Goal: Task Accomplishment & Management: Manage account settings

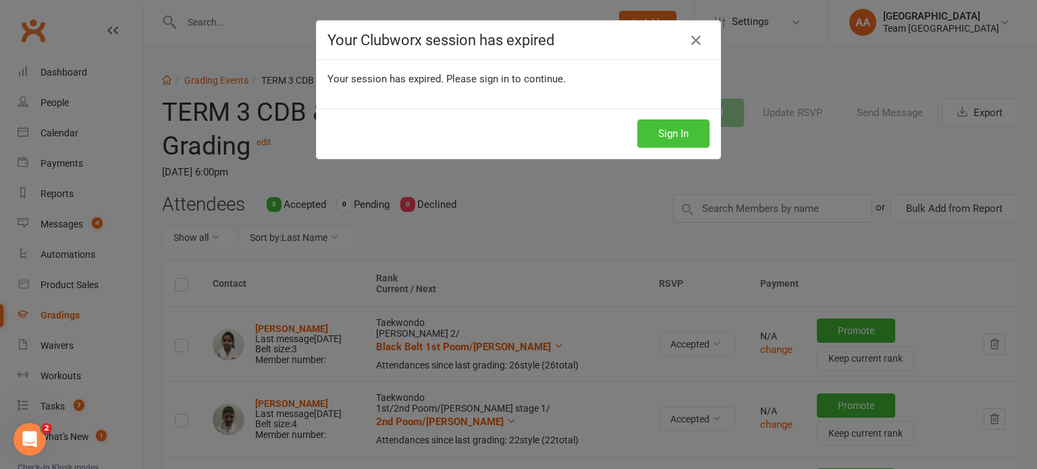
click at [663, 132] on button "Sign In" at bounding box center [674, 134] width 72 height 28
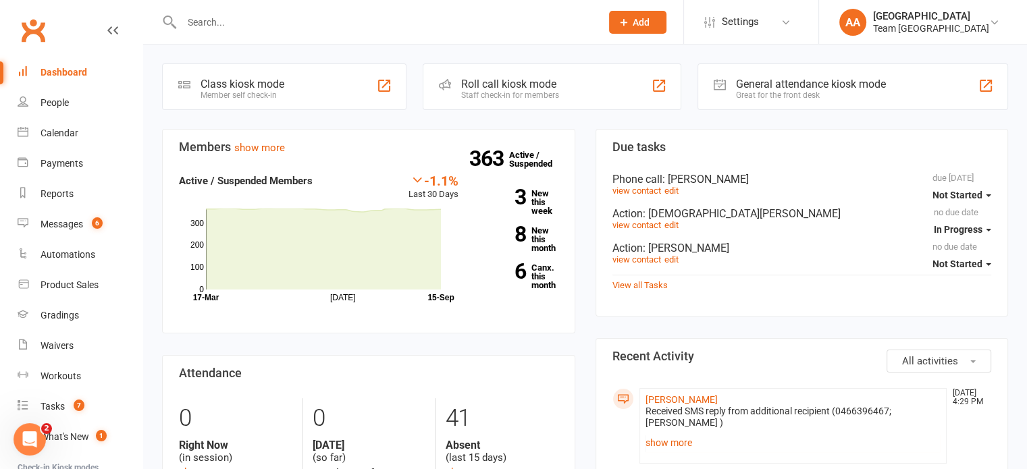
click at [241, 3] on div at bounding box center [377, 22] width 430 height 44
click at [232, 24] on input "text" at bounding box center [385, 22] width 414 height 19
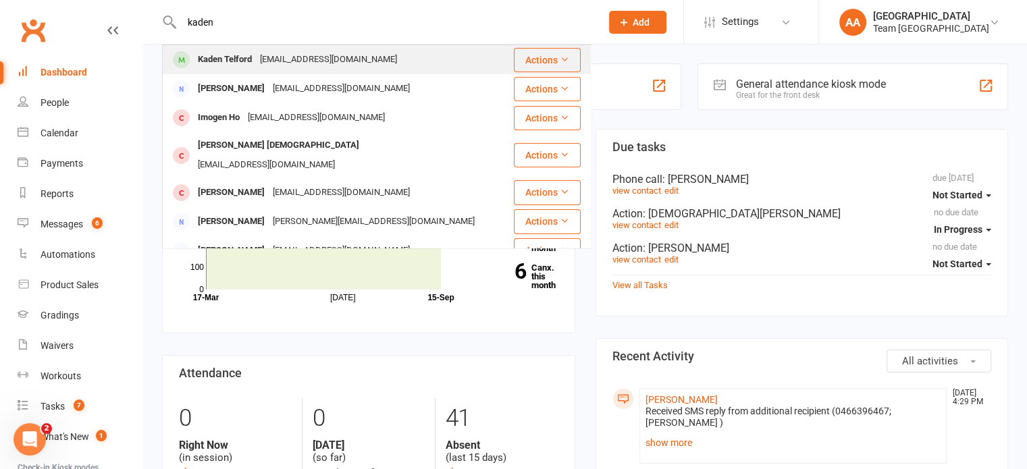
type input "kaden"
click at [232, 61] on div "Kaden Telford" at bounding box center [225, 60] width 62 height 20
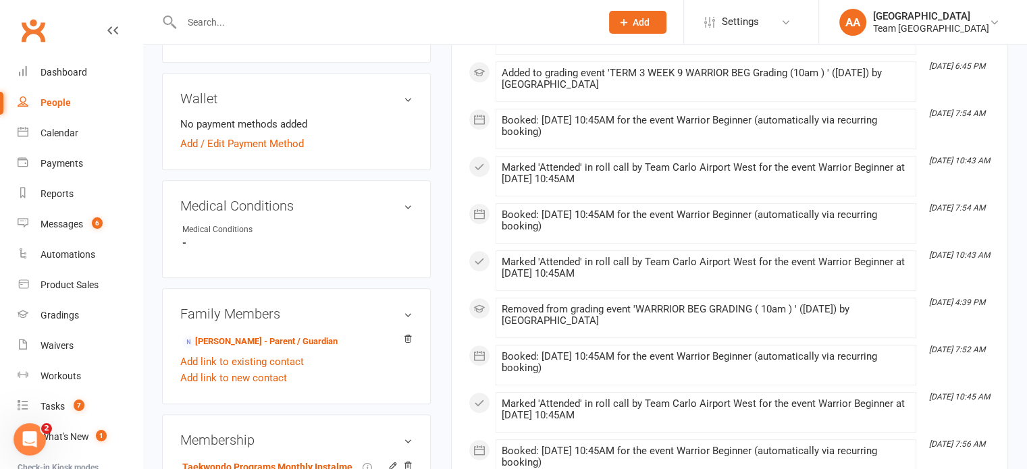
scroll to position [608, 0]
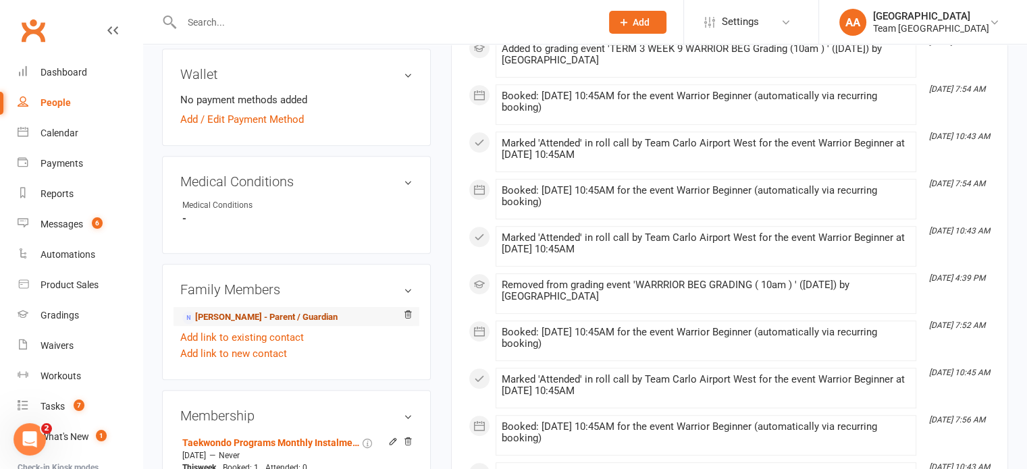
click at [244, 318] on link "Evan Telford - Parent / Guardian" at bounding box center [259, 318] width 155 height 14
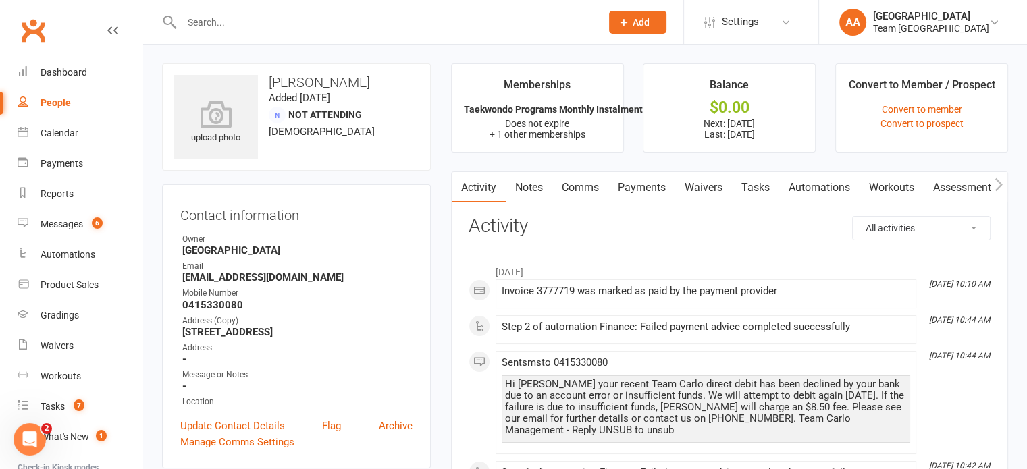
click at [590, 186] on link "Comms" at bounding box center [581, 187] width 56 height 31
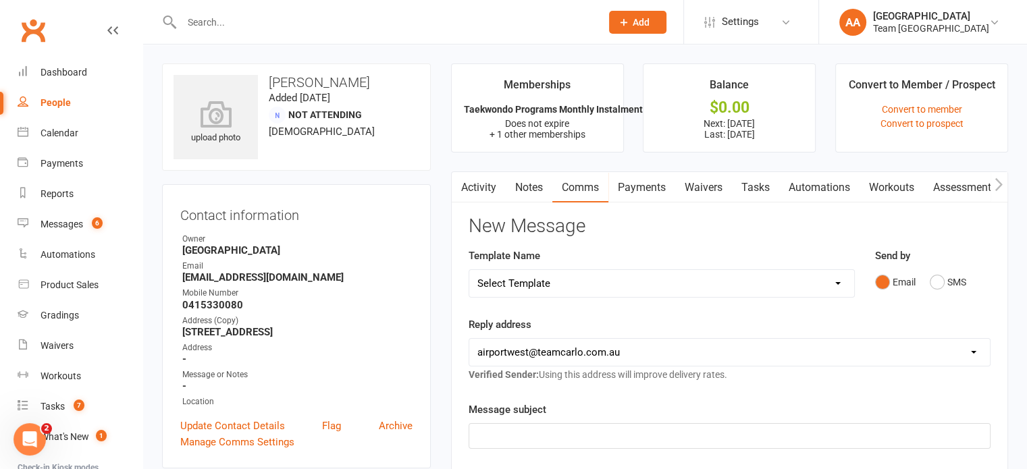
click at [581, 283] on select "Select Template [SMS] Direct Debit - AT Payment Reminder SMS [SMS] Direct Debit…" at bounding box center [661, 283] width 385 height 27
select select "15"
click at [469, 270] on select "Select Template [SMS] Direct Debit - AT Payment Reminder SMS [SMS] Direct Debit…" at bounding box center [661, 283] width 385 height 27
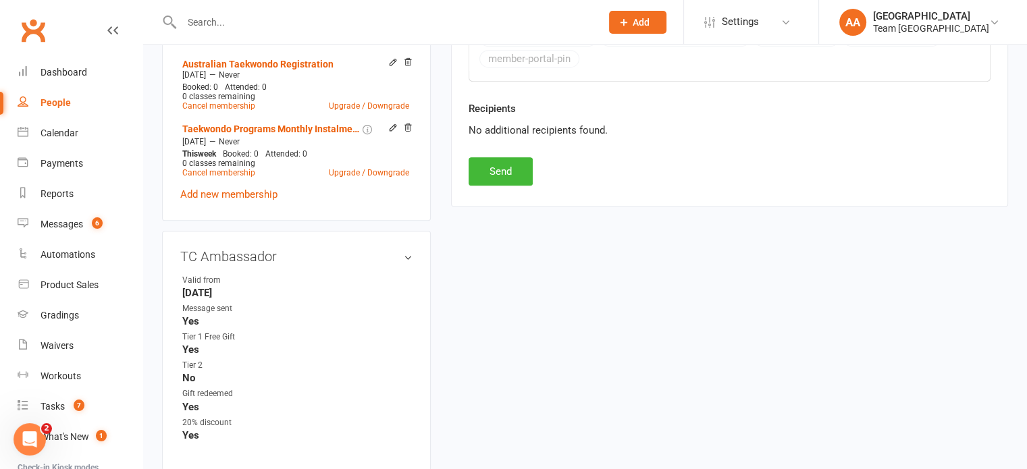
scroll to position [743, 0]
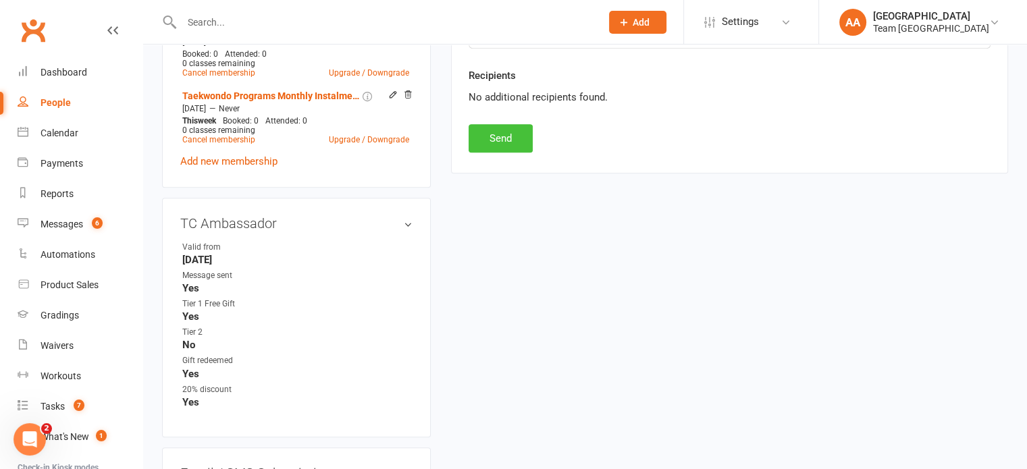
click at [509, 144] on button "Send" at bounding box center [501, 138] width 64 height 28
select select
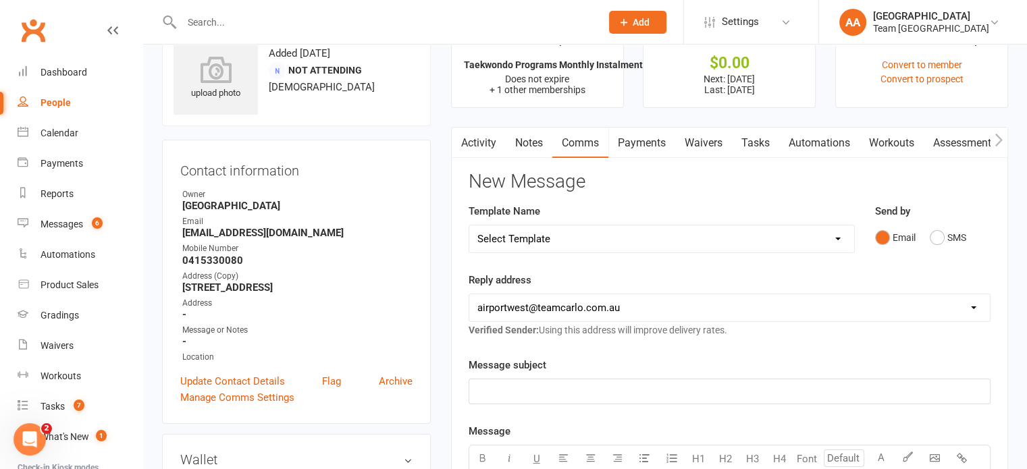
scroll to position [68, 0]
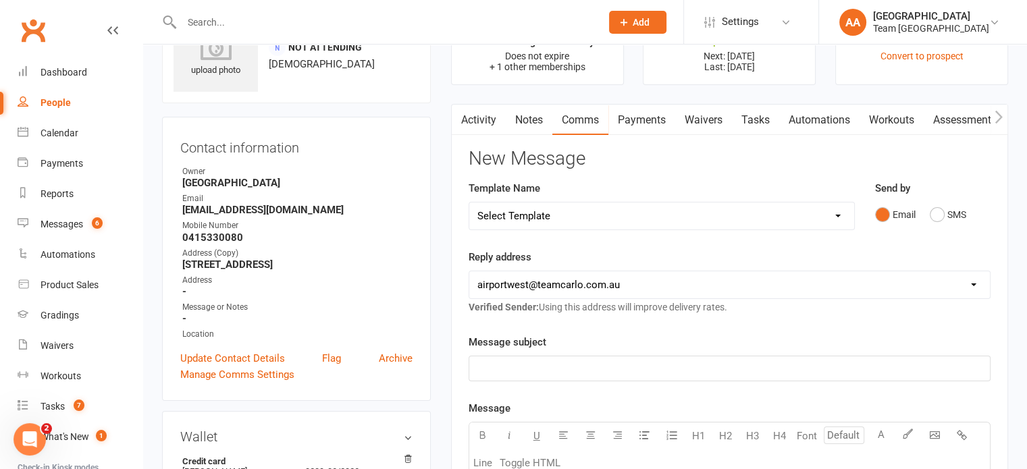
click at [482, 120] on link "Activity" at bounding box center [479, 120] width 54 height 31
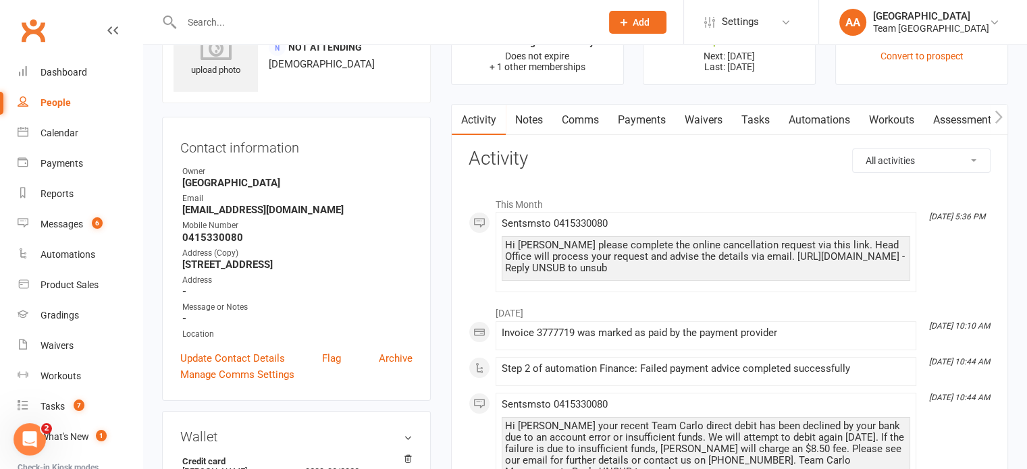
click at [632, 115] on link "Payments" at bounding box center [642, 120] width 67 height 31
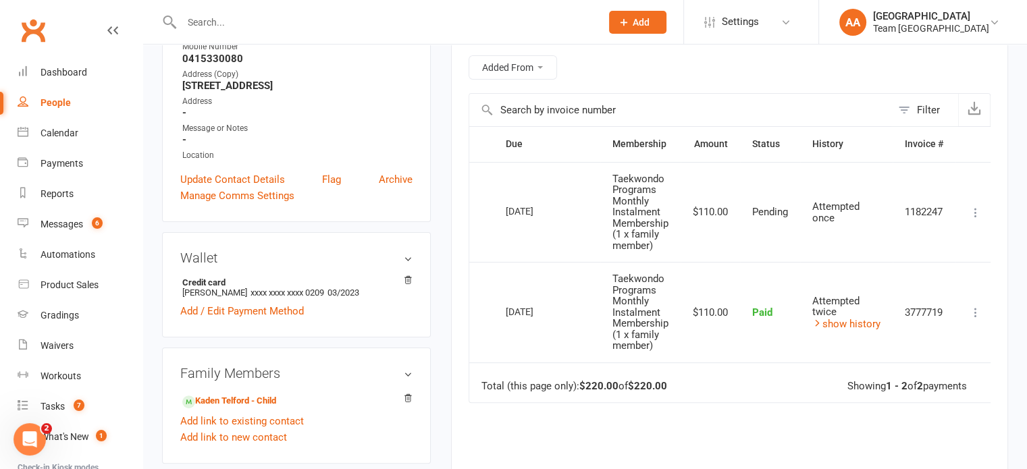
scroll to position [270, 0]
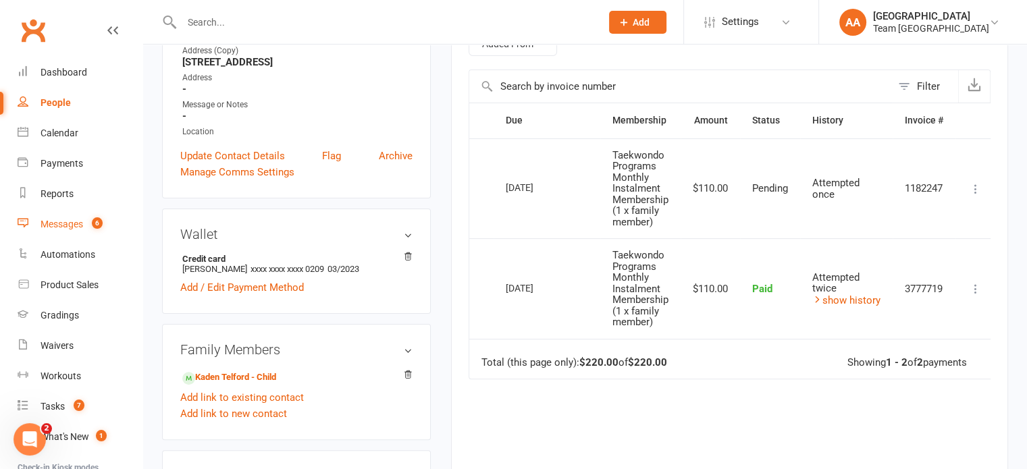
click at [53, 222] on div "Messages" at bounding box center [62, 224] width 43 height 11
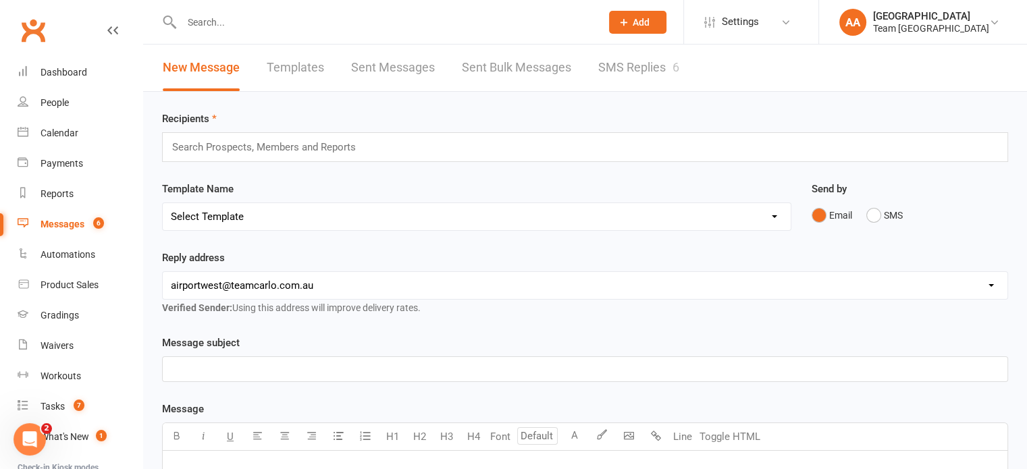
click at [621, 61] on link "SMS Replies 6" at bounding box center [638, 68] width 81 height 47
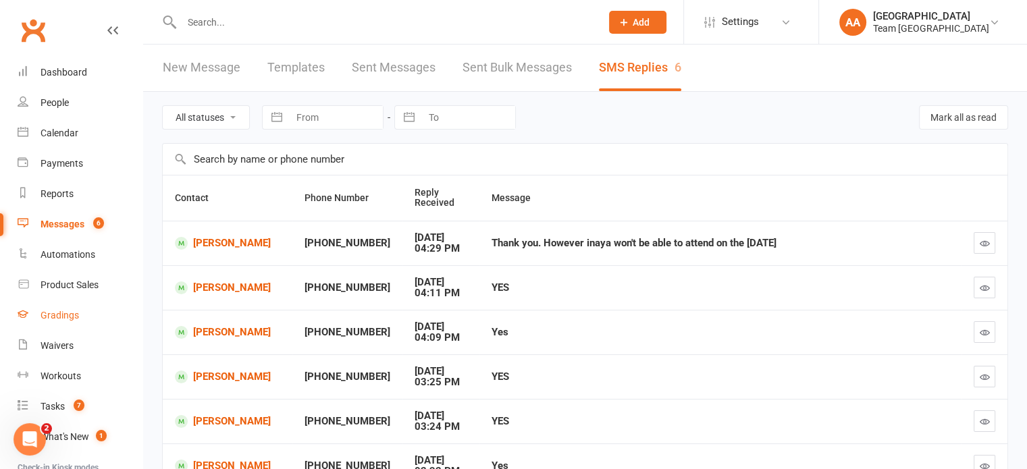
click at [63, 311] on div "Gradings" at bounding box center [60, 315] width 39 height 11
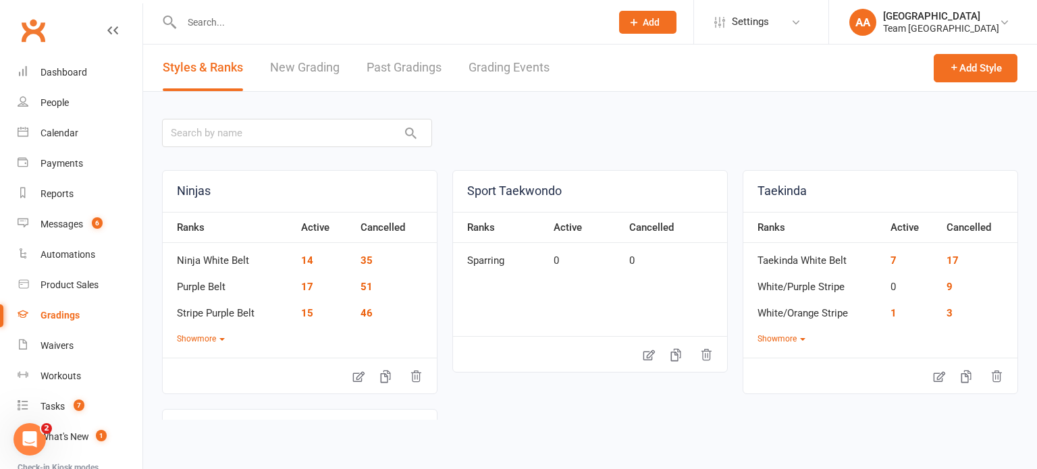
click at [526, 67] on link "Grading Events" at bounding box center [509, 68] width 81 height 47
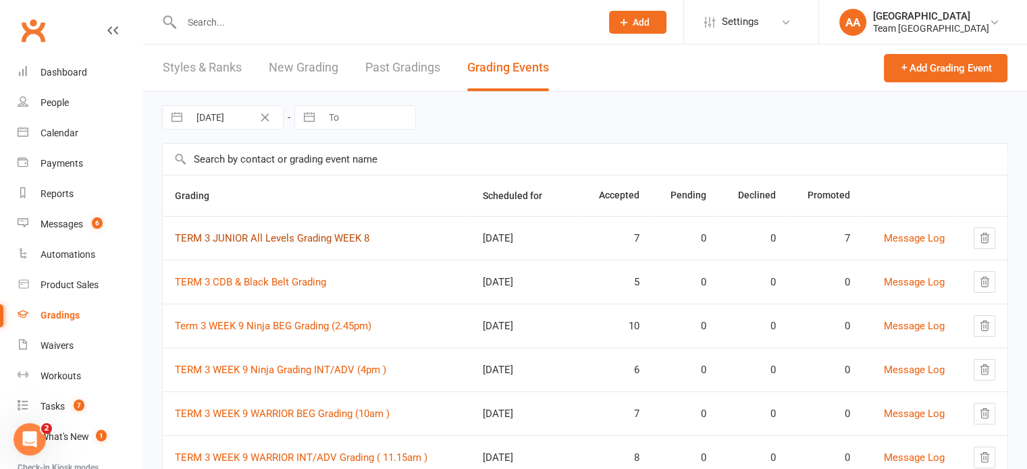
click at [285, 238] on link "TERM 3 JUNIOR All Levels Grading WEEK 8" at bounding box center [272, 238] width 195 height 12
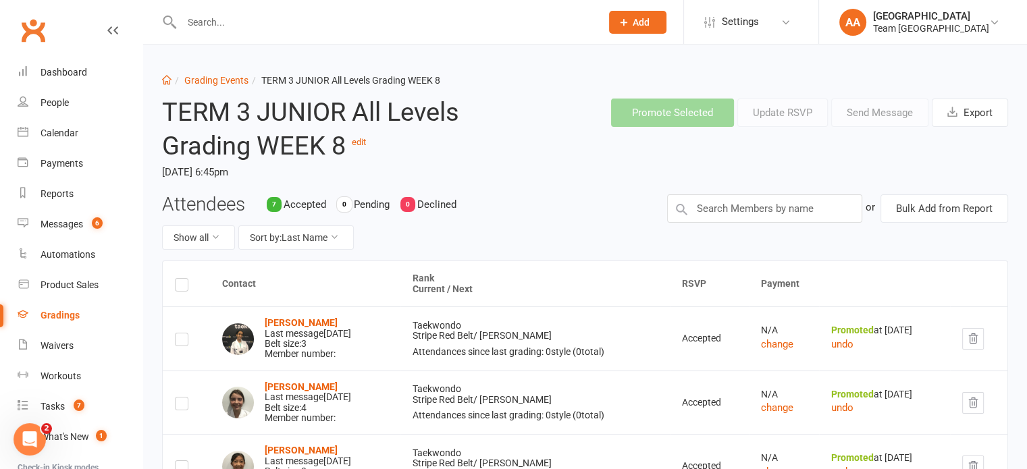
click at [222, 73] on li "Grading Events" at bounding box center [210, 80] width 77 height 15
click at [222, 74] on li "Grading Events" at bounding box center [210, 80] width 77 height 15
click at [219, 83] on link "Grading Events" at bounding box center [216, 80] width 64 height 11
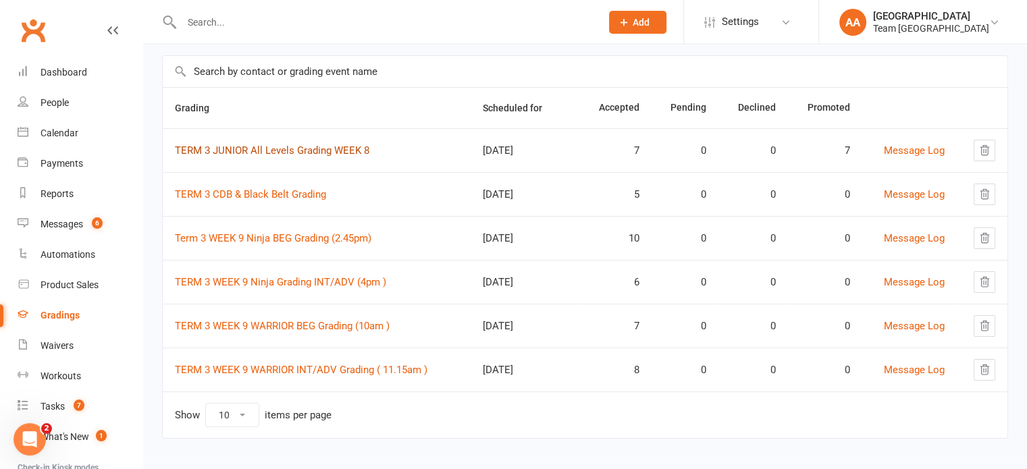
scroll to position [94, 0]
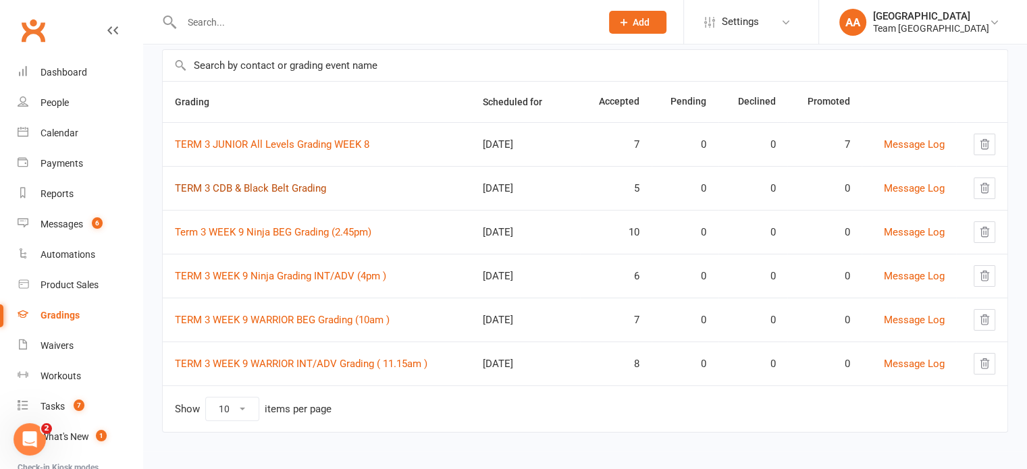
click at [238, 190] on link "TERM 3 CDB & Black Belt Grading" at bounding box center [250, 188] width 151 height 12
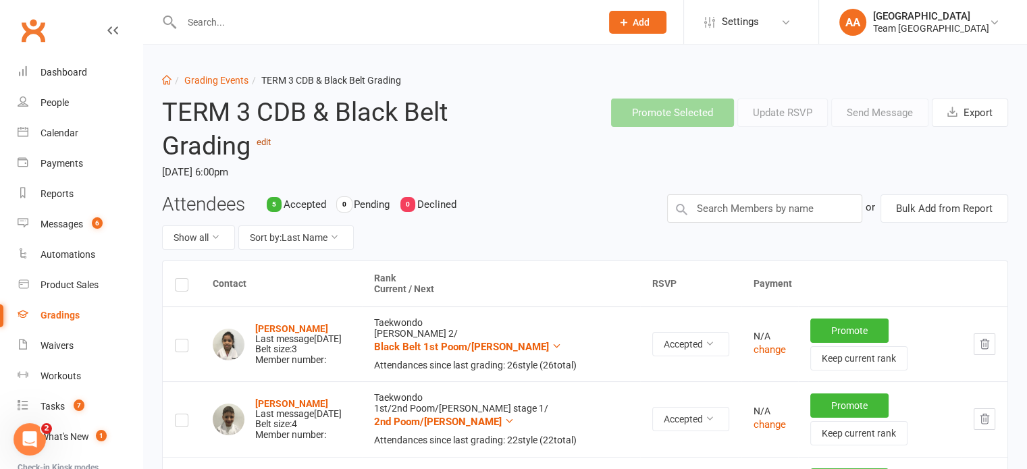
click at [265, 145] on link "edit" at bounding box center [264, 142] width 14 height 10
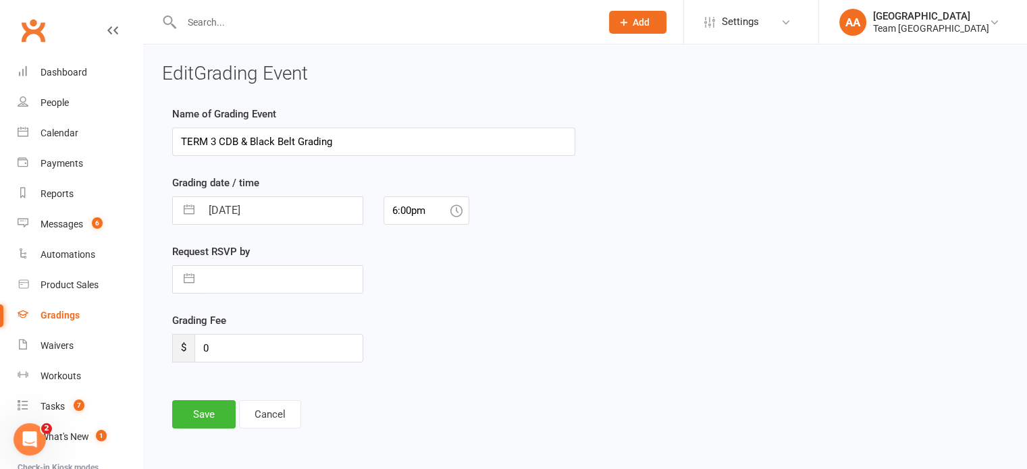
select select "7"
select select "2025"
select select "8"
select select "2025"
select select "9"
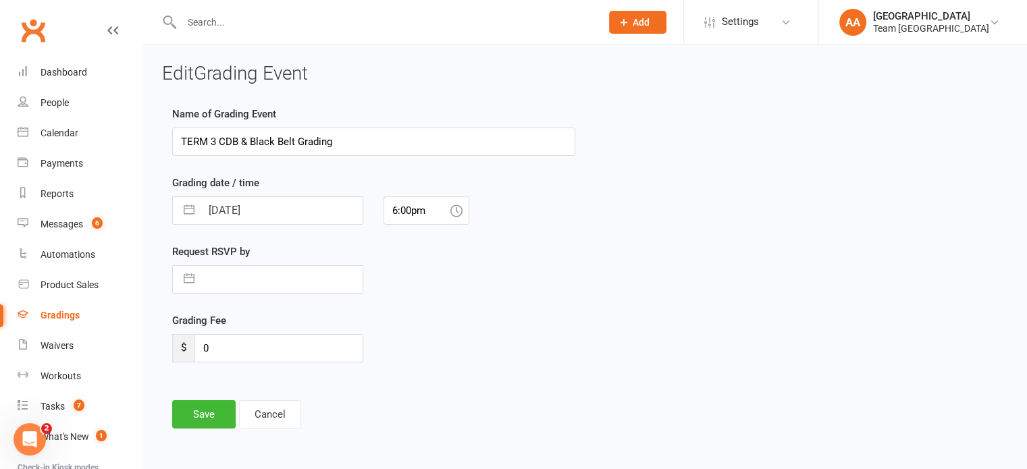
select select "2025"
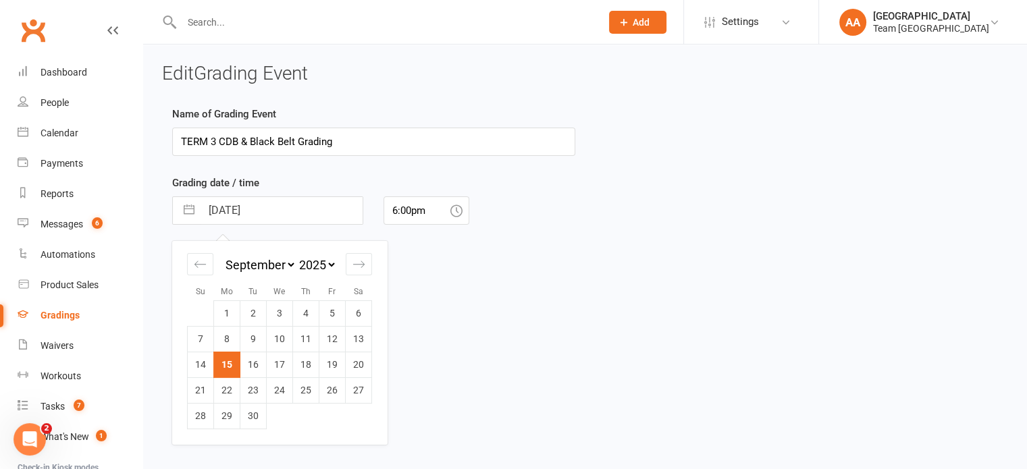
click at [330, 215] on input "15 Sep 2025" at bounding box center [281, 210] width 161 height 27
click at [227, 388] on td "22" at bounding box center [227, 391] width 26 height 26
type input "22 Sep 2025"
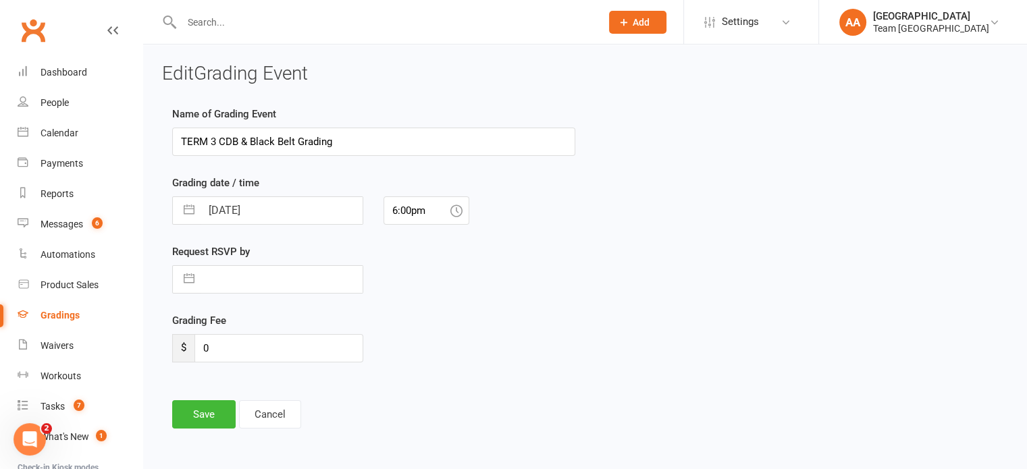
scroll to position [18, 0]
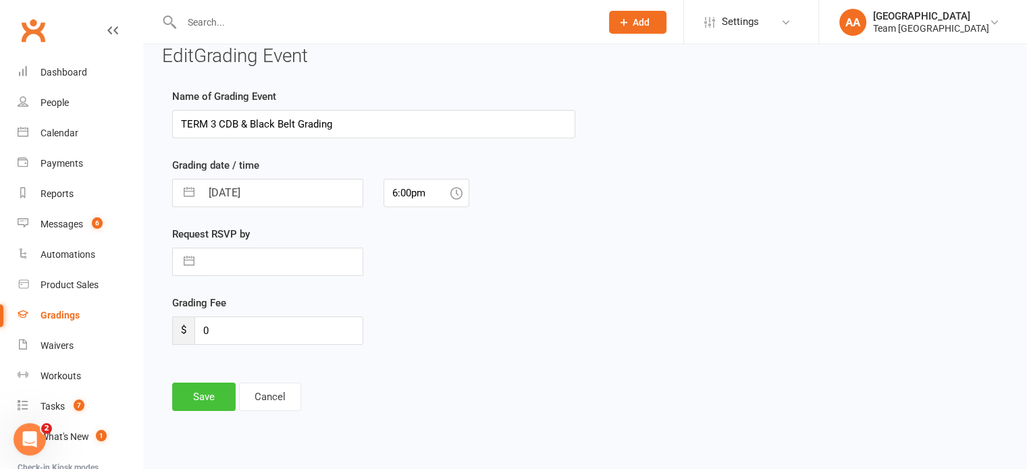
click at [205, 391] on button "Save" at bounding box center [203, 397] width 63 height 28
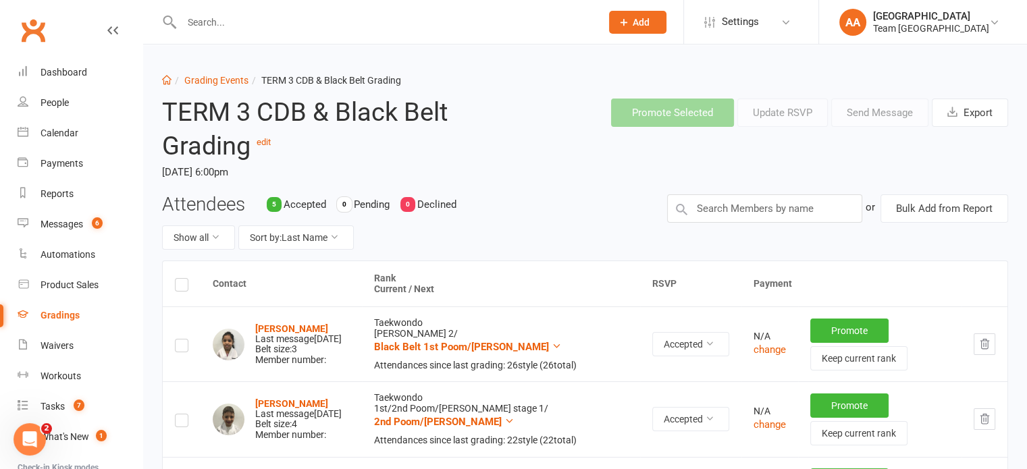
click at [240, 28] on input "text" at bounding box center [385, 22] width 414 height 19
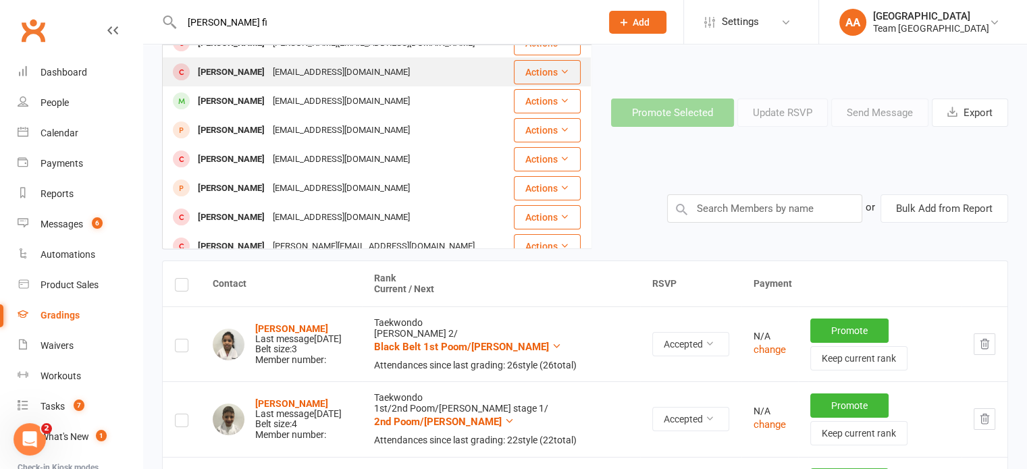
scroll to position [338, 0]
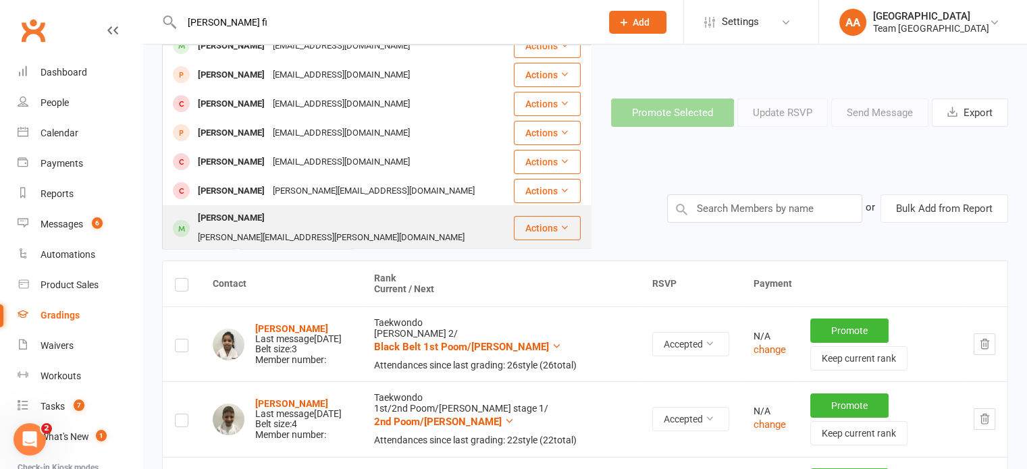
type input "lucas fi"
click at [233, 209] on div "Lucas Follacchio" at bounding box center [231, 219] width 75 height 20
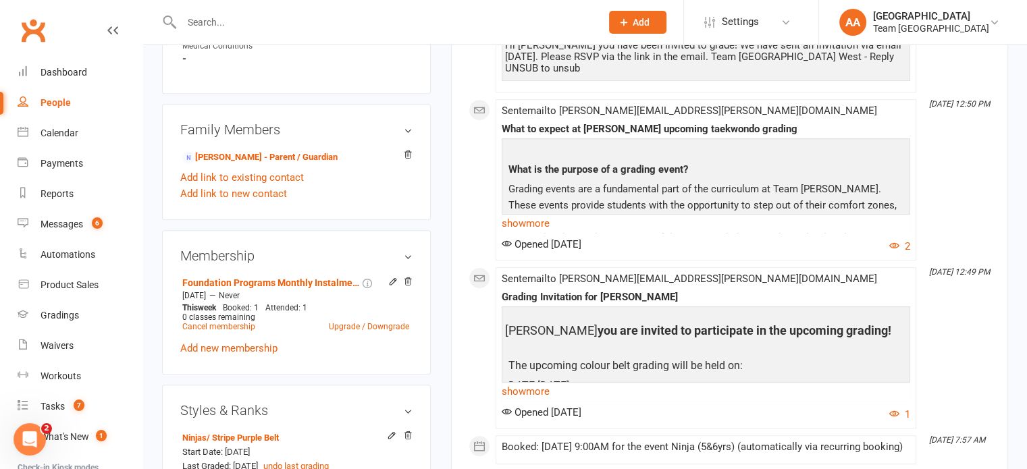
scroll to position [811, 0]
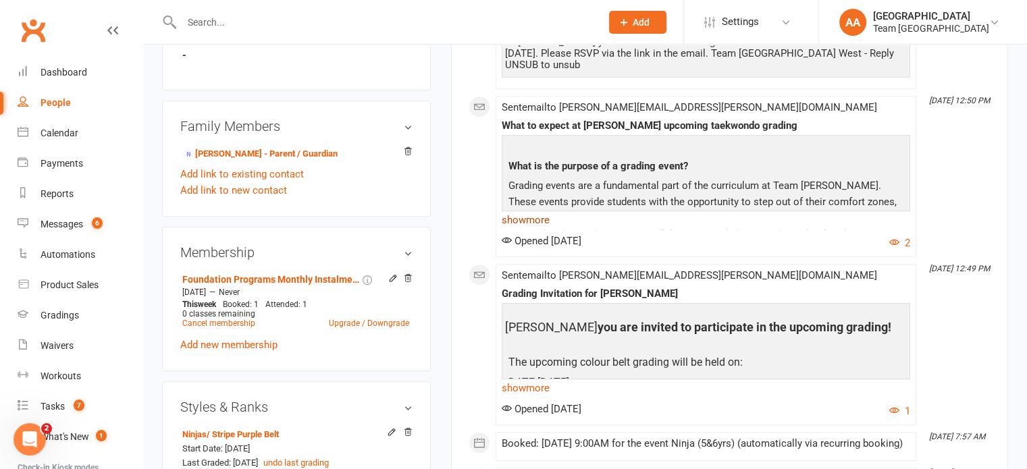
click at [519, 221] on link "show more" at bounding box center [706, 220] width 409 height 19
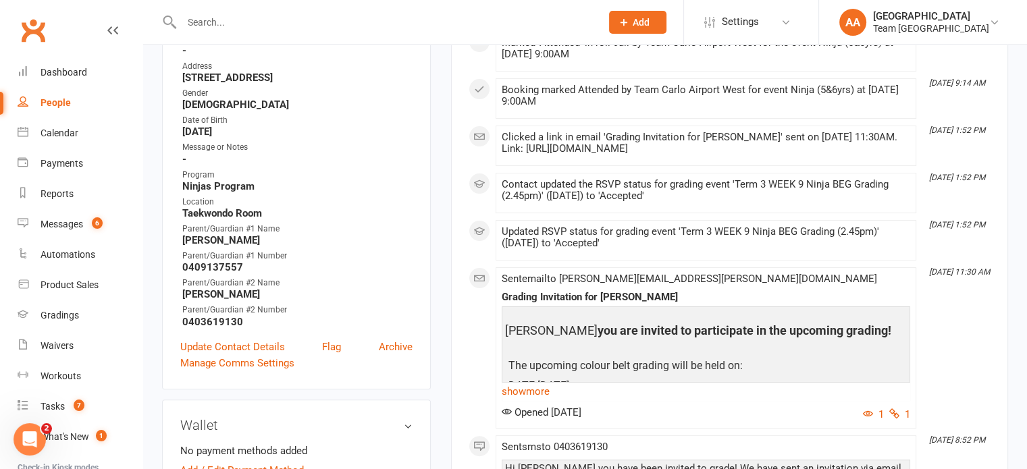
scroll to position [338, 0]
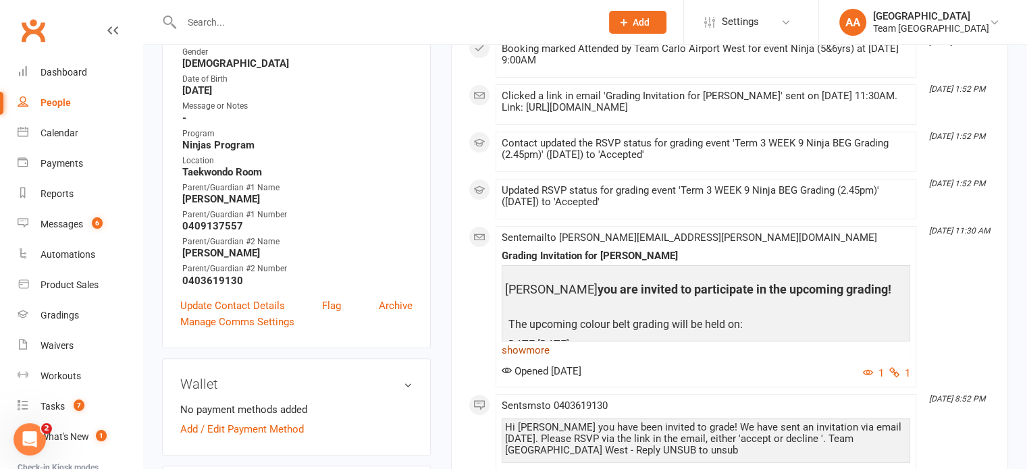
click at [536, 360] on link "show more" at bounding box center [706, 350] width 409 height 19
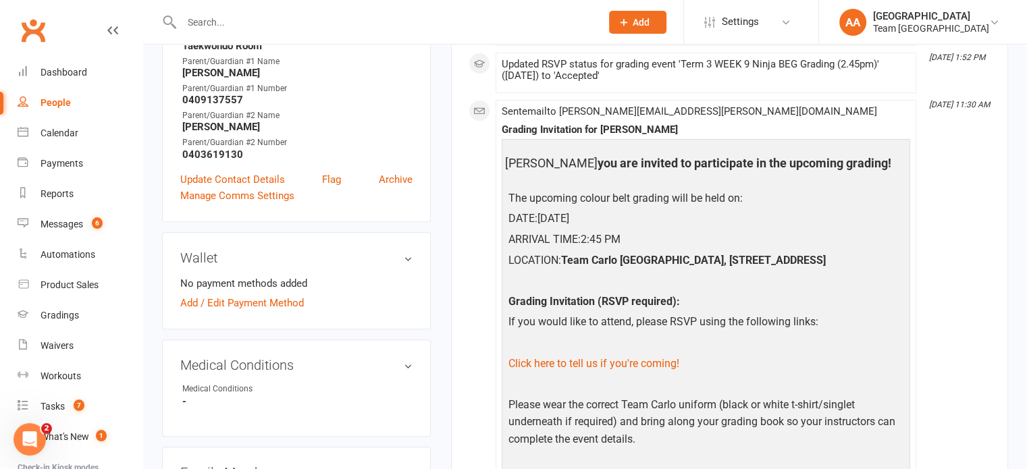
scroll to position [473, 0]
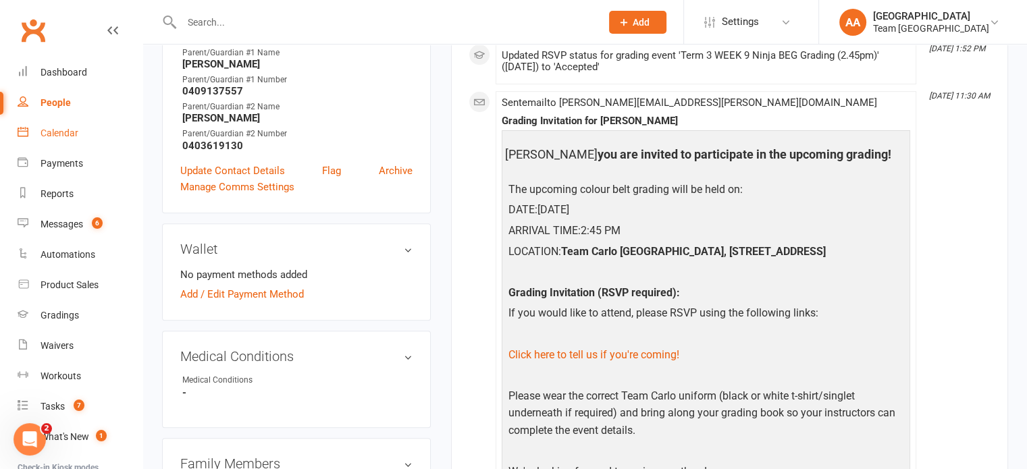
click at [61, 130] on div "Calendar" at bounding box center [60, 133] width 38 height 11
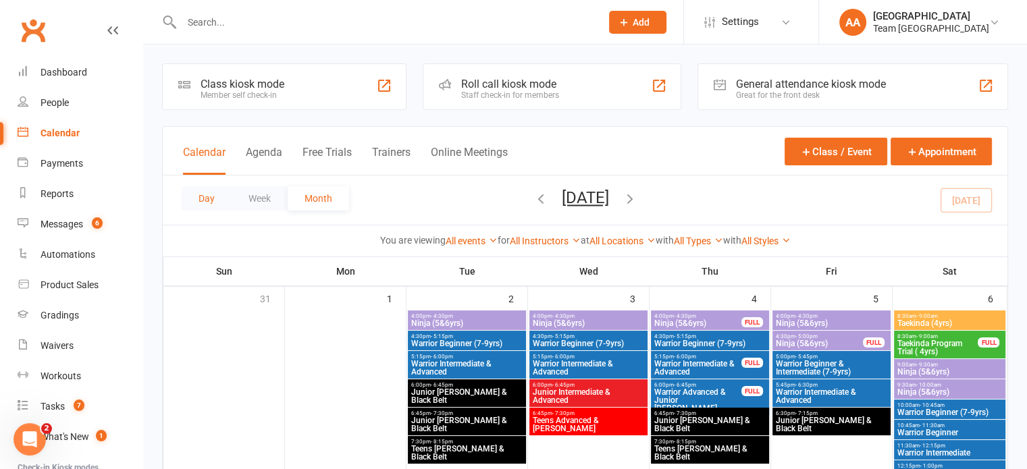
click at [190, 208] on button "Day" at bounding box center [207, 198] width 50 height 24
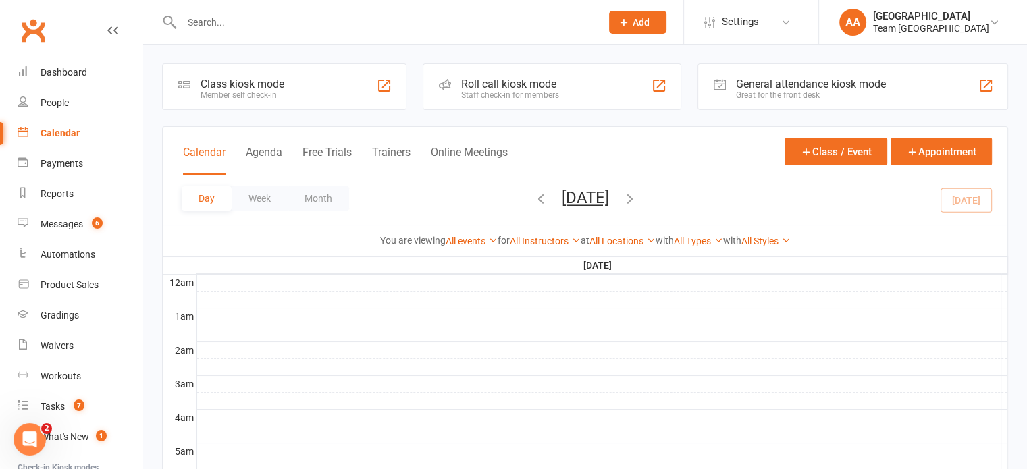
click at [562, 193] on button "Monday, Sep 15, 2025" at bounding box center [585, 197] width 47 height 19
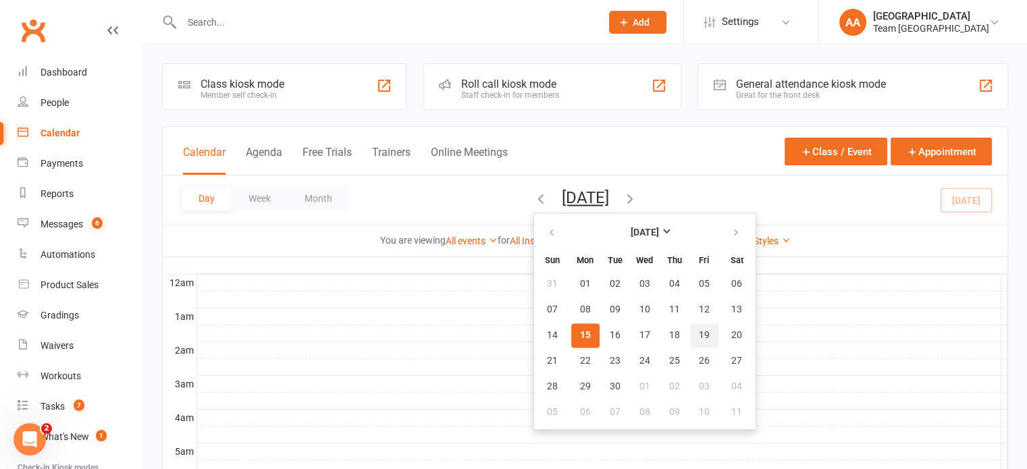
click at [699, 334] on span "19" at bounding box center [704, 335] width 11 height 11
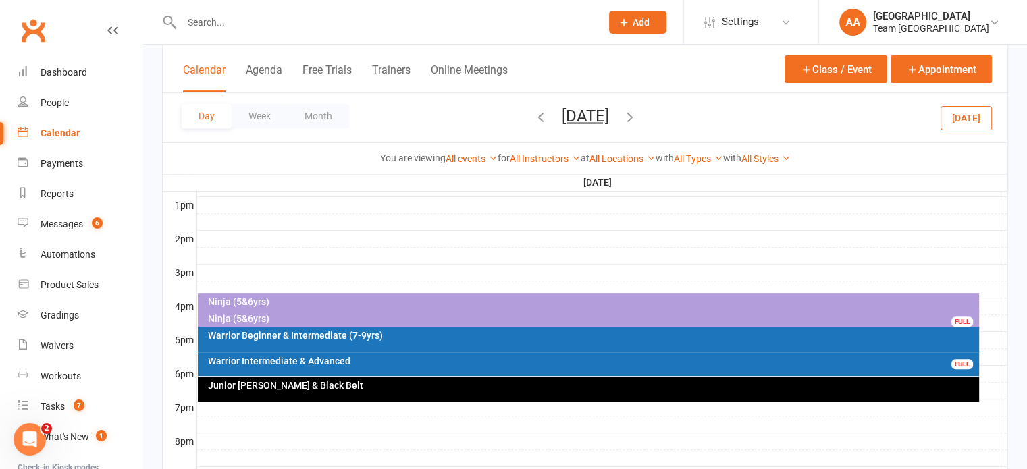
scroll to position [540, 0]
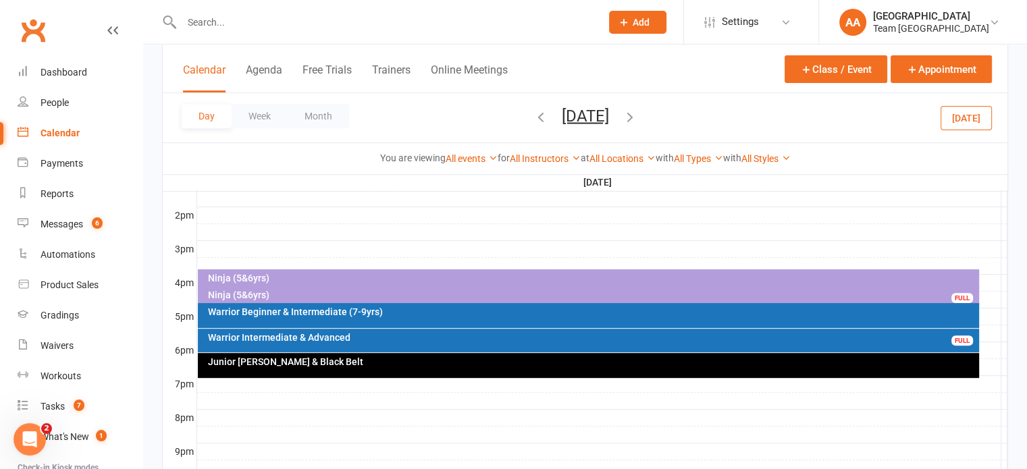
click at [323, 270] on div "Ninja (5&6yrs)" at bounding box center [588, 280] width 781 height 20
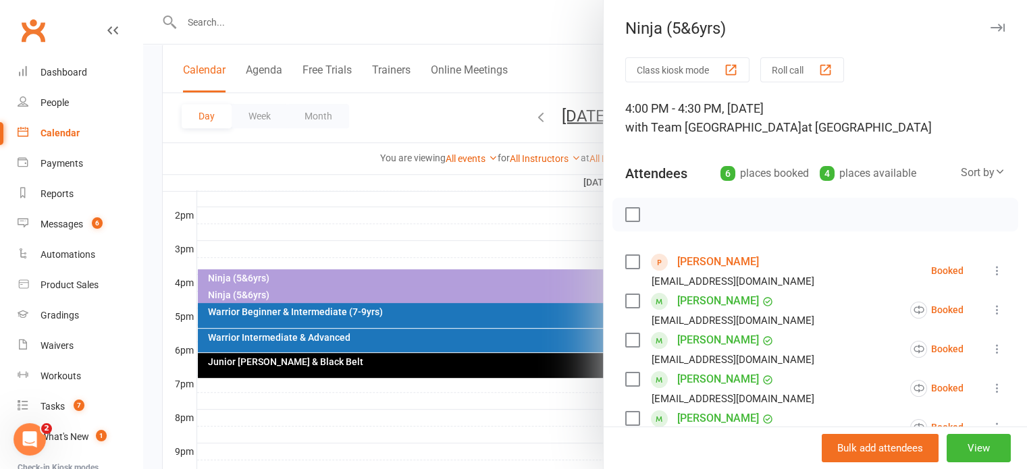
click at [339, 199] on div at bounding box center [585, 234] width 884 height 469
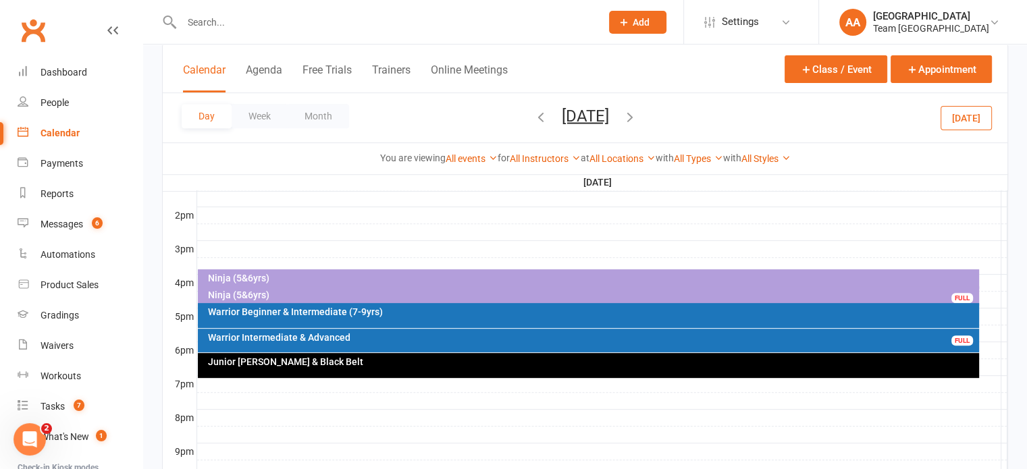
click at [249, 290] on div "Ninja (5&6yrs)" at bounding box center [591, 294] width 769 height 9
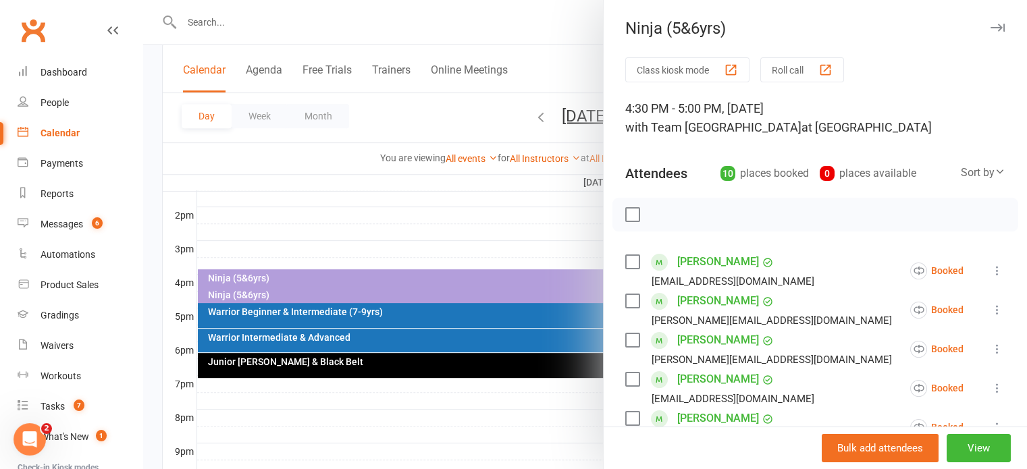
click at [350, 199] on div at bounding box center [585, 234] width 884 height 469
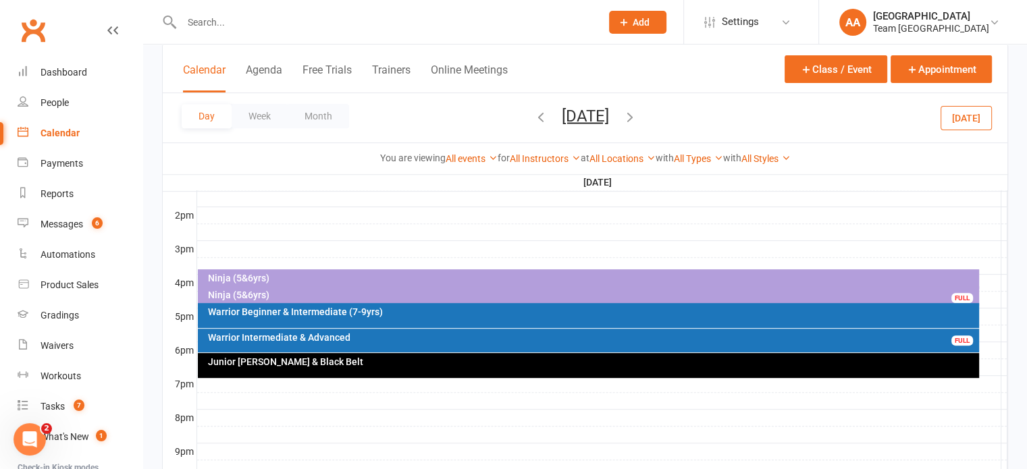
click at [278, 274] on div "Ninja (5&6yrs)" at bounding box center [591, 278] width 769 height 9
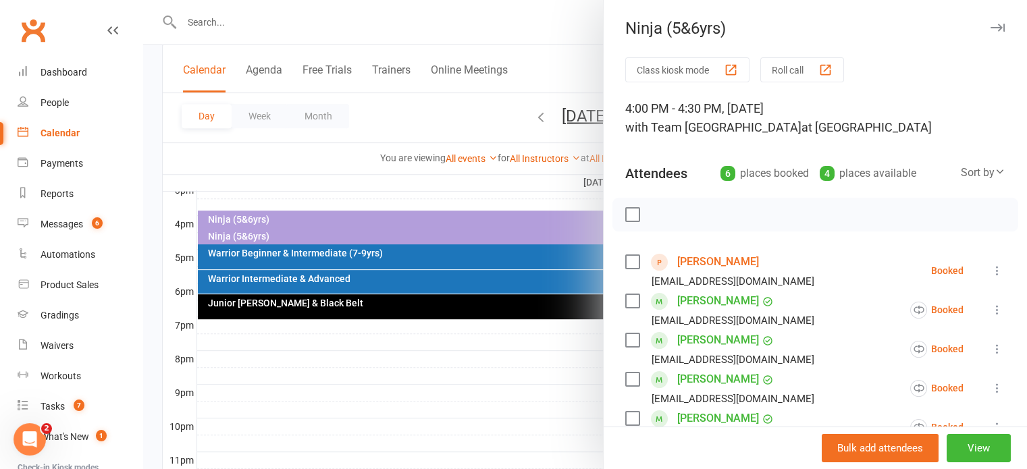
scroll to position [513, 0]
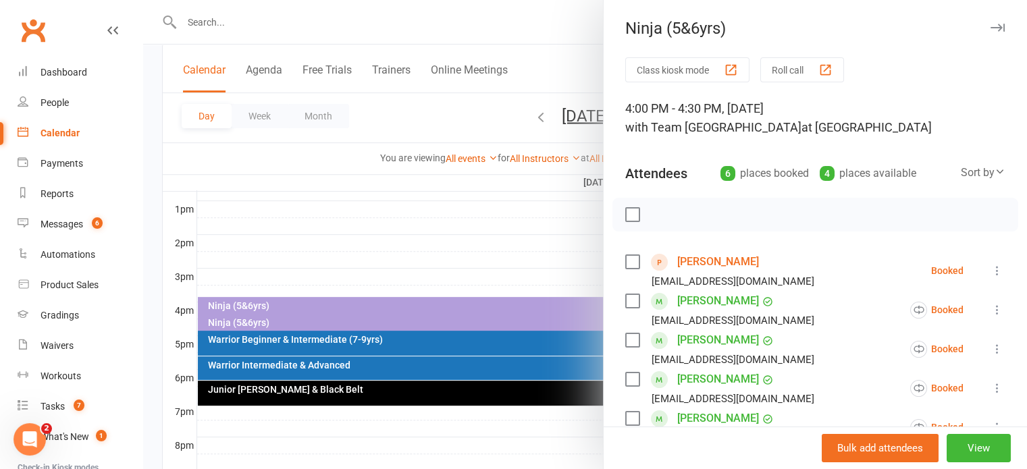
click at [272, 302] on div at bounding box center [585, 234] width 884 height 469
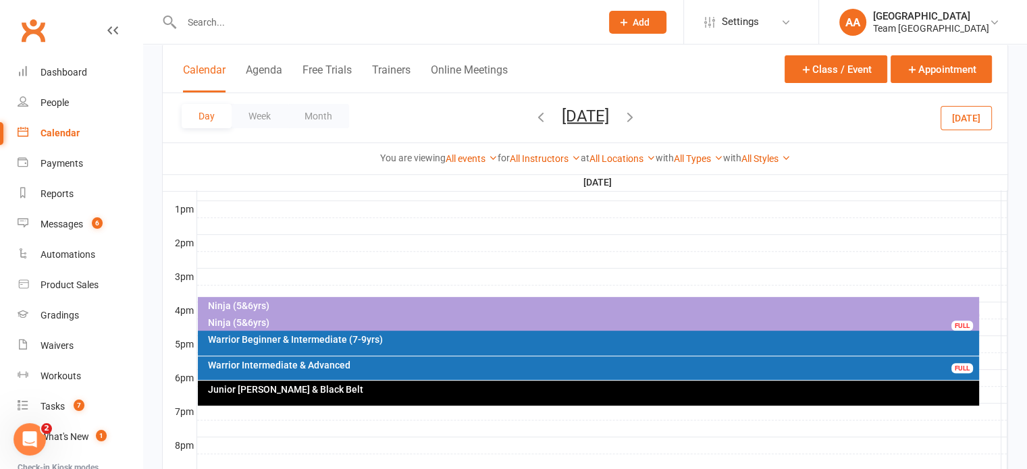
click at [272, 303] on div "Ninja (5&6yrs)" at bounding box center [591, 305] width 769 height 9
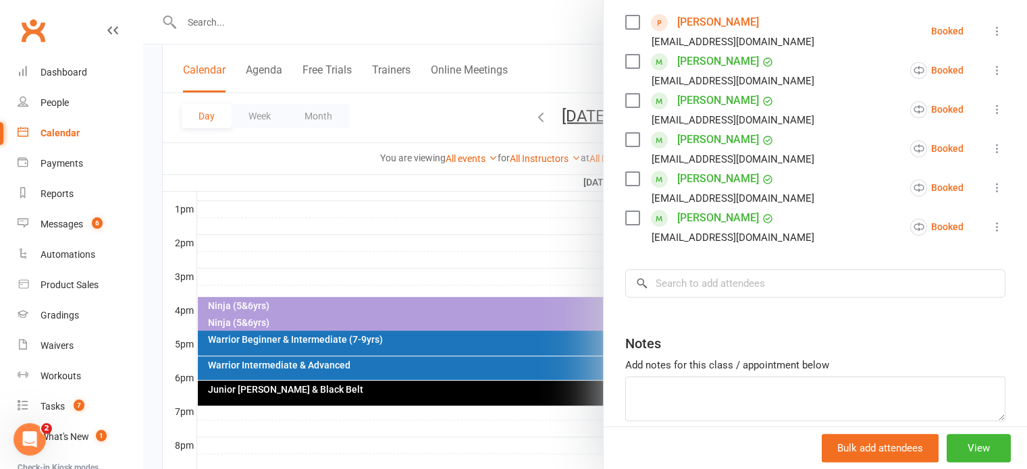
scroll to position [270, 0]
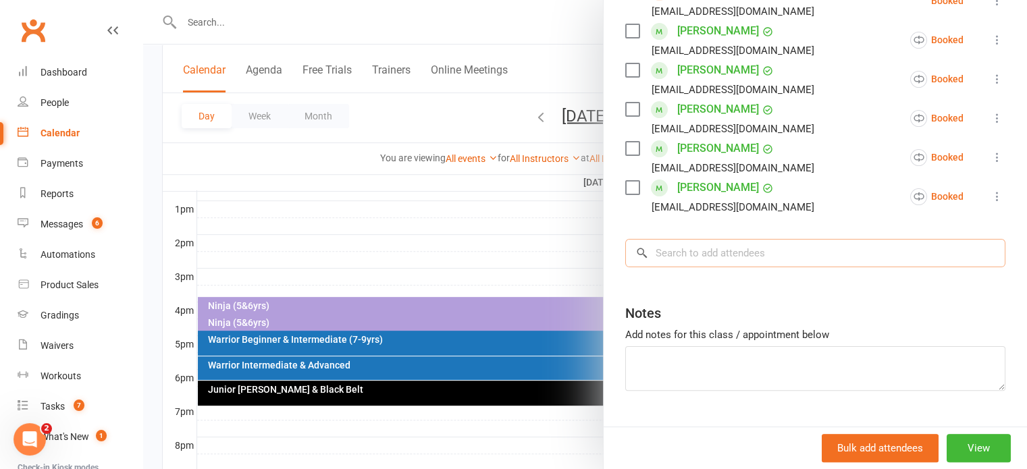
click at [736, 258] on input "search" at bounding box center [815, 253] width 380 height 28
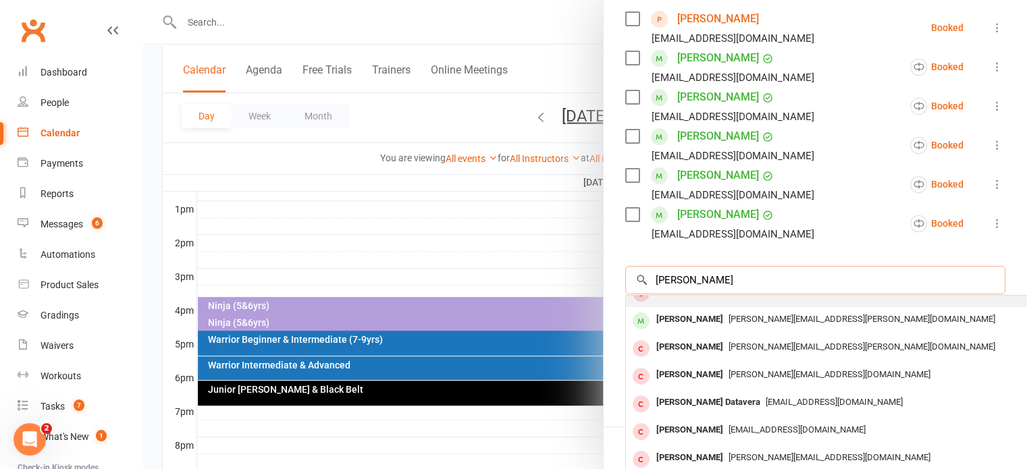
scroll to position [74, 0]
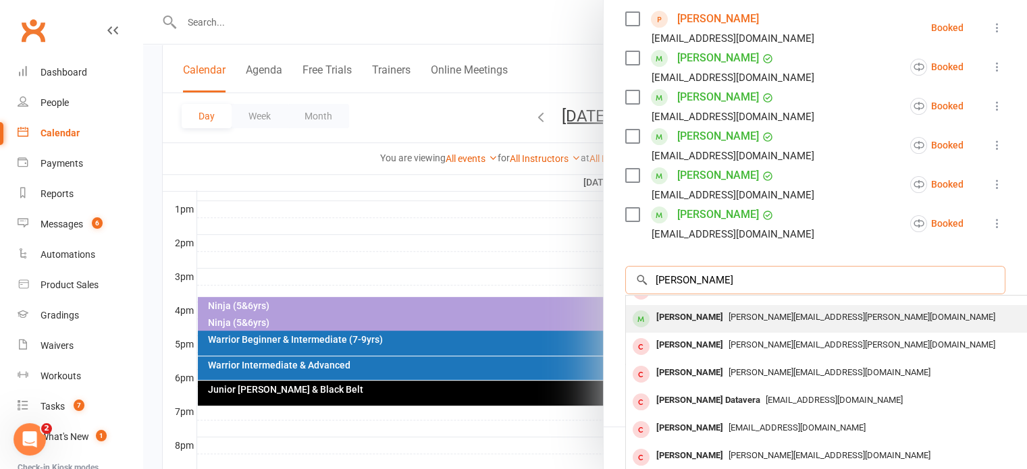
type input "lucas foc"
click at [694, 319] on div "Lucas Follacchio" at bounding box center [690, 318] width 78 height 20
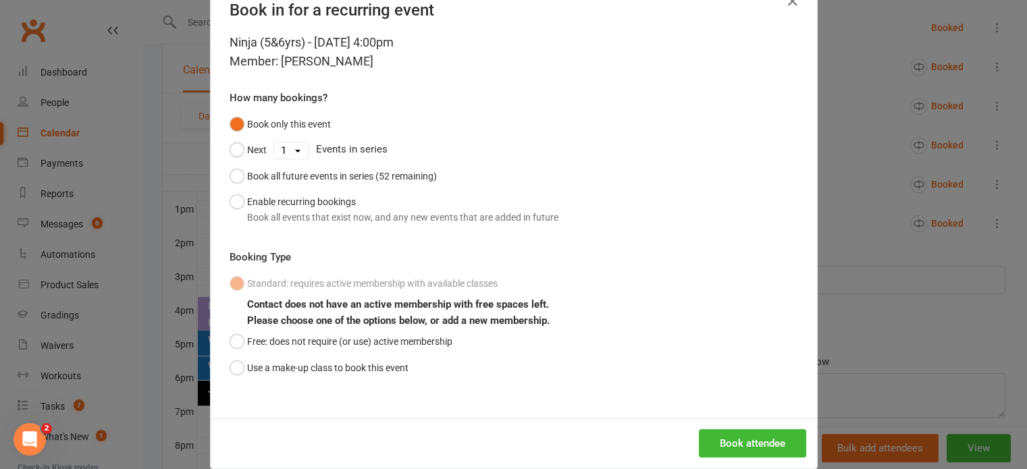
scroll to position [59, 0]
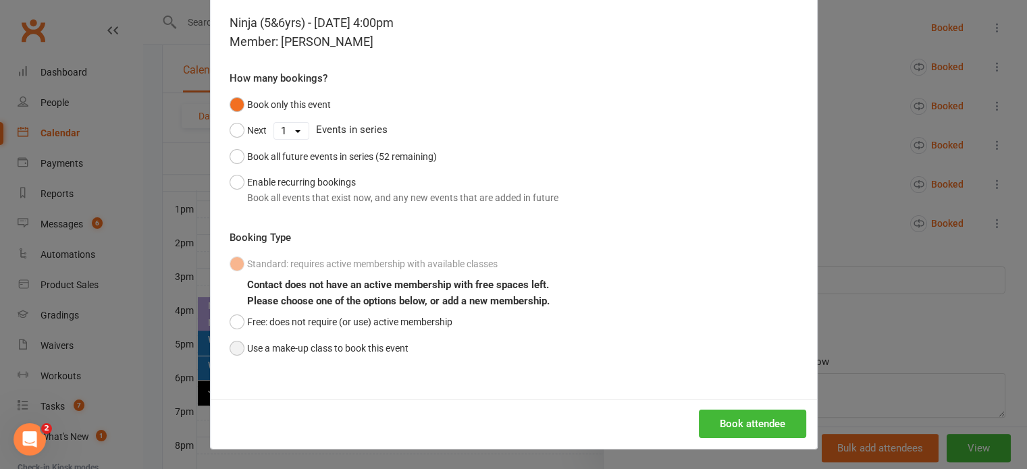
click at [234, 348] on button "Use a make-up class to book this event" at bounding box center [319, 349] width 179 height 26
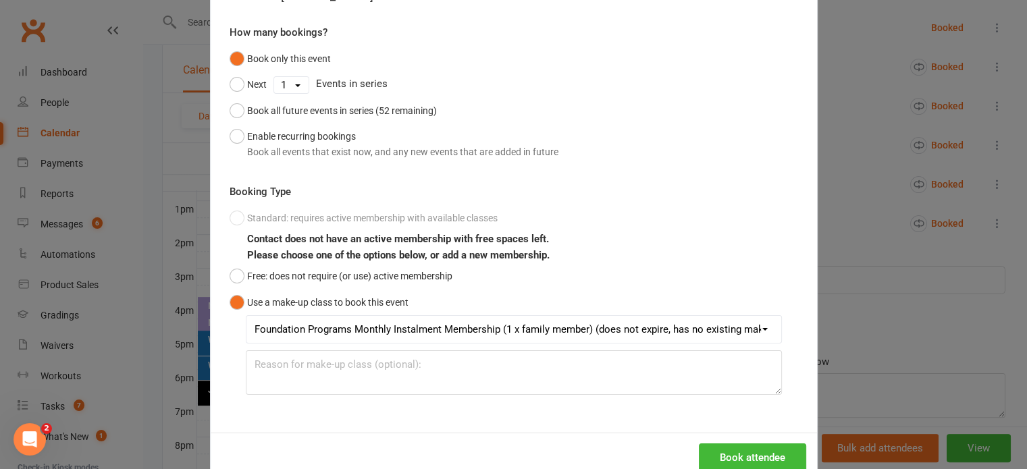
scroll to position [138, 0]
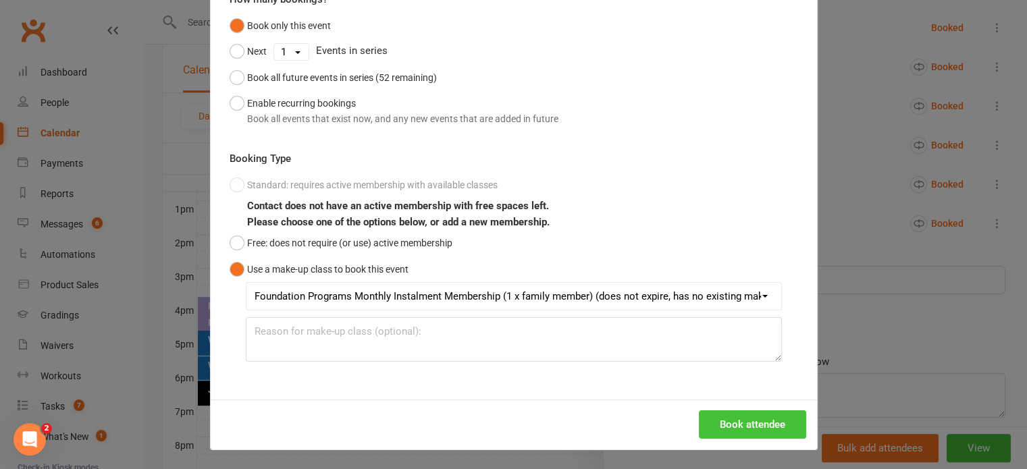
click at [726, 421] on button "Book attendee" at bounding box center [752, 425] width 107 height 28
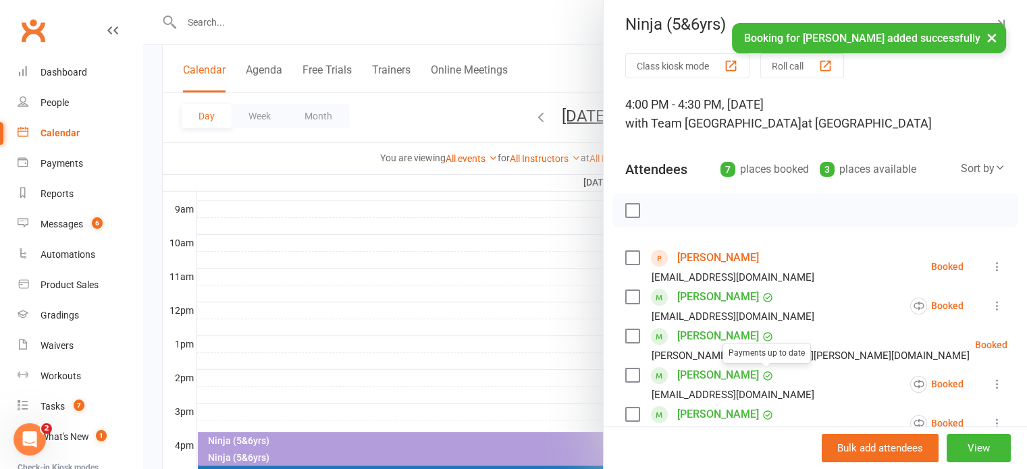
scroll to position [0, 0]
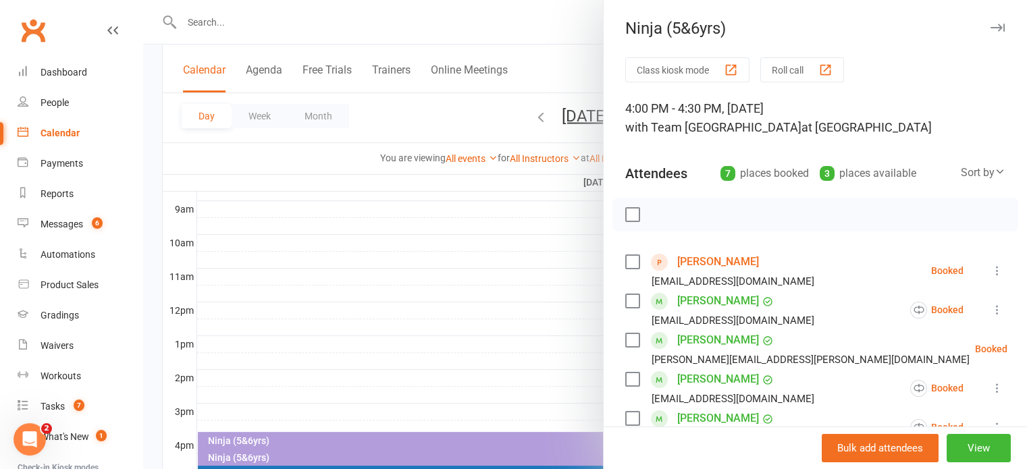
click at [485, 284] on div at bounding box center [585, 234] width 884 height 469
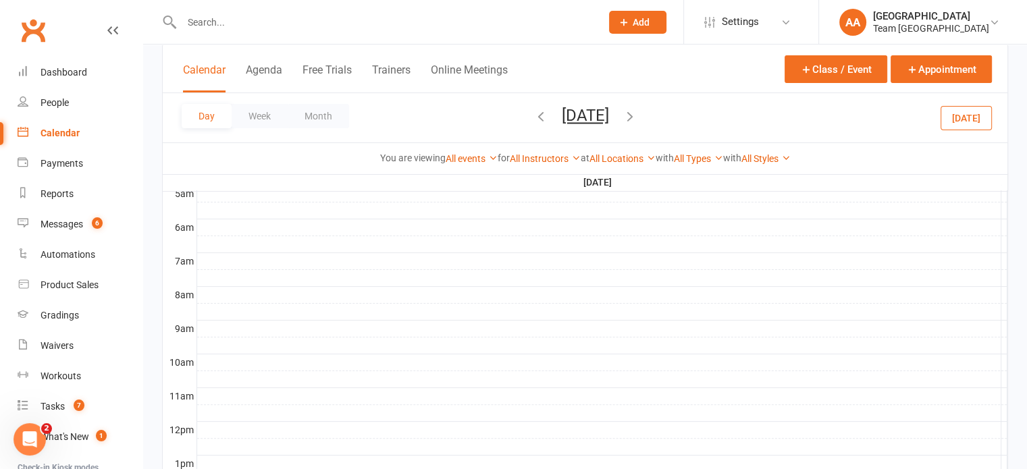
scroll to position [242, 0]
click at [575, 119] on button "Friday, Sep 19, 2025" at bounding box center [585, 115] width 47 height 19
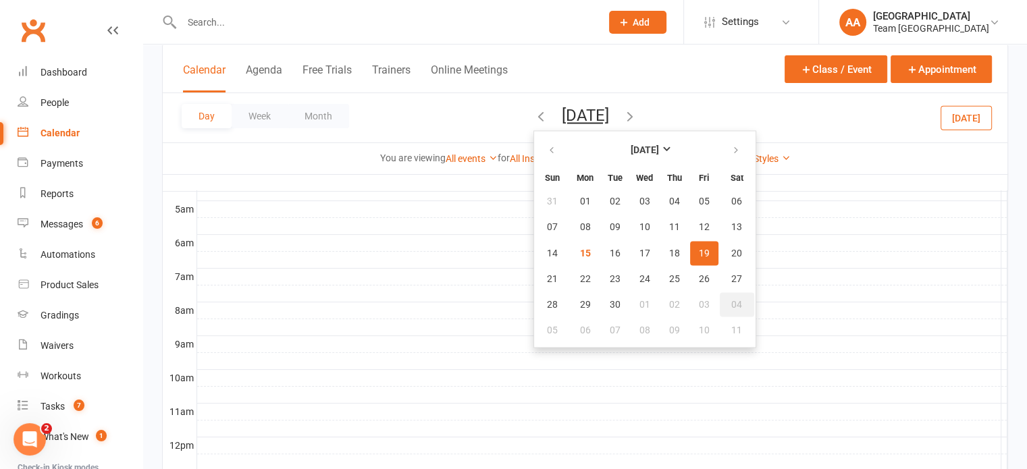
click at [720, 295] on button "04" at bounding box center [737, 304] width 34 height 24
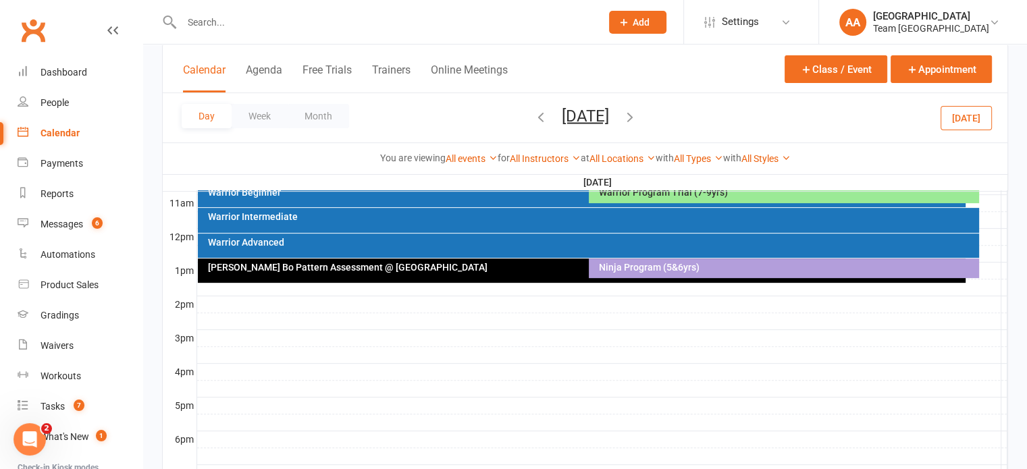
scroll to position [310, 0]
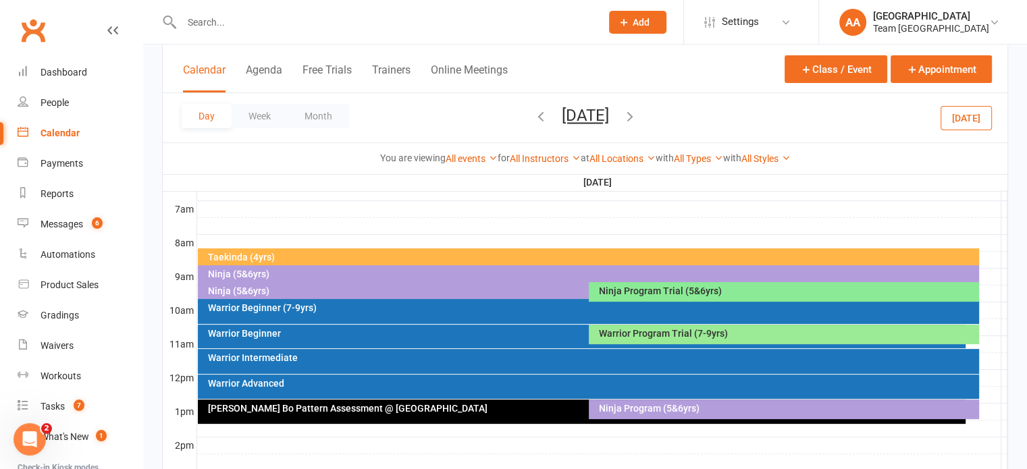
click at [645, 288] on div "Ninja Program Trial (5&6yrs)" at bounding box center [787, 290] width 378 height 9
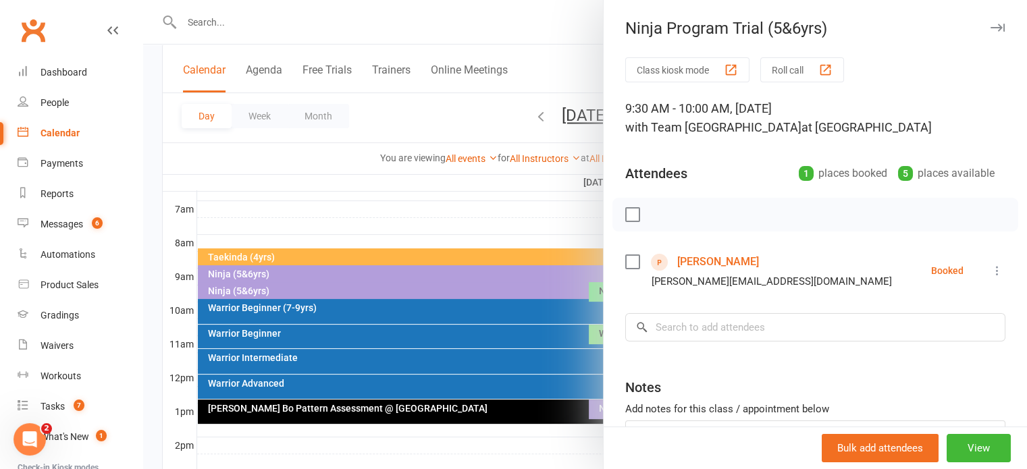
click at [623, 230] on div at bounding box center [816, 215] width 406 height 34
click at [565, 199] on div at bounding box center [585, 234] width 884 height 469
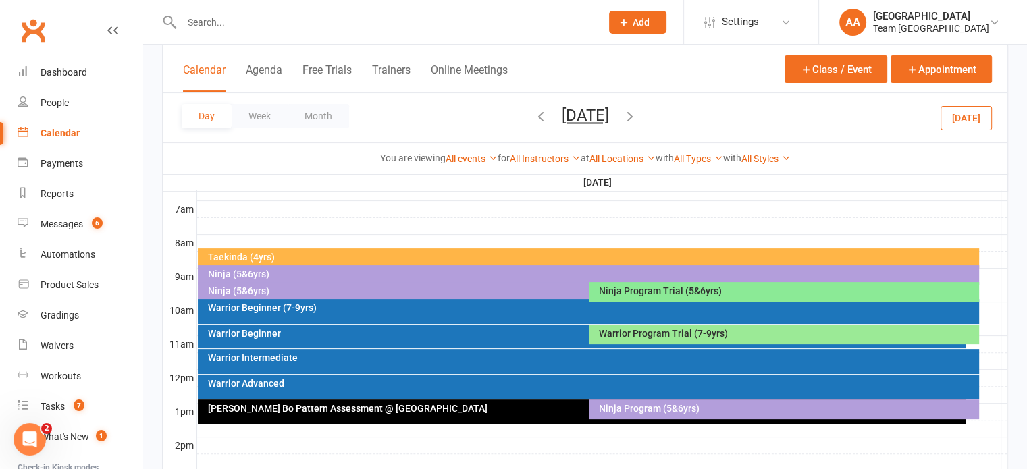
click at [640, 334] on div "Warrior Program Trial (7-9yrs)" at bounding box center [787, 333] width 378 height 9
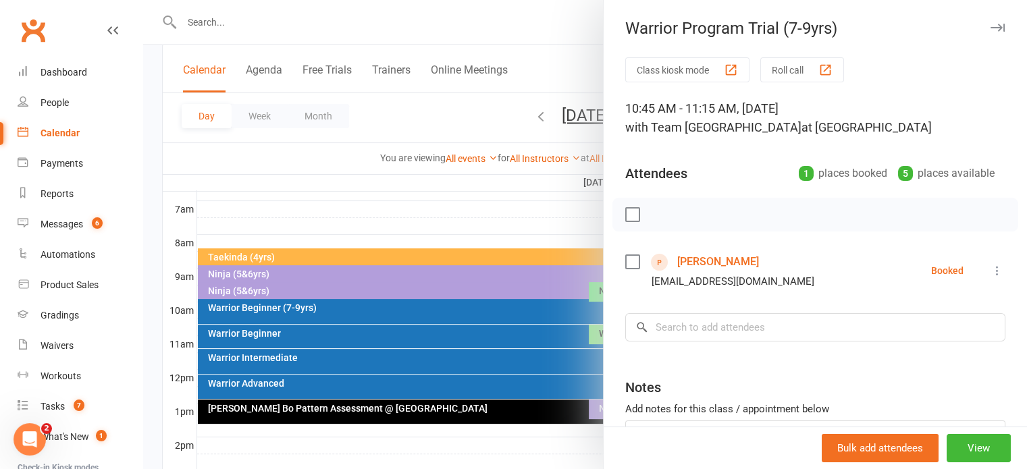
click at [712, 260] on link "Nathan Gullone" at bounding box center [718, 262] width 82 height 22
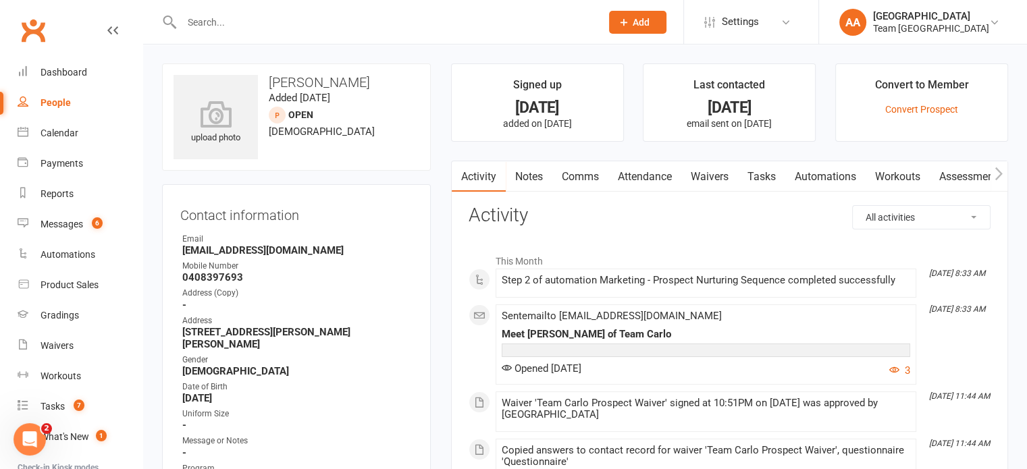
click at [632, 175] on link "Attendance" at bounding box center [645, 176] width 73 height 31
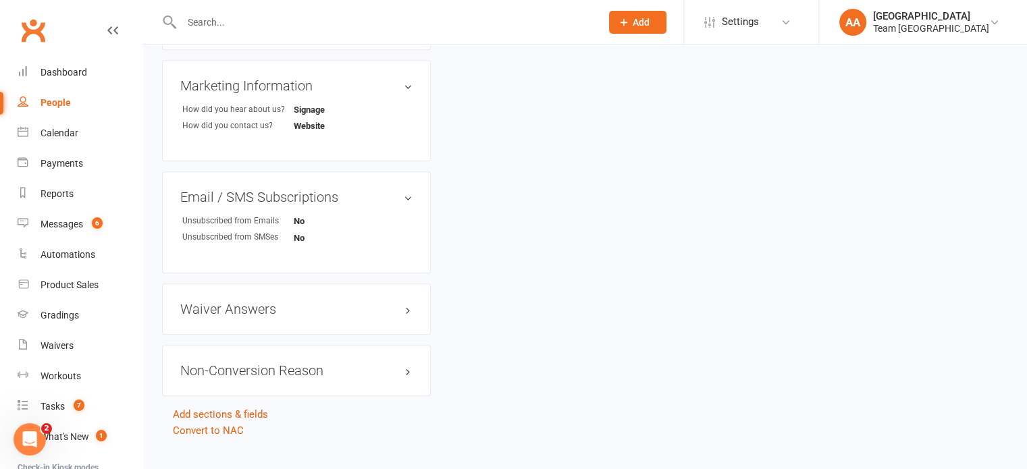
scroll to position [879, 0]
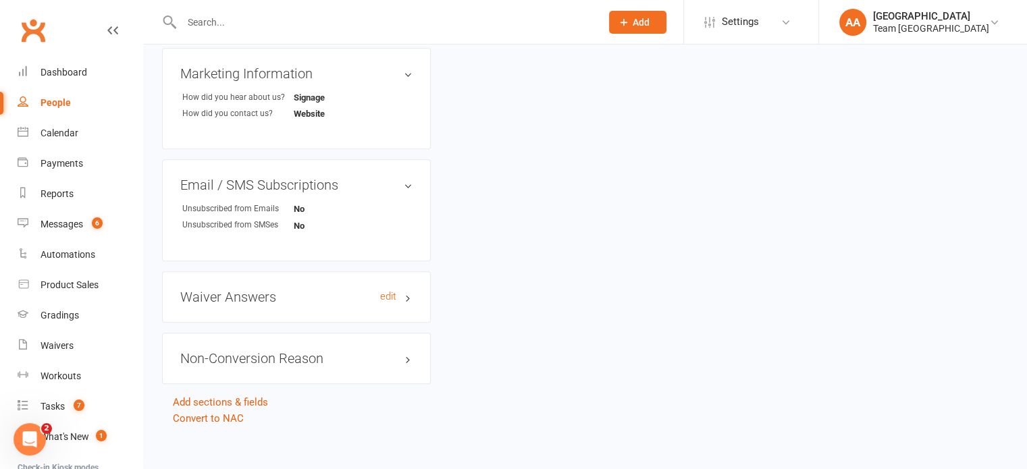
click at [337, 290] on h3 "Waiver Answers edit" at bounding box center [296, 297] width 232 height 15
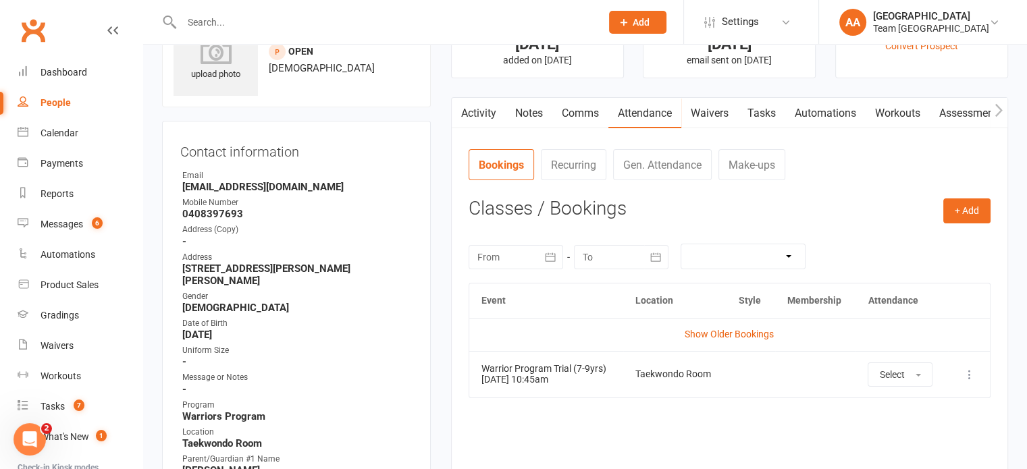
scroll to position [0, 0]
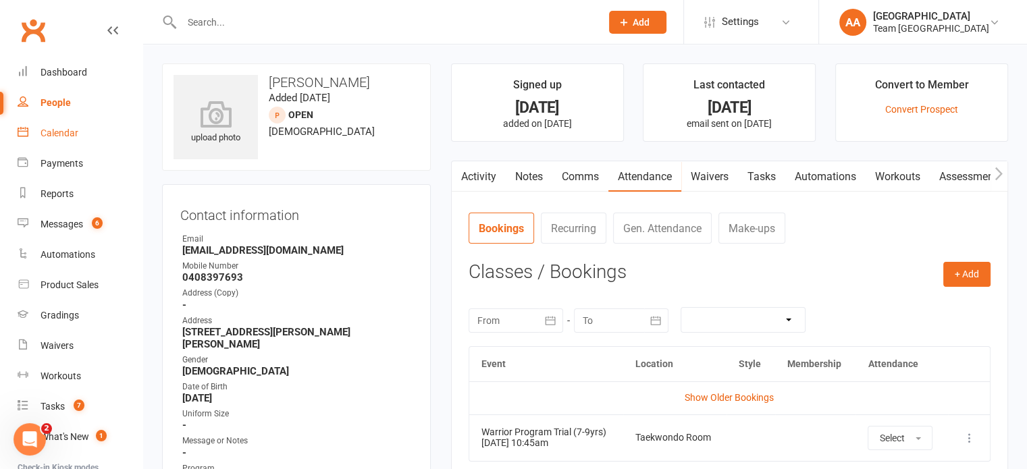
click at [51, 122] on link "Calendar" at bounding box center [80, 133] width 125 height 30
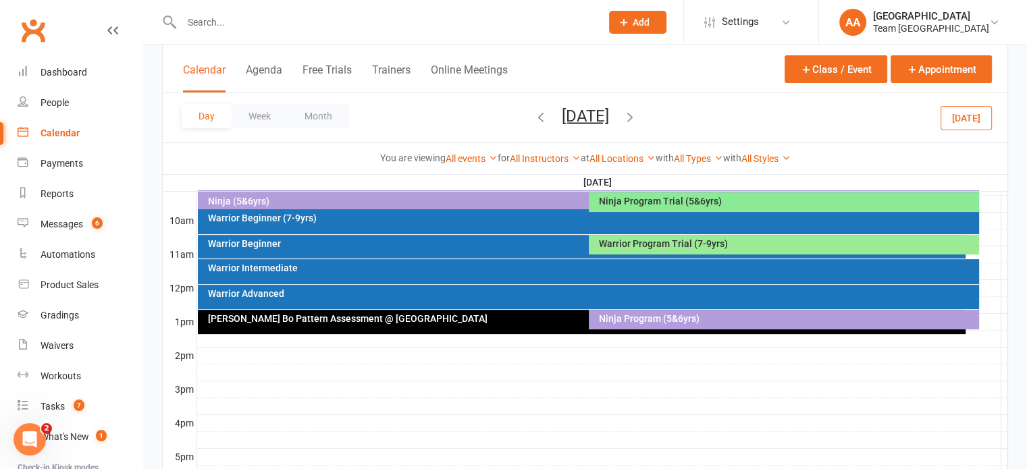
scroll to position [405, 0]
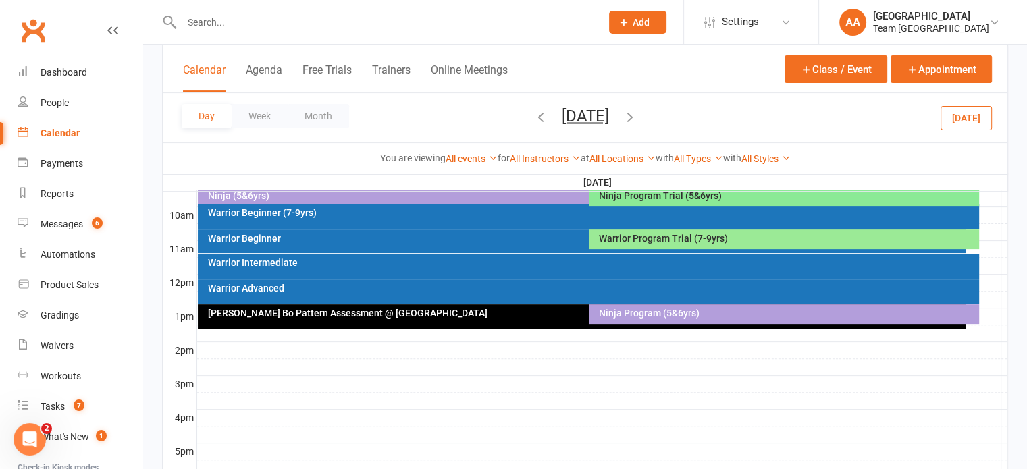
click at [650, 193] on div "Ninja Program Trial (5&6yrs)" at bounding box center [787, 195] width 378 height 9
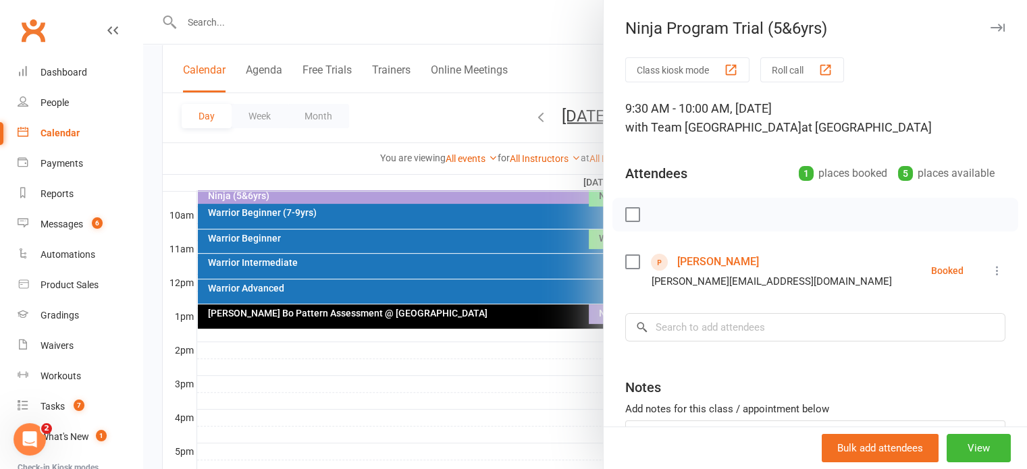
drag, startPoint x: 719, startPoint y: 266, endPoint x: 706, endPoint y: 269, distance: 13.8
click at [719, 267] on link "Thomas Scholz" at bounding box center [718, 262] width 82 height 22
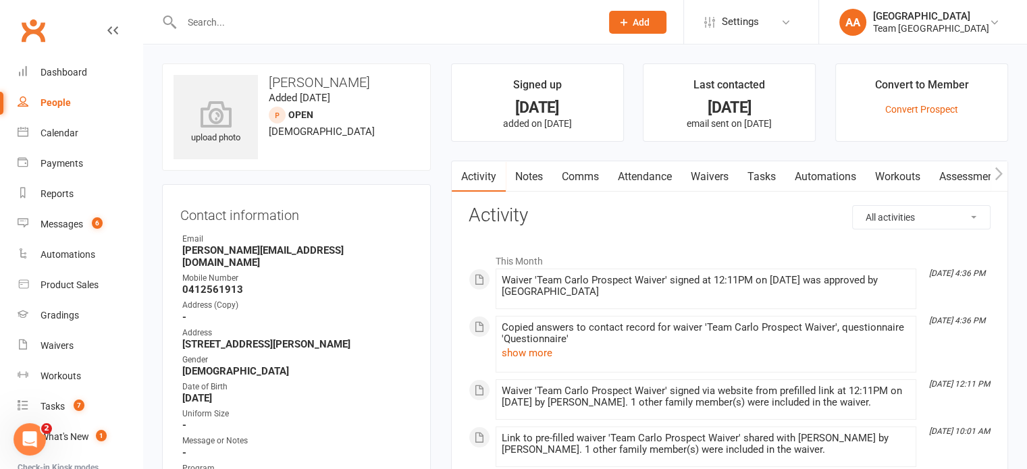
click at [540, 173] on link "Notes" at bounding box center [529, 176] width 47 height 31
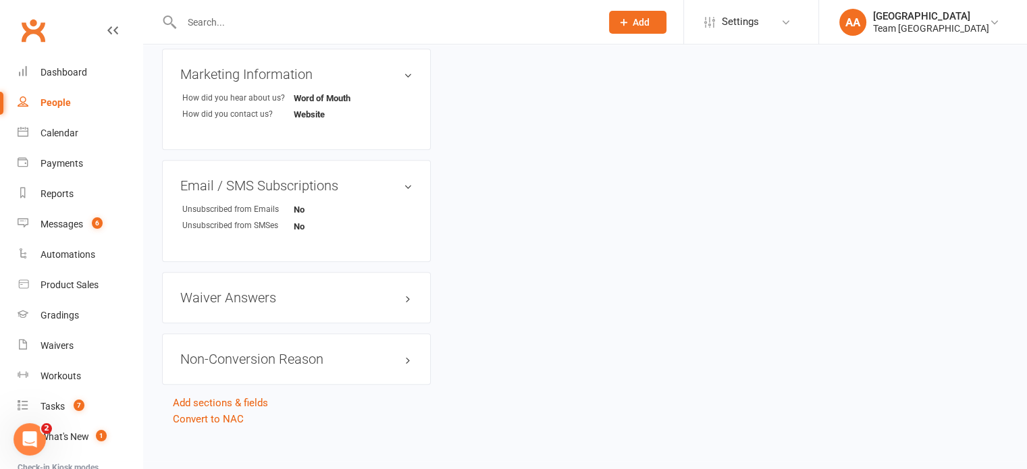
scroll to position [879, 0]
click at [322, 290] on h3 "Waiver Answers edit" at bounding box center [296, 297] width 232 height 15
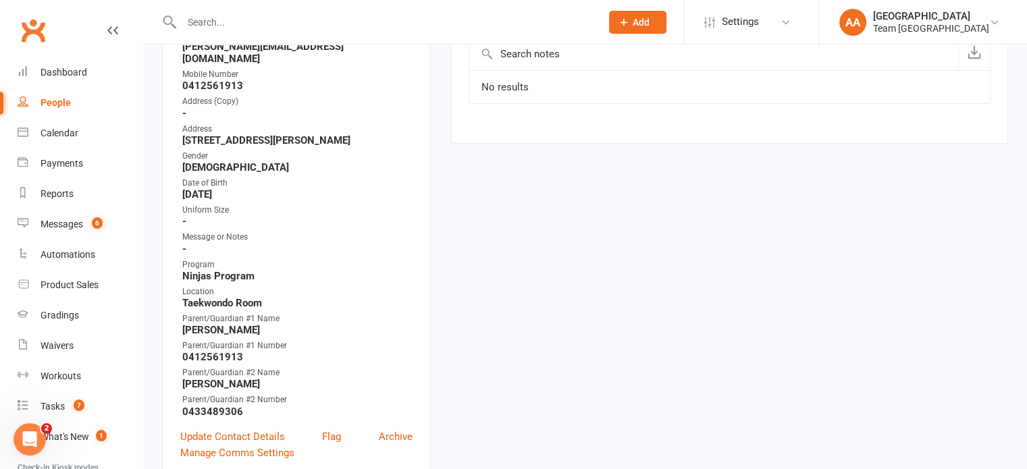
scroll to position [0, 0]
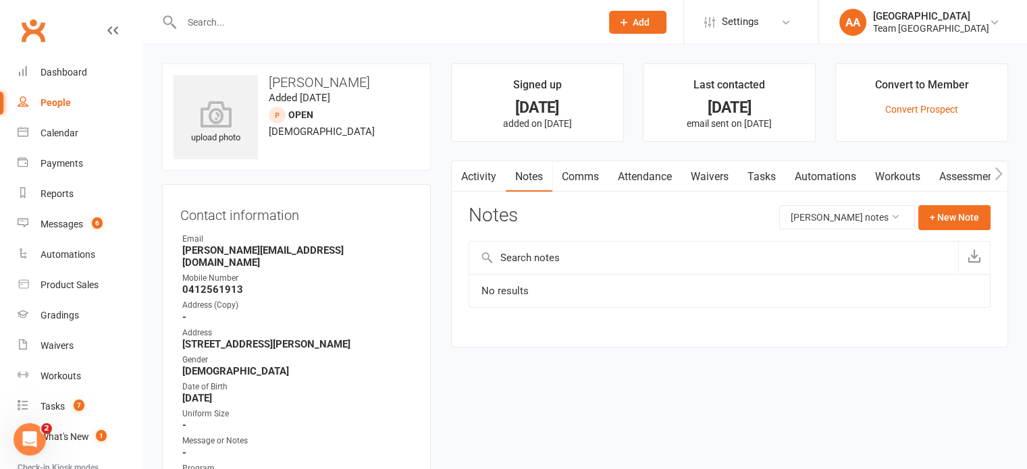
click at [648, 172] on link "Attendance" at bounding box center [645, 176] width 73 height 31
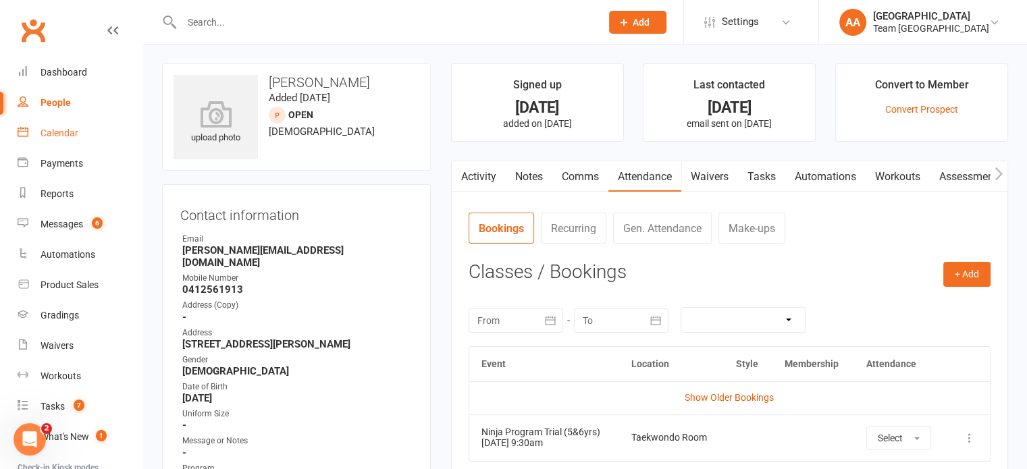
click at [71, 134] on div "Calendar" at bounding box center [60, 133] width 38 height 11
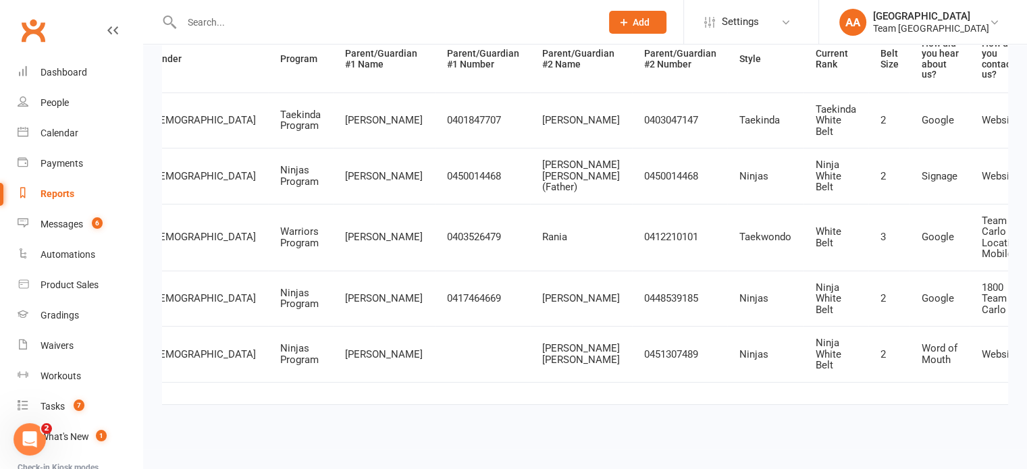
scroll to position [0, 26]
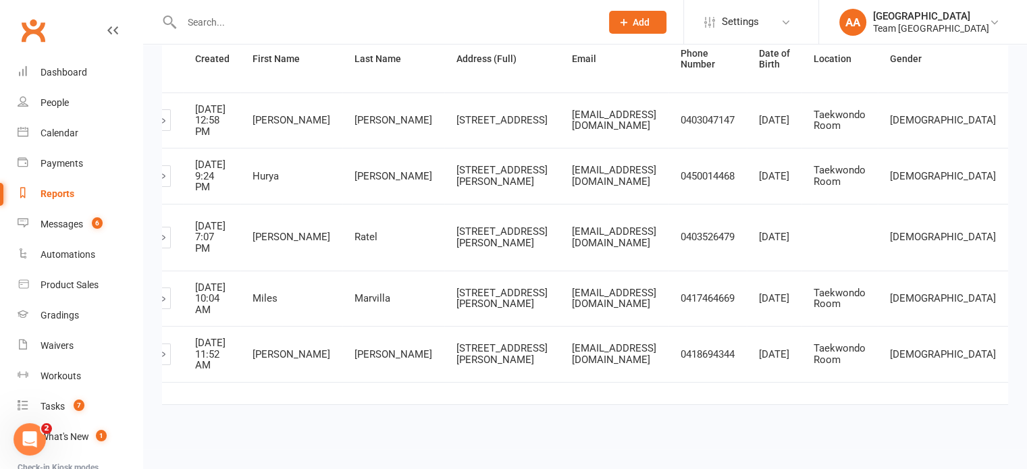
click at [161, 146] on div "Private Report Only visible by me Public Report Visible to everyone Export to C…" at bounding box center [585, 135] width 884 height 627
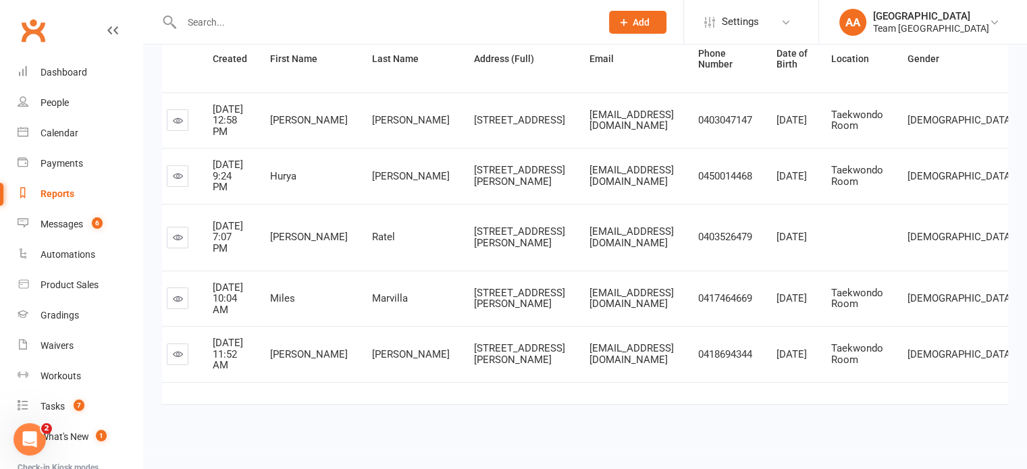
scroll to position [0, 0]
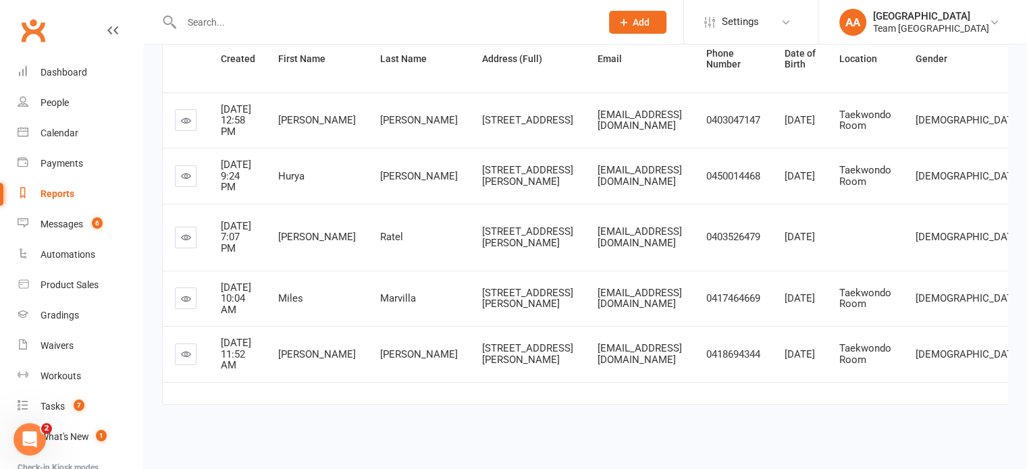
click at [183, 232] on icon at bounding box center [186, 237] width 10 height 10
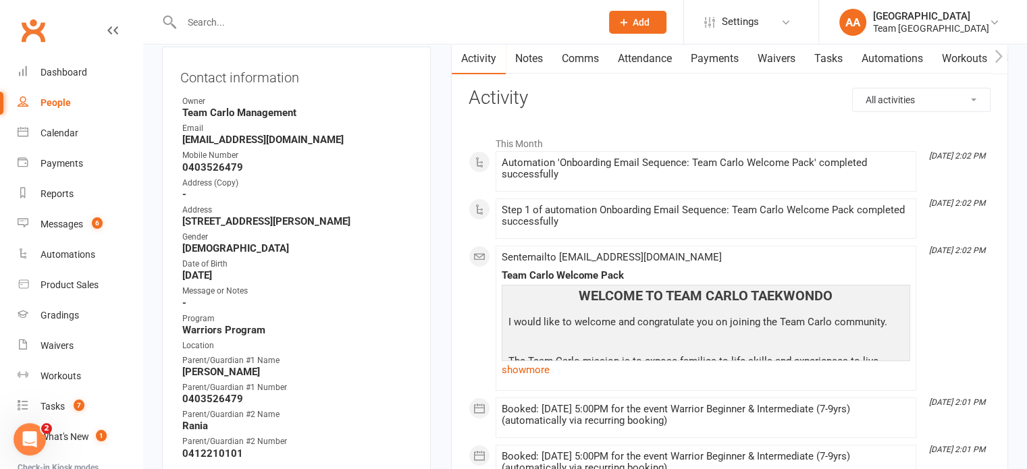
scroll to position [405, 0]
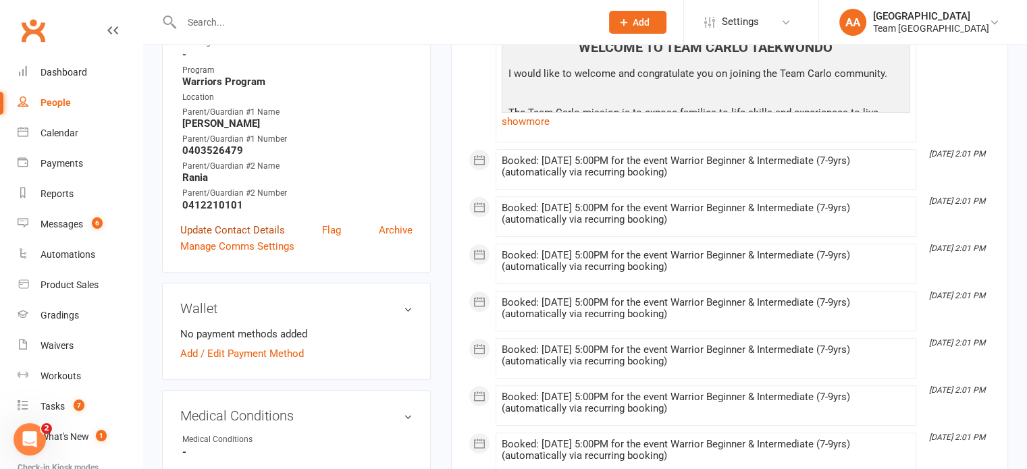
click at [213, 238] on link "Update Contact Details" at bounding box center [232, 230] width 105 height 16
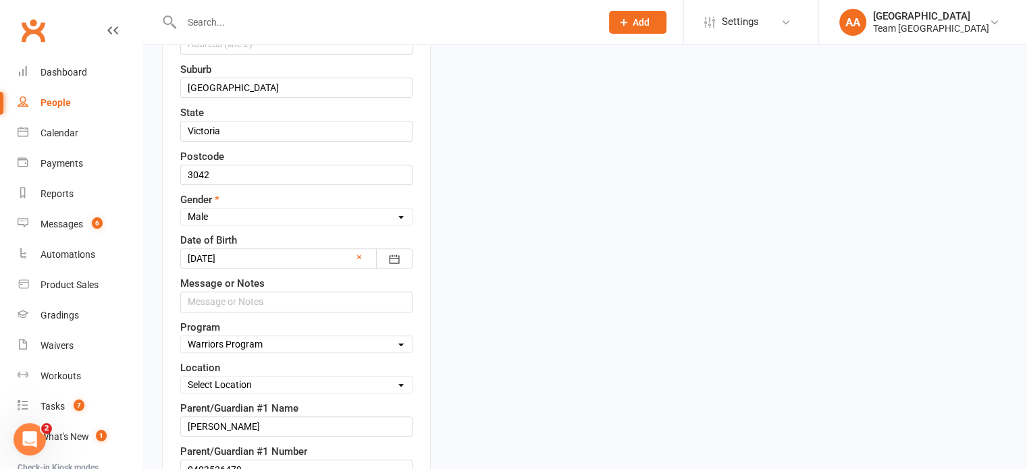
scroll to position [553, 0]
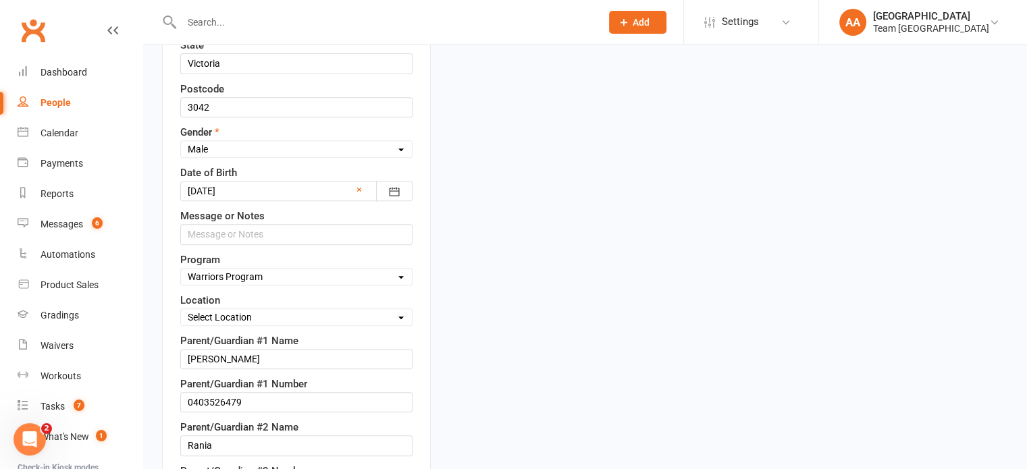
click at [238, 312] on select "Select Location [GEOGRAPHIC_DATA]" at bounding box center [296, 317] width 231 height 15
select select "0"
click at [181, 310] on select "Select Location [GEOGRAPHIC_DATA]" at bounding box center [296, 317] width 231 height 15
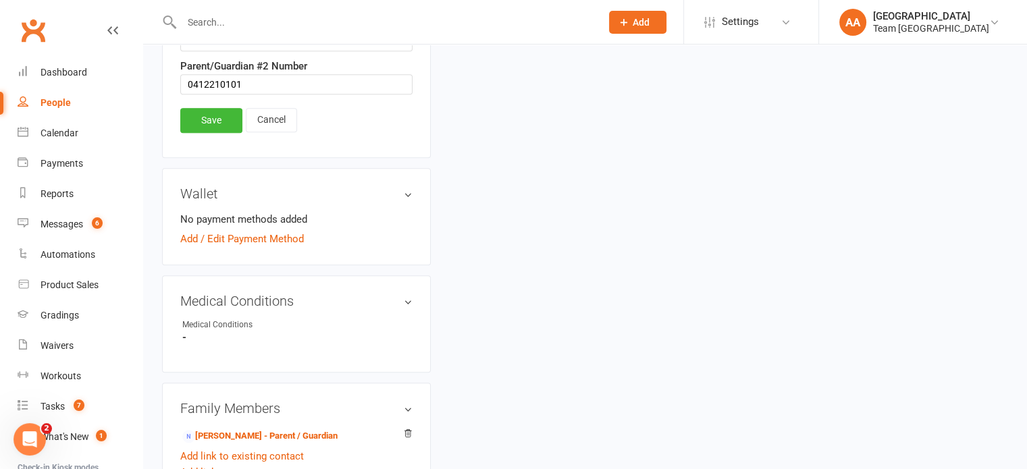
click at [211, 111] on link "Save" at bounding box center [211, 120] width 62 height 24
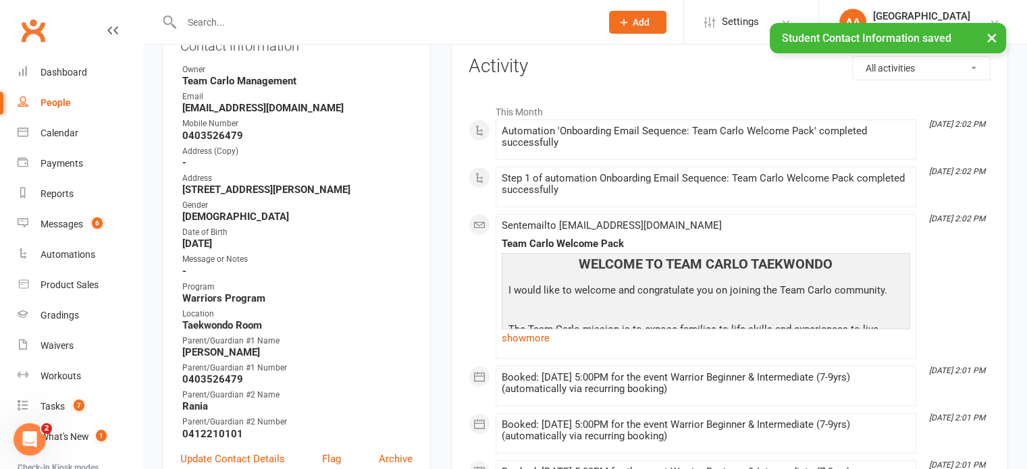
scroll to position [0, 0]
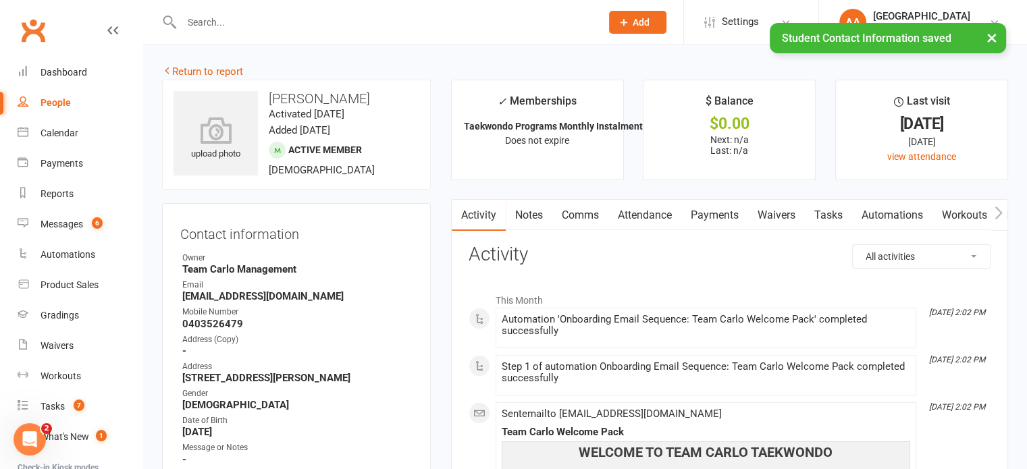
click at [207, 70] on link "Return to report" at bounding box center [202, 72] width 81 height 12
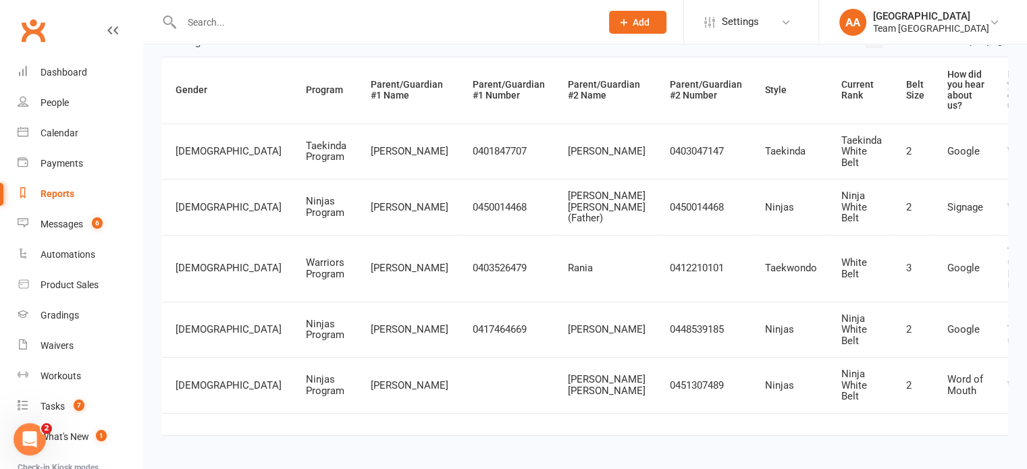
scroll to position [376, 0]
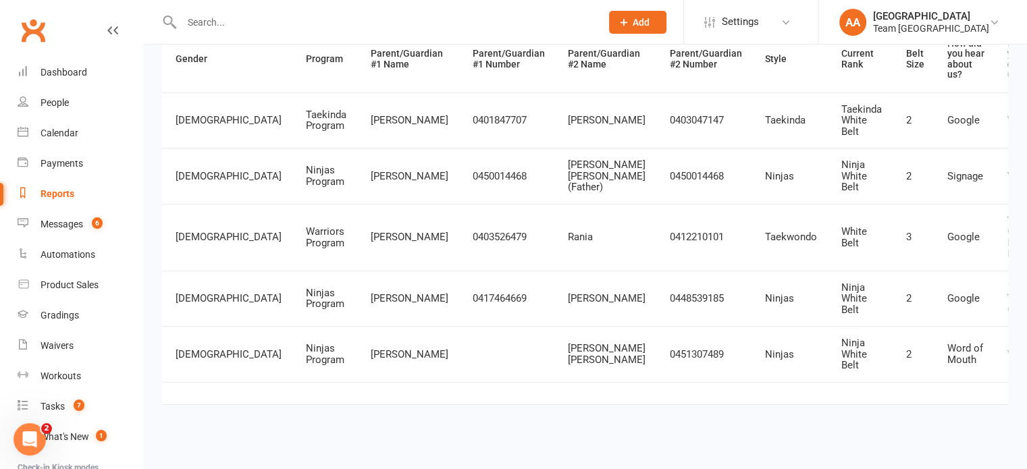
click at [517, 431] on div "Private Report Only visible by me Public Report Visible to everyone Export to C…" at bounding box center [585, 135] width 884 height 627
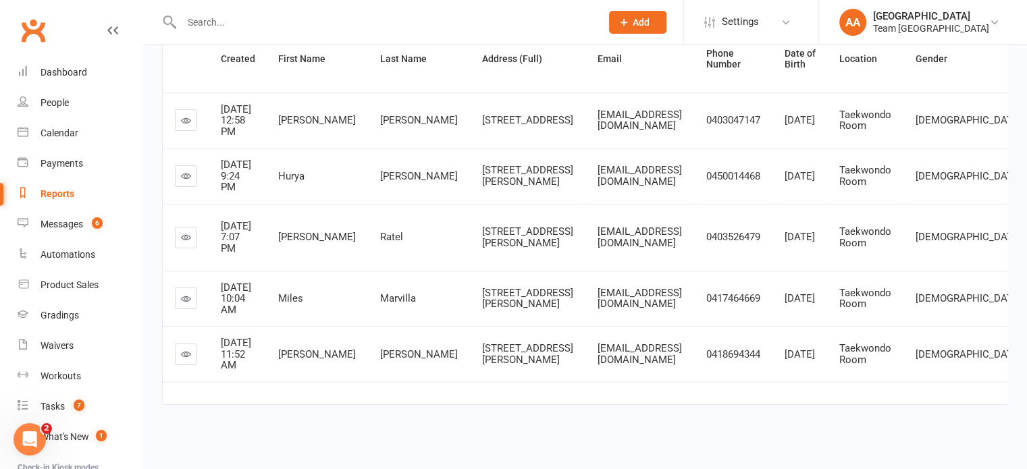
click at [182, 349] on icon at bounding box center [186, 354] width 10 height 10
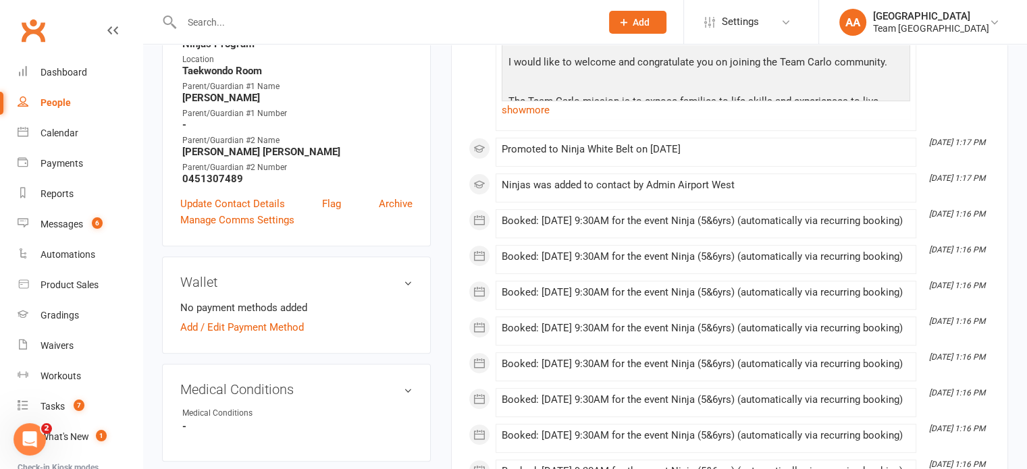
scroll to position [473, 0]
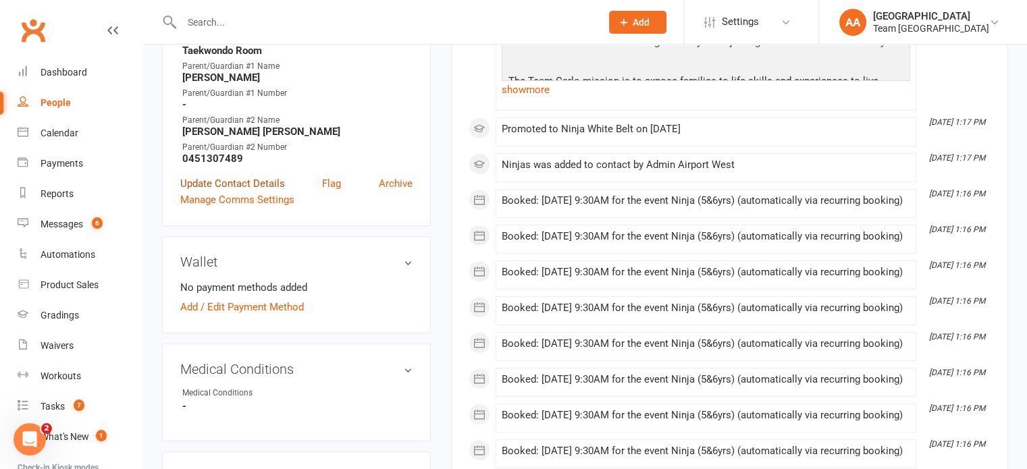
click at [235, 190] on link "Update Contact Details" at bounding box center [232, 184] width 105 height 16
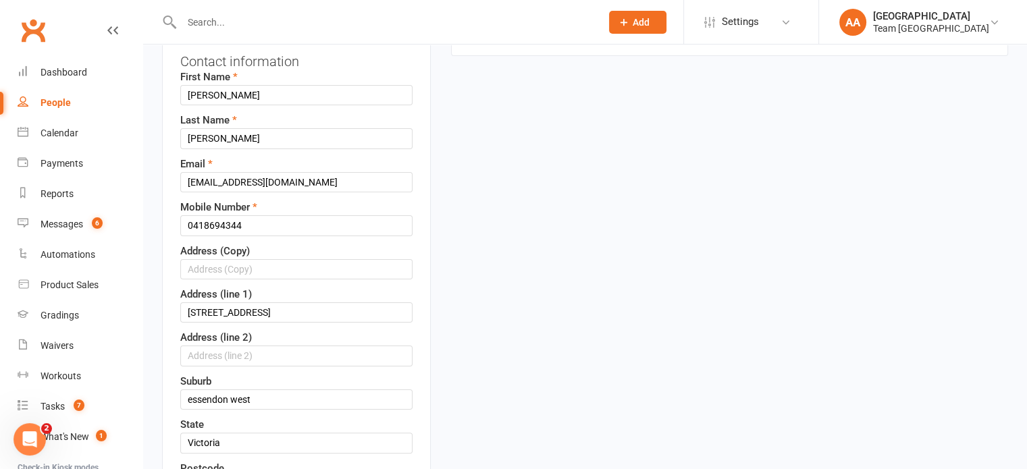
scroll to position [215, 0]
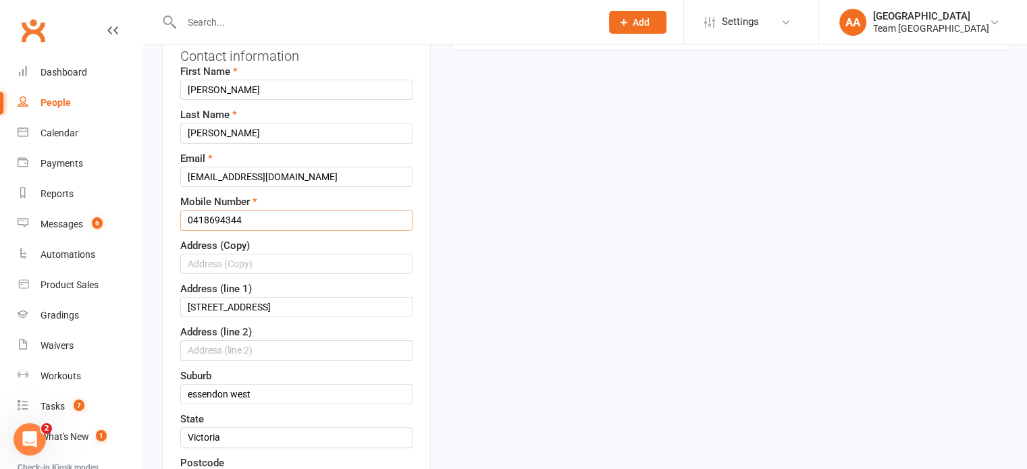
drag, startPoint x: 182, startPoint y: 222, endPoint x: 327, endPoint y: 207, distance: 145.3
click at [327, 210] on input "0418694344" at bounding box center [296, 220] width 232 height 20
drag, startPoint x: 327, startPoint y: 207, endPoint x: 303, endPoint y: 213, distance: 24.3
click at [303, 213] on input "0418694344" at bounding box center [296, 220] width 232 height 20
drag, startPoint x: 182, startPoint y: 218, endPoint x: 320, endPoint y: 213, distance: 137.9
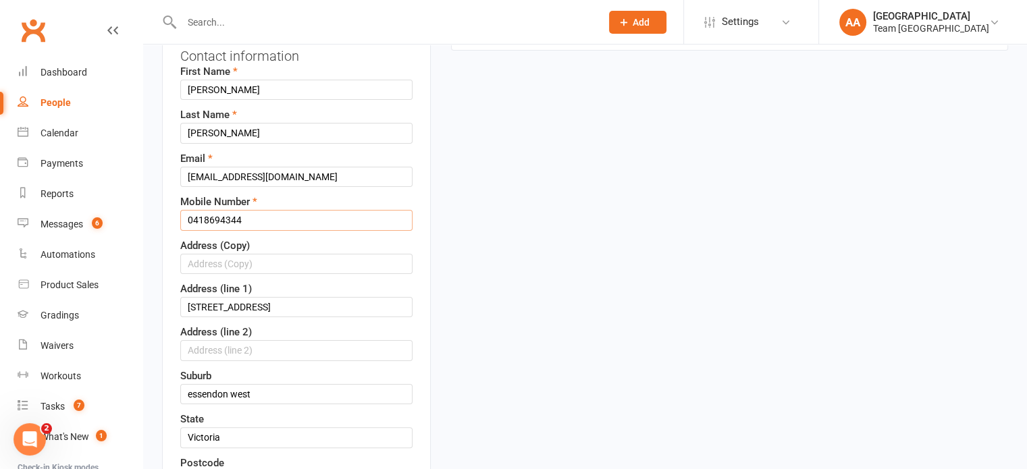
click at [319, 213] on input "0418694344" at bounding box center [296, 220] width 232 height 20
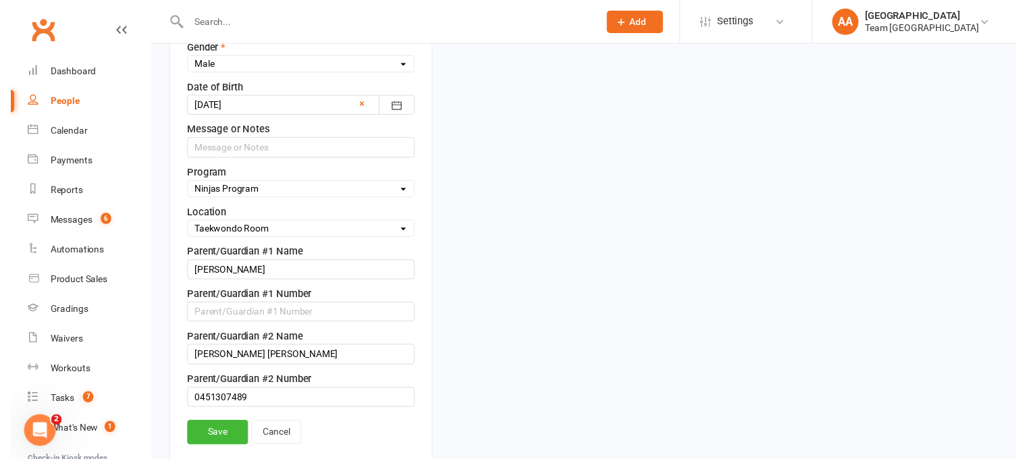
scroll to position [688, 0]
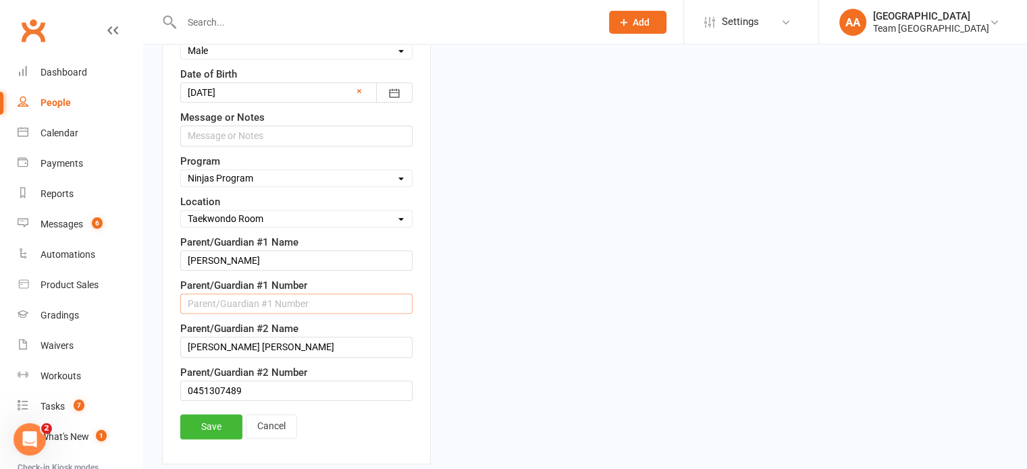
paste input "0418694344"
type input "0418694344"
click at [217, 422] on link "Save" at bounding box center [211, 427] width 62 height 24
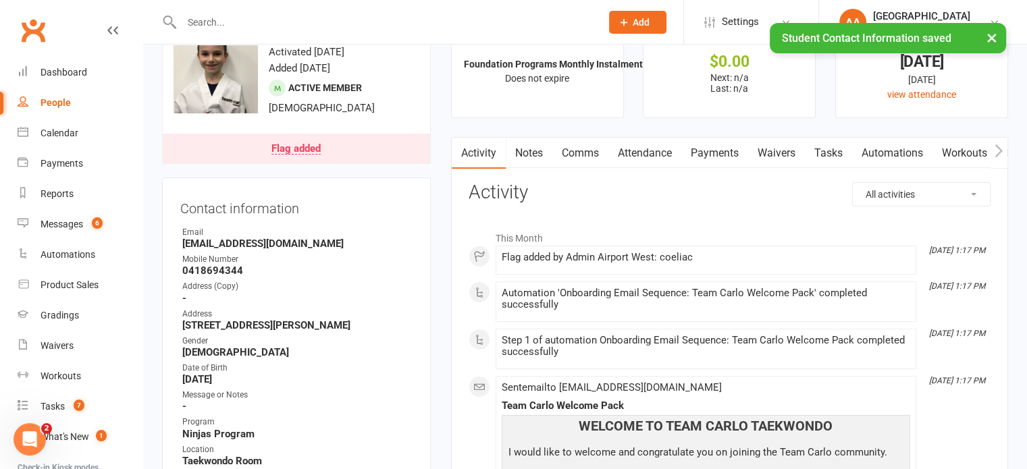
scroll to position [0, 0]
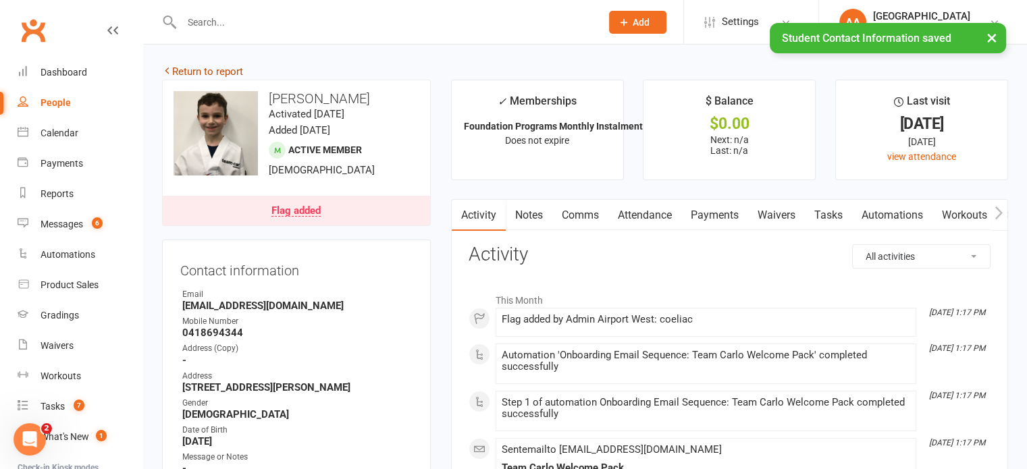
click at [207, 70] on link "Return to report" at bounding box center [202, 72] width 81 height 12
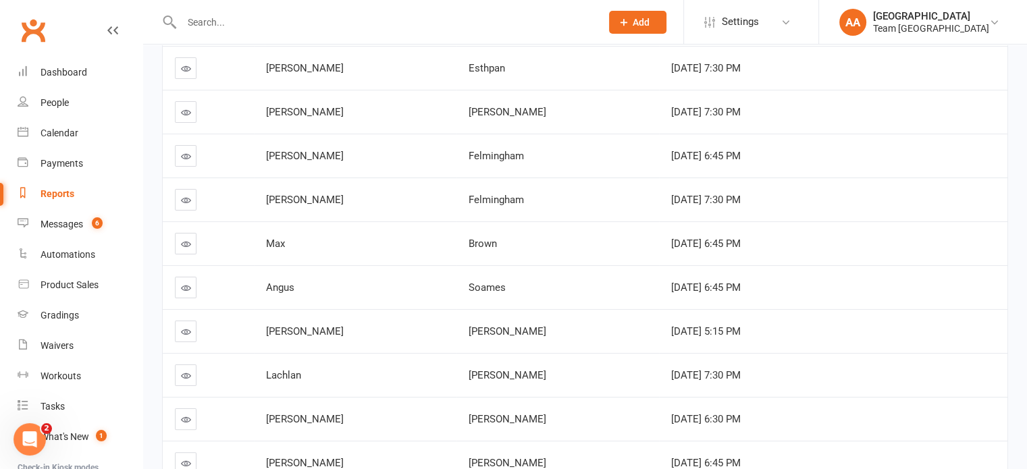
scroll to position [334, 0]
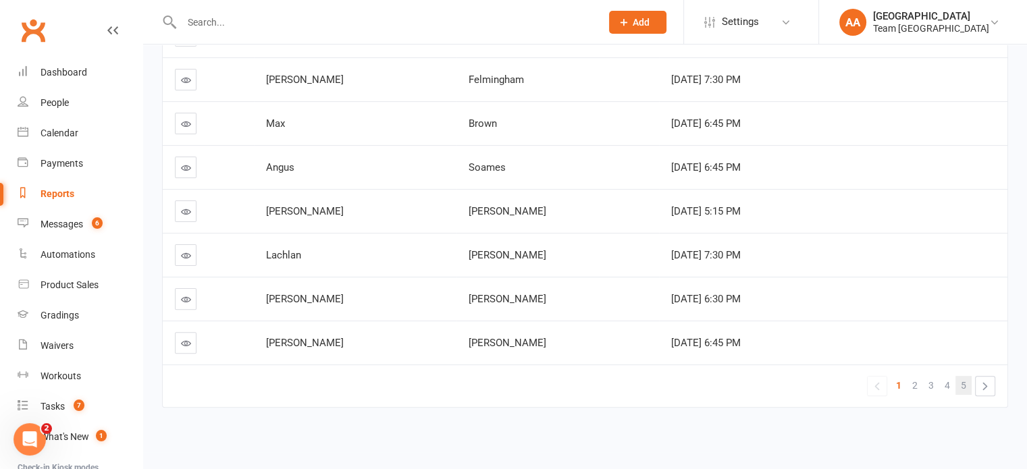
click at [967, 380] on link "5" at bounding box center [964, 385] width 16 height 19
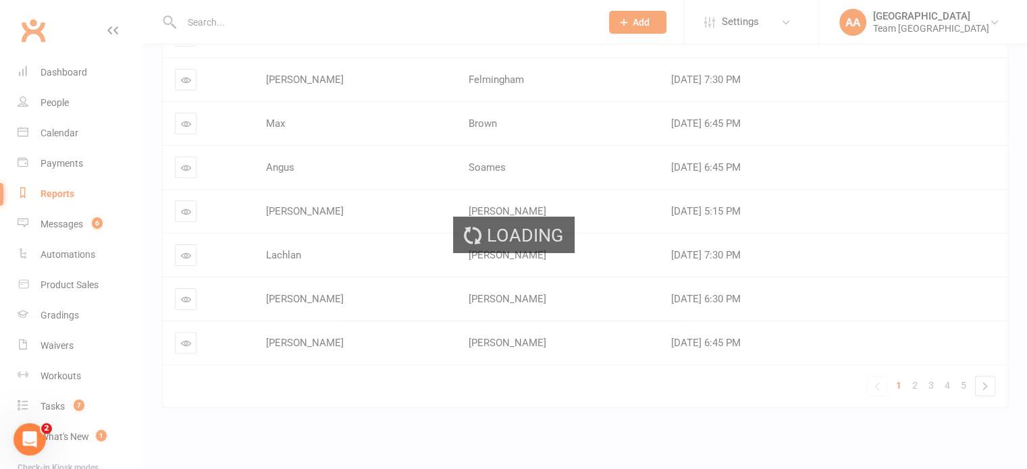
scroll to position [0, 0]
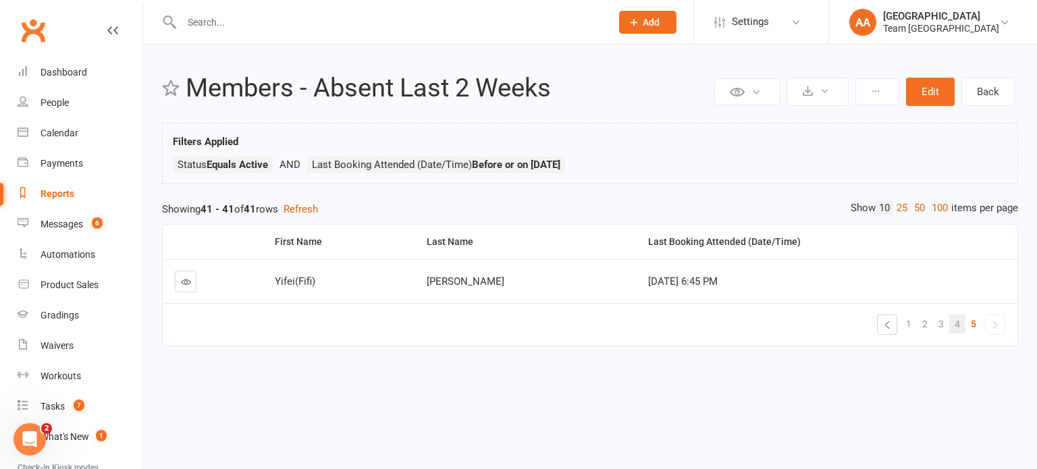
click at [958, 326] on span "4" at bounding box center [957, 324] width 5 height 19
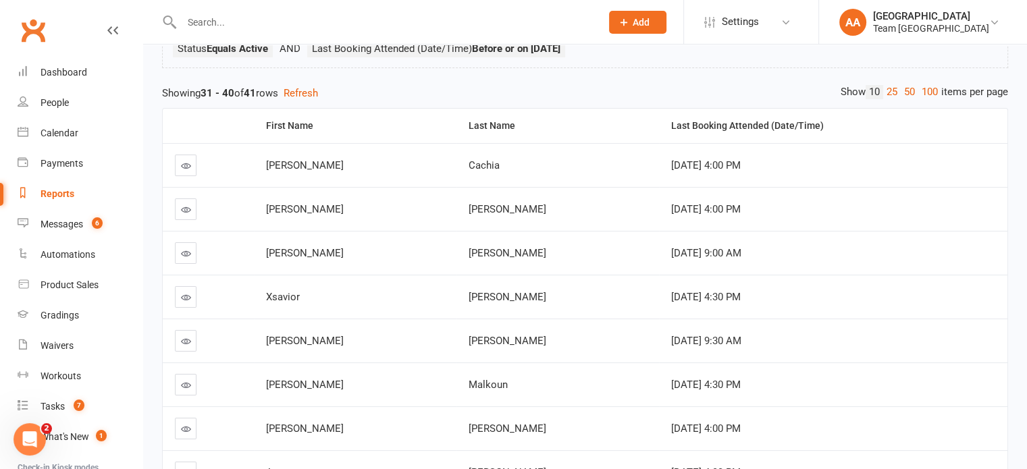
scroll to position [334, 0]
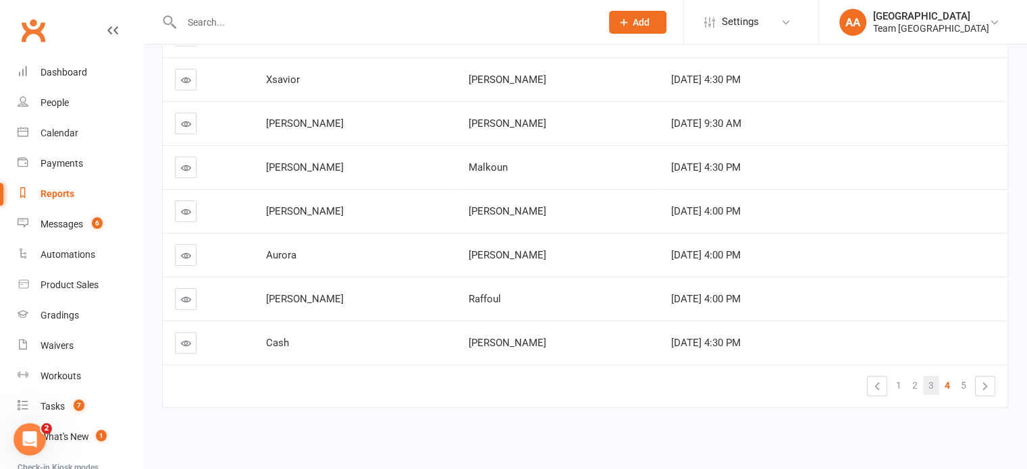
click at [935, 386] on link "3" at bounding box center [931, 385] width 16 height 19
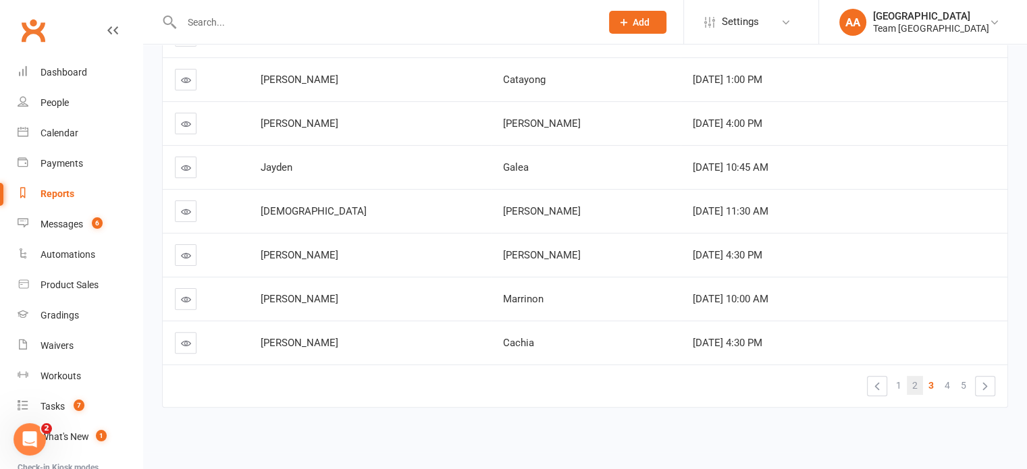
click at [916, 386] on span "2" at bounding box center [915, 385] width 5 height 19
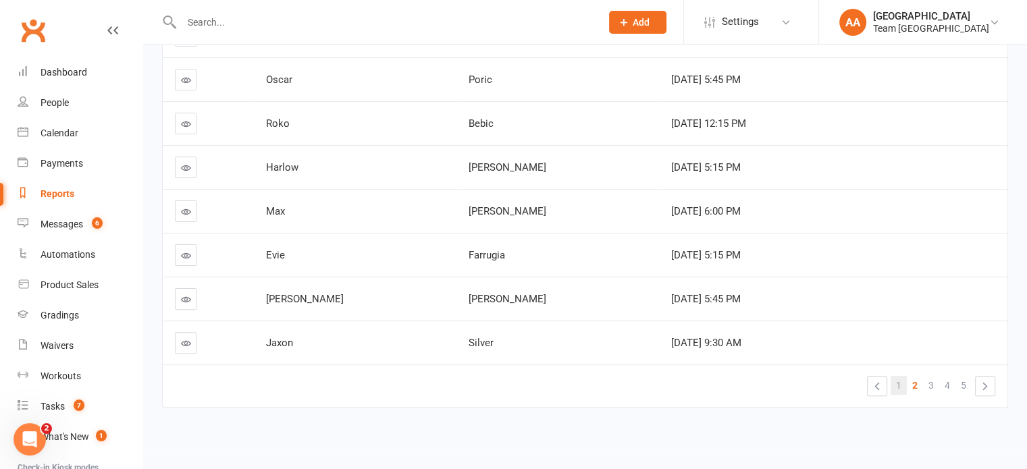
click at [902, 387] on link "1" at bounding box center [899, 385] width 16 height 19
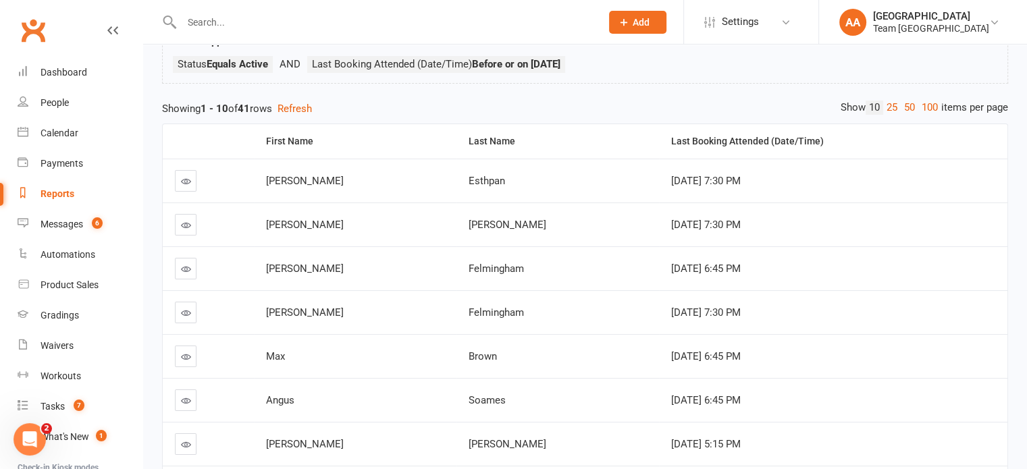
scroll to position [0, 0]
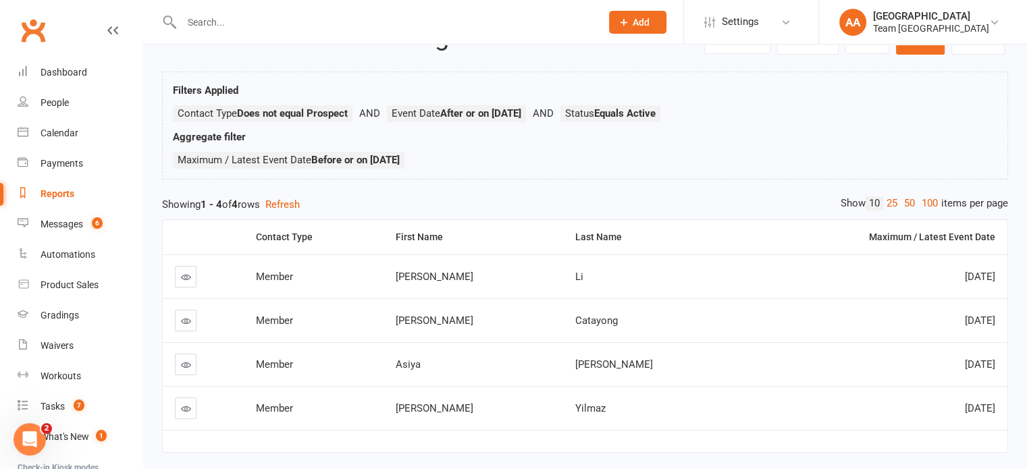
scroll to position [97, 0]
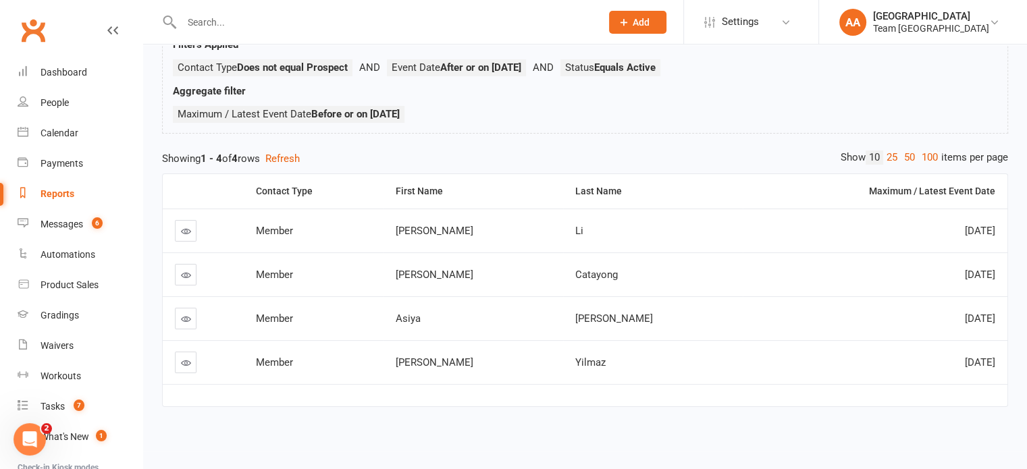
click at [183, 274] on icon at bounding box center [186, 275] width 10 height 10
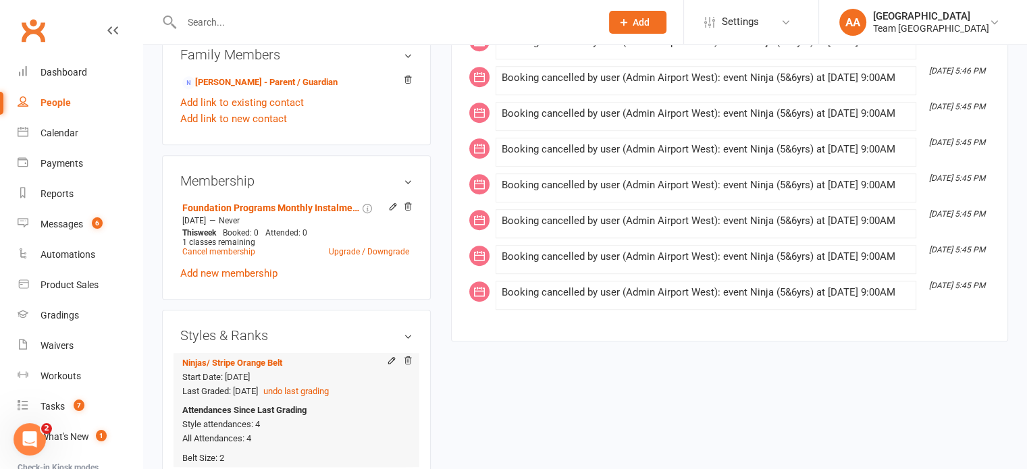
scroll to position [878, 0]
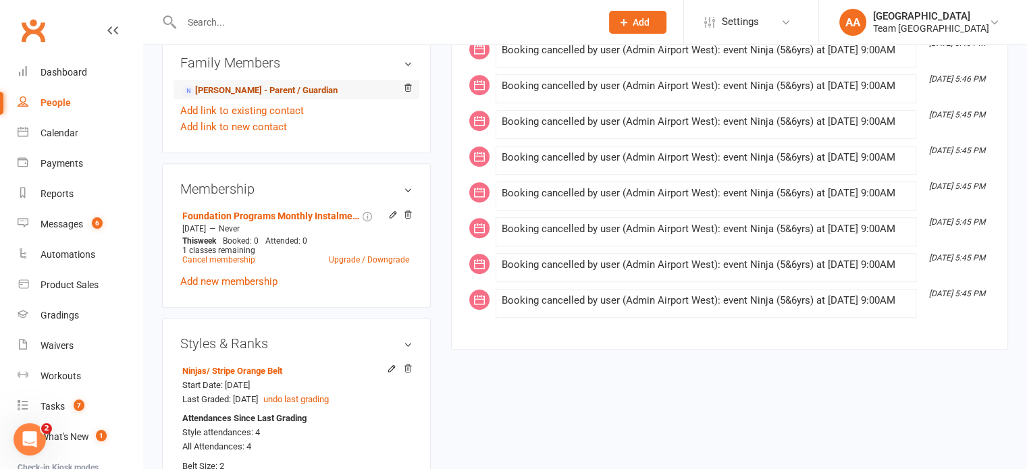
click at [235, 87] on link "Veronica Catayong - Parent / Guardian" at bounding box center [259, 91] width 155 height 14
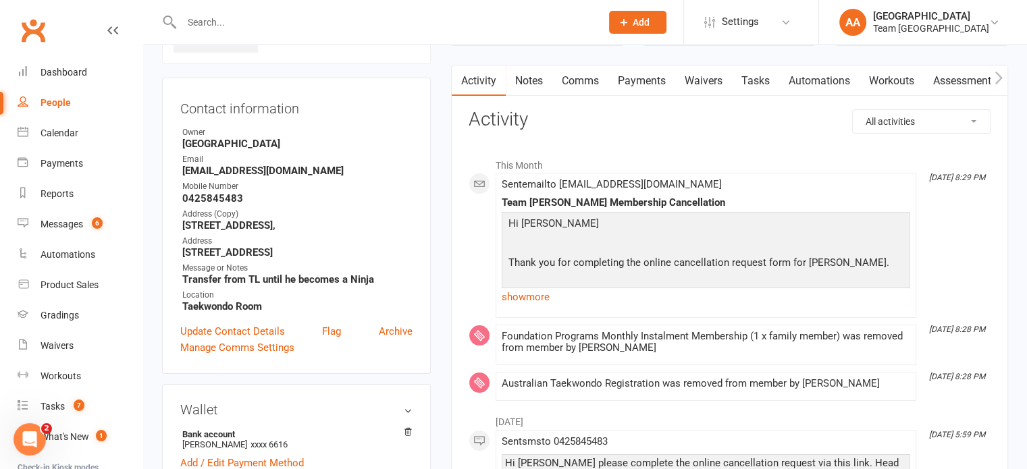
scroll to position [135, 0]
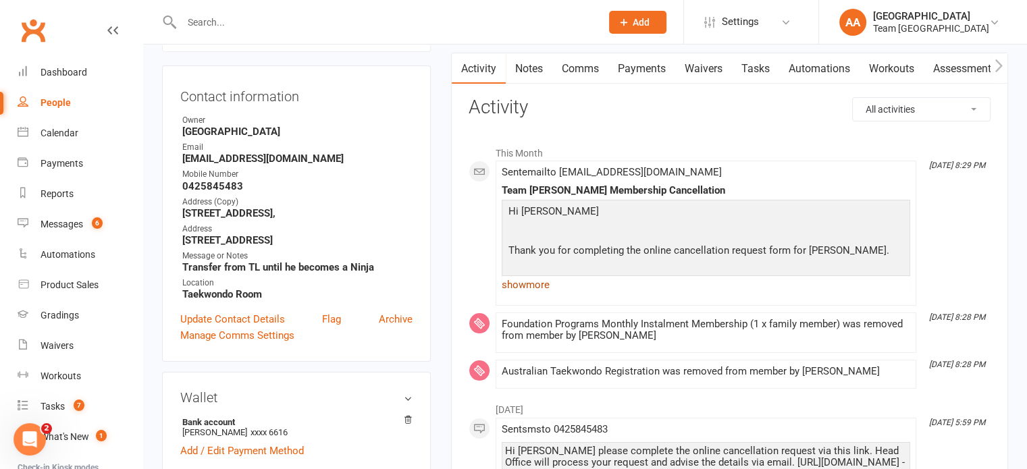
click at [526, 286] on link "show more" at bounding box center [706, 285] width 409 height 19
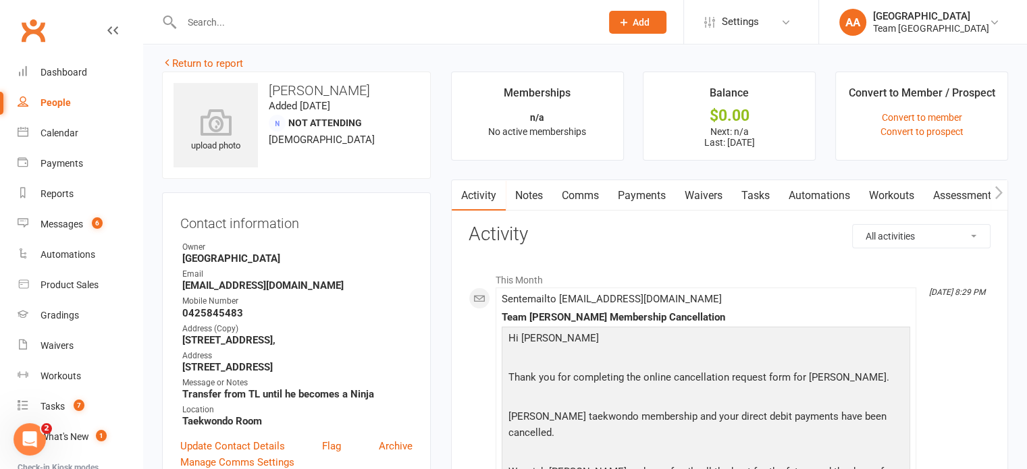
scroll to position [0, 0]
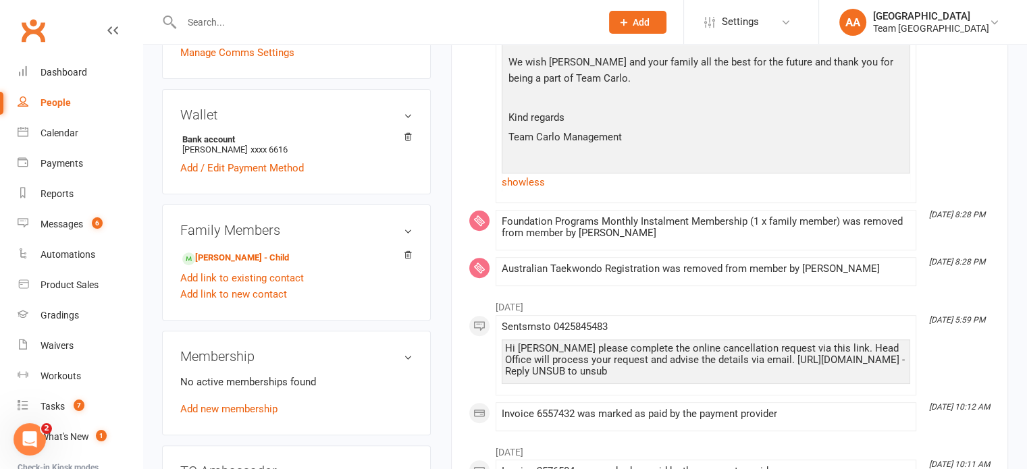
scroll to position [473, 0]
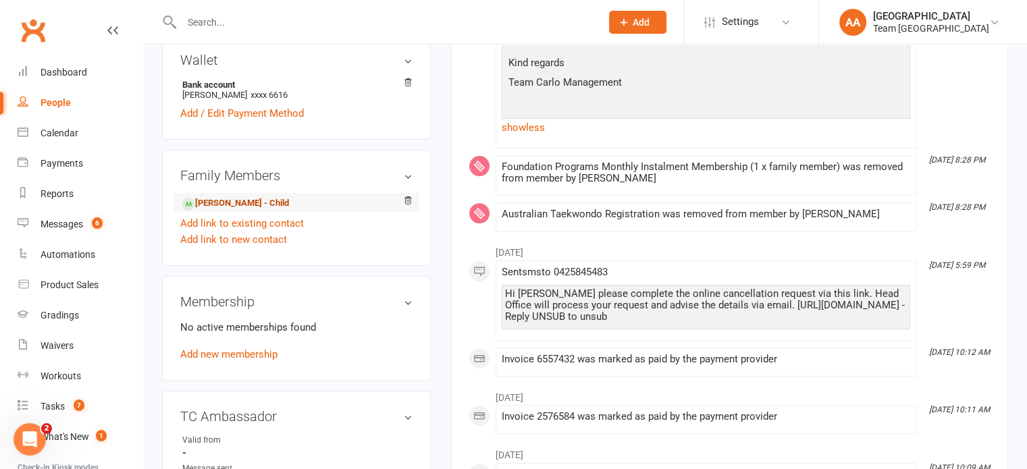
click at [234, 207] on link "Gabriel Catayong - Child" at bounding box center [235, 204] width 107 height 14
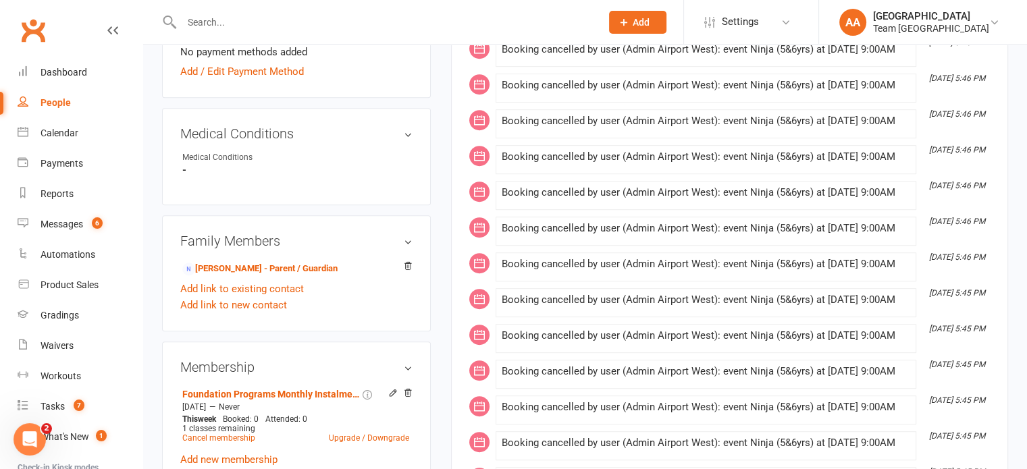
scroll to position [743, 0]
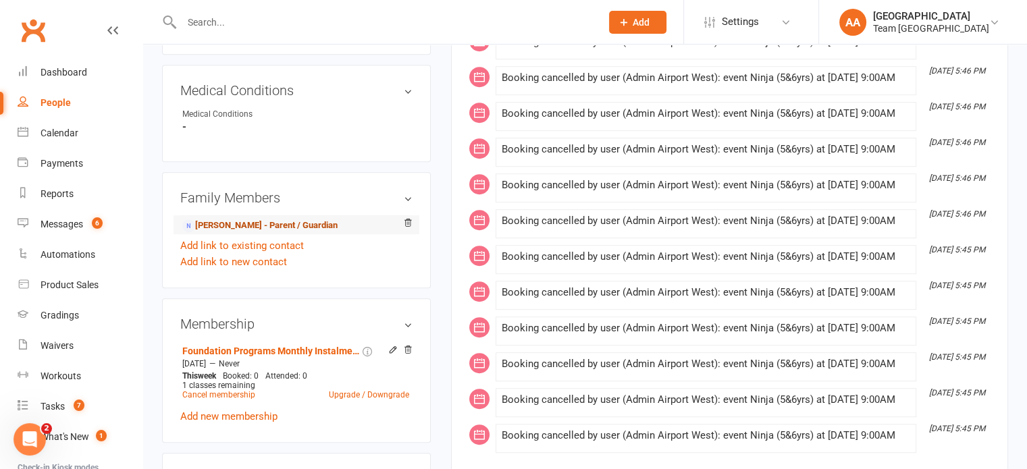
click at [276, 226] on link "Veronica Catayong - Parent / Guardian" at bounding box center [259, 226] width 155 height 14
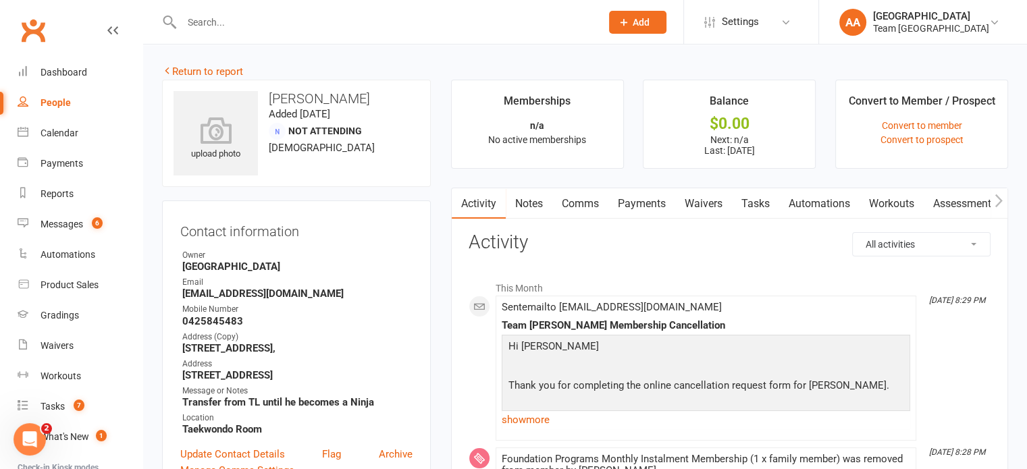
click at [642, 199] on link "Payments" at bounding box center [642, 203] width 67 height 31
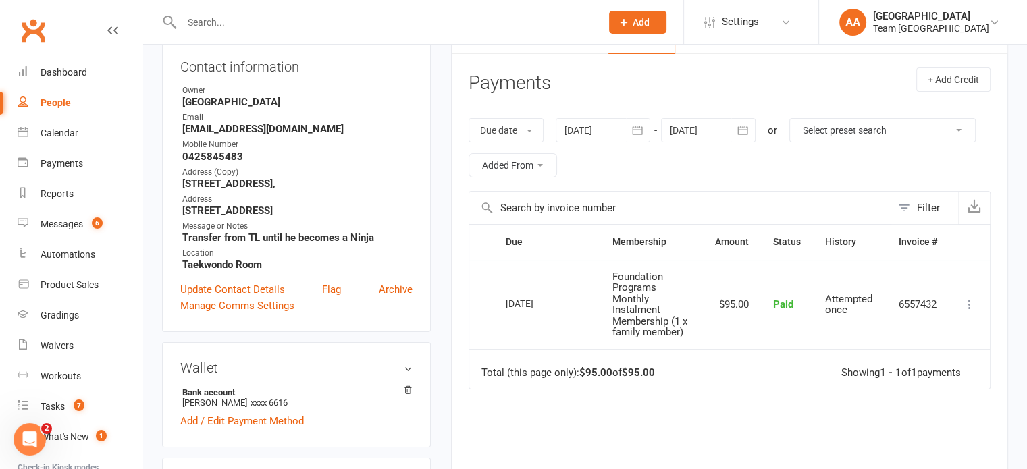
scroll to position [203, 0]
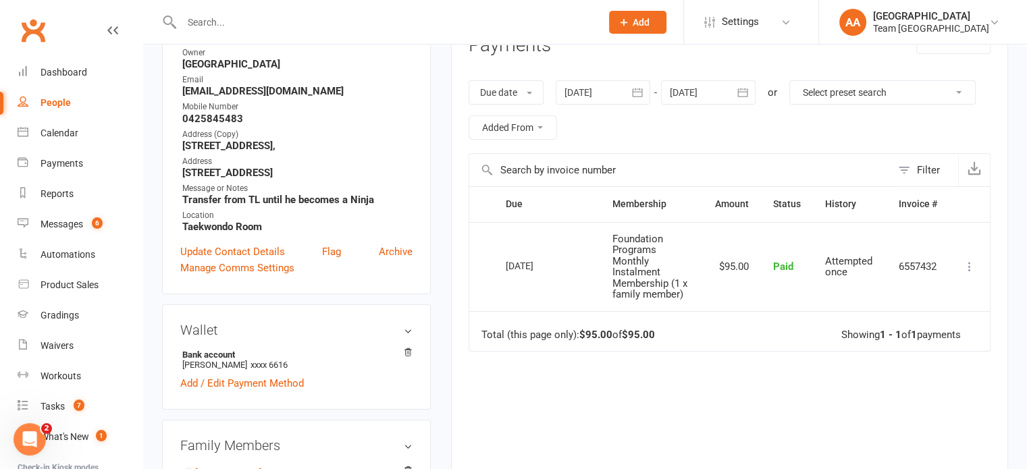
click at [698, 91] on div at bounding box center [708, 92] width 95 height 24
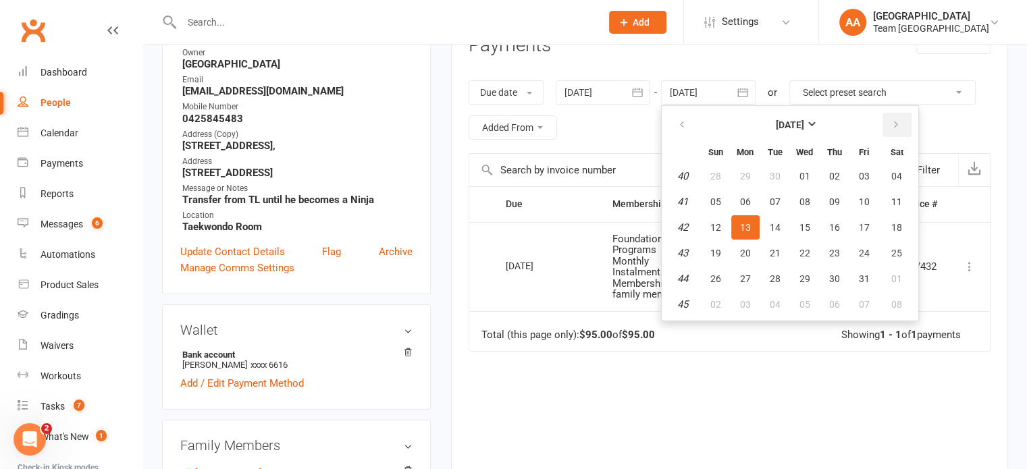
click at [896, 129] on icon "button" at bounding box center [896, 125] width 9 height 11
click at [843, 252] on button "25" at bounding box center [835, 253] width 28 height 24
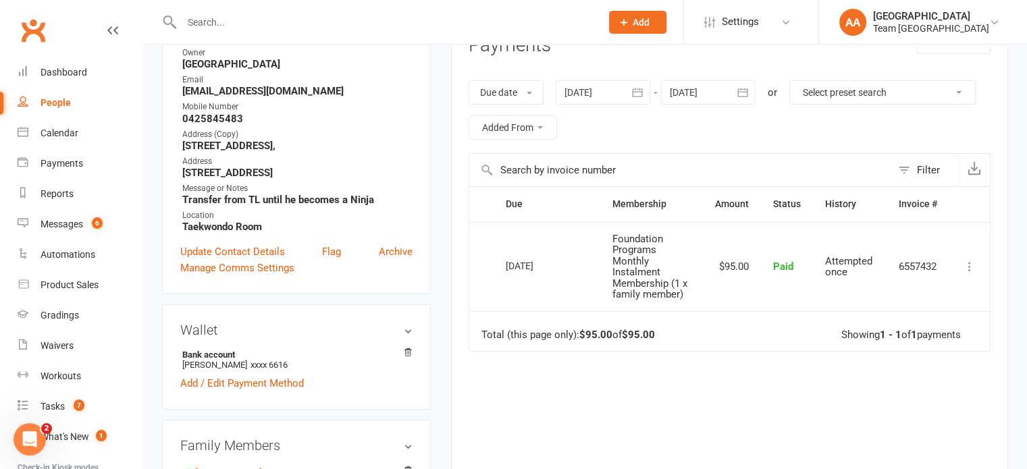
click at [713, 98] on div at bounding box center [708, 92] width 95 height 24
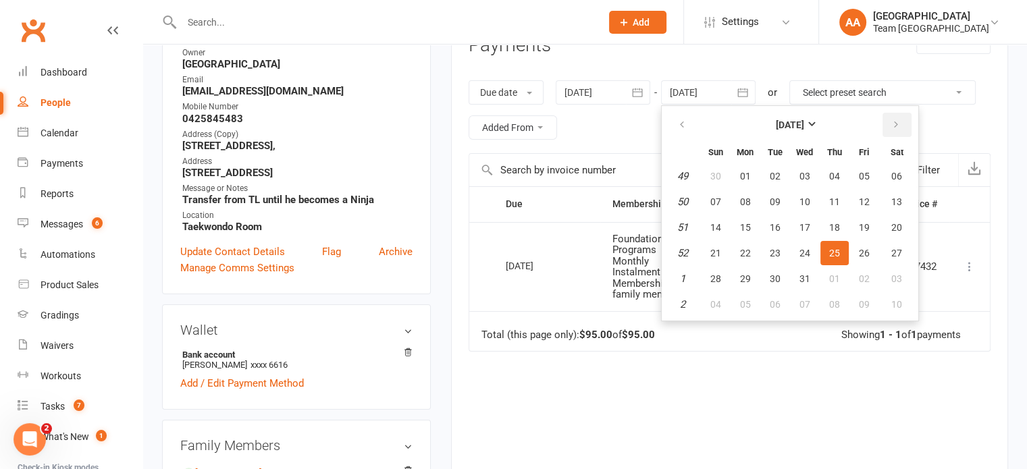
click at [892, 128] on icon "button" at bounding box center [896, 125] width 9 height 11
click at [892, 129] on icon "button" at bounding box center [896, 125] width 9 height 11
click at [813, 226] on button "18" at bounding box center [805, 227] width 28 height 24
type input "18 Feb 2026"
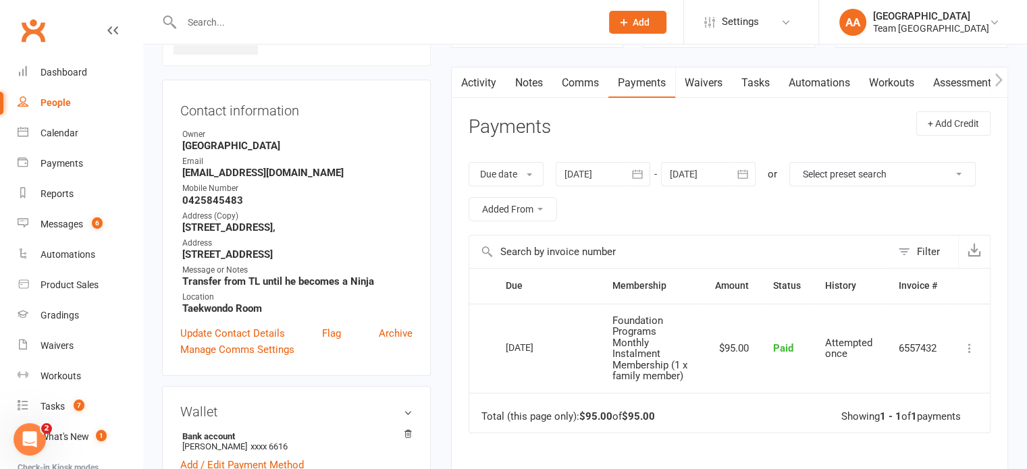
scroll to position [0, 0]
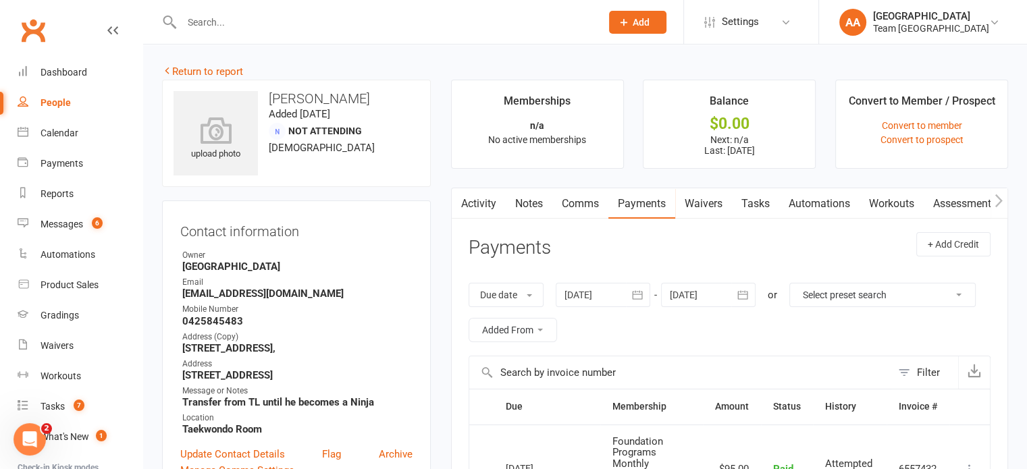
click at [487, 202] on link "Activity" at bounding box center [479, 203] width 54 height 31
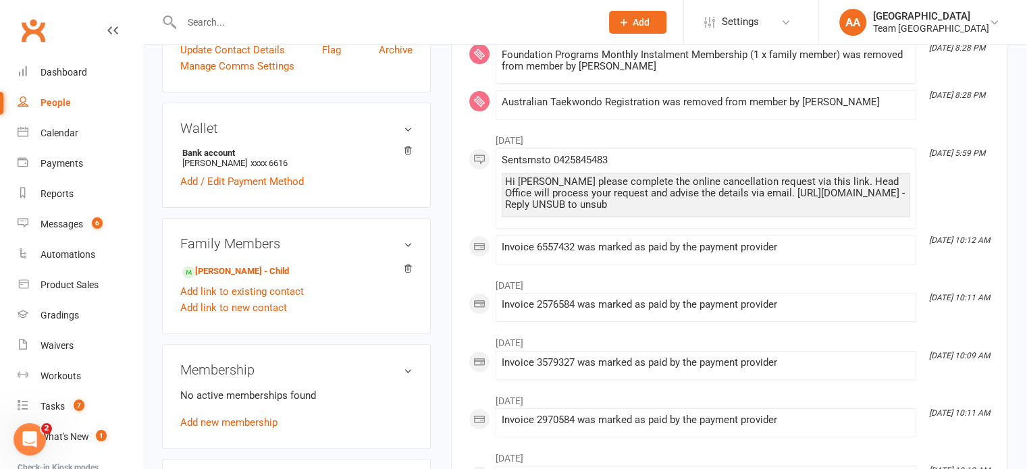
scroll to position [405, 0]
click at [232, 272] on link "Gabriel Catayong - Child" at bounding box center [235, 271] width 107 height 14
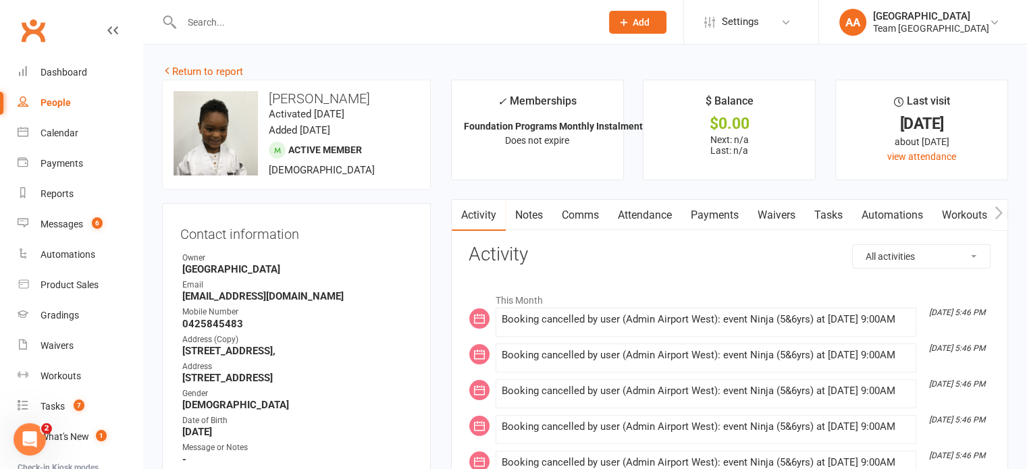
click at [634, 217] on link "Attendance" at bounding box center [645, 215] width 73 height 31
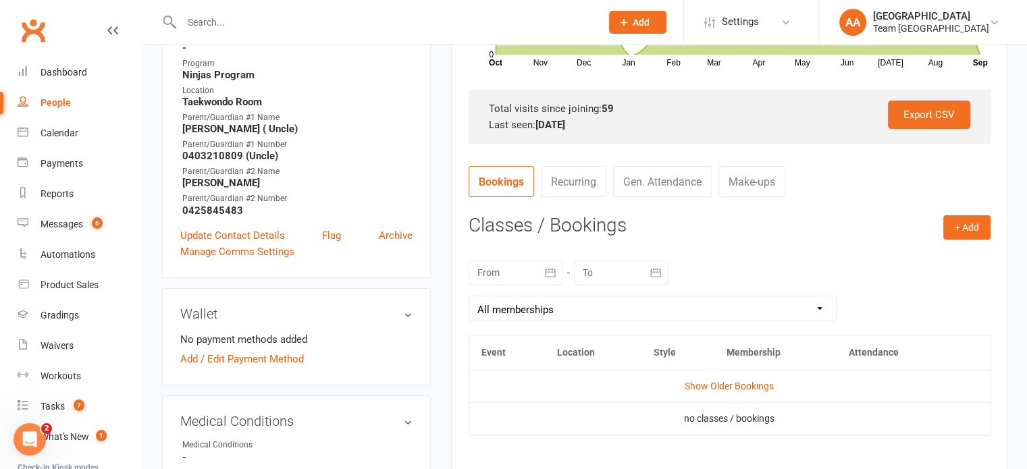
scroll to position [405, 0]
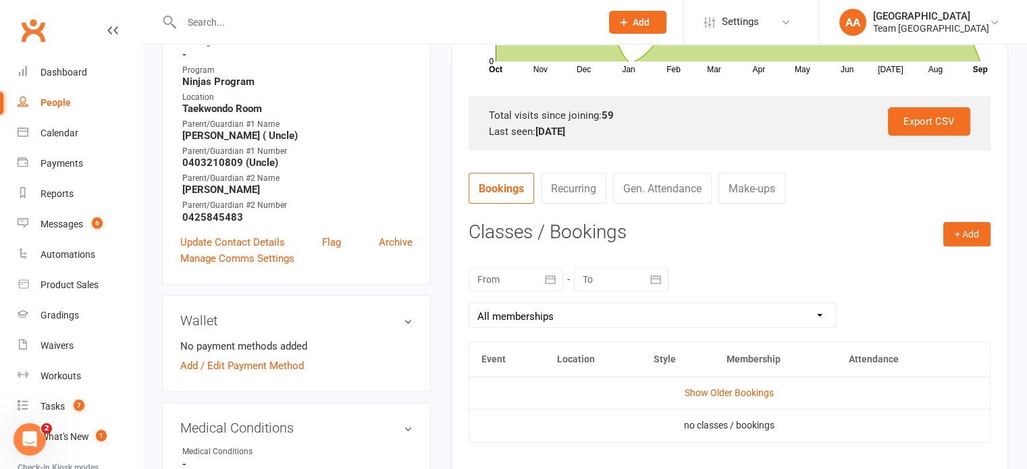
click at [612, 284] on div at bounding box center [621, 279] width 95 height 24
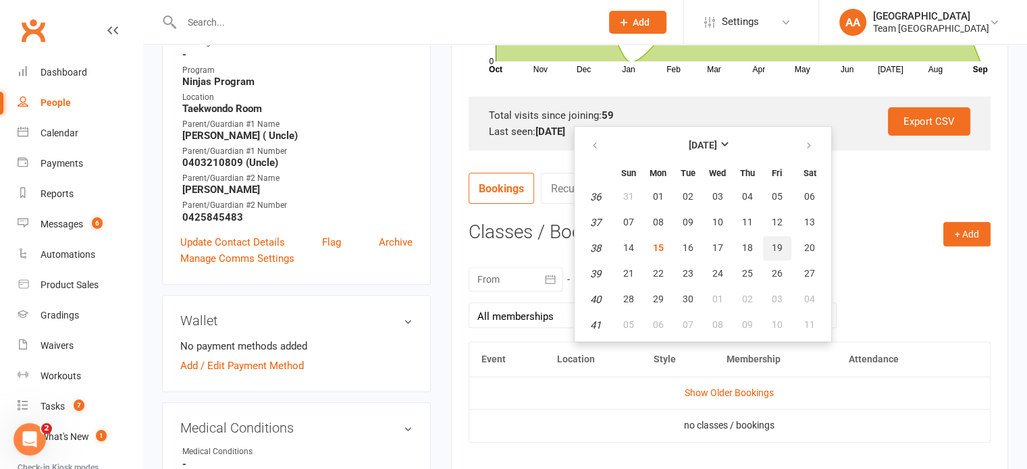
click at [773, 242] on span "19" at bounding box center [777, 247] width 11 height 11
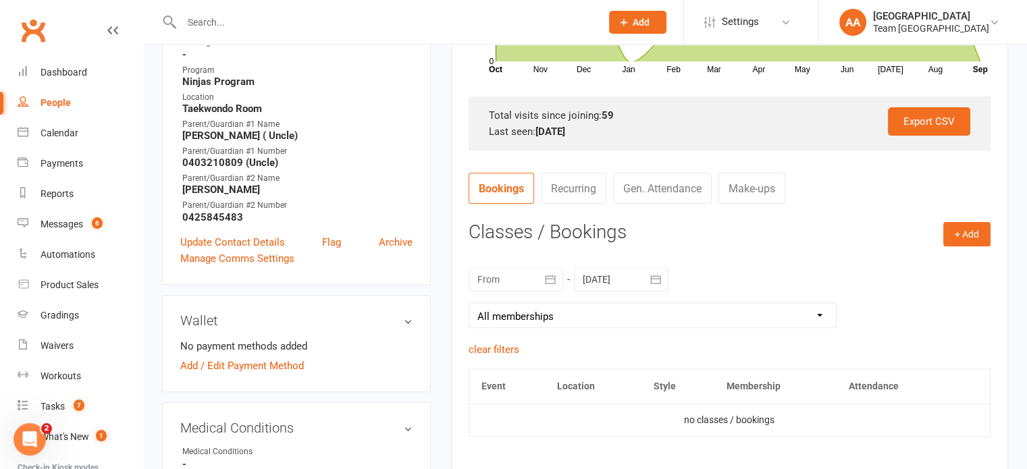
click at [773, 242] on div "+ Add Book Event Add Appointment Book a Friend Classes / Bookings September 202…" at bounding box center [730, 373] width 522 height 302
click at [605, 282] on div at bounding box center [621, 279] width 95 height 24
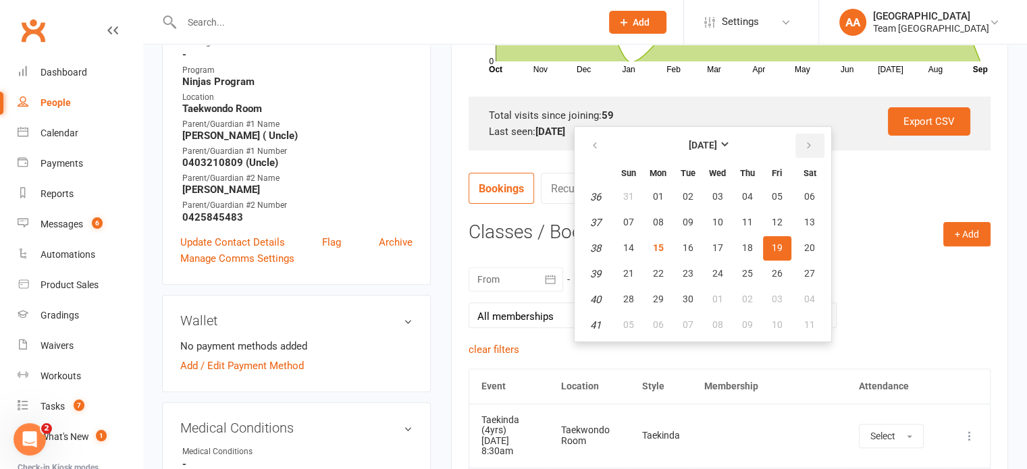
click at [804, 147] on icon "button" at bounding box center [808, 145] width 9 height 11
click at [804, 148] on icon "button" at bounding box center [808, 145] width 9 height 11
click at [748, 265] on button "20" at bounding box center [748, 274] width 28 height 24
type input "20 Nov 2025"
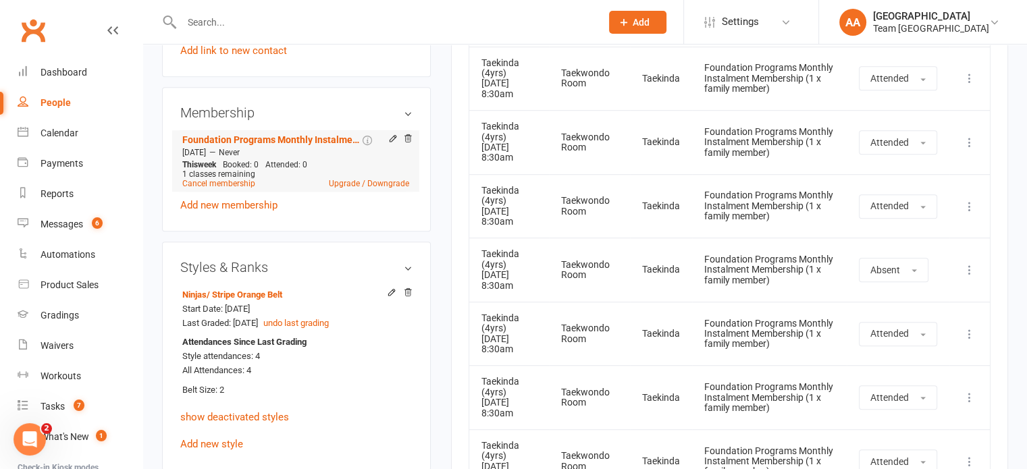
scroll to position [946, 0]
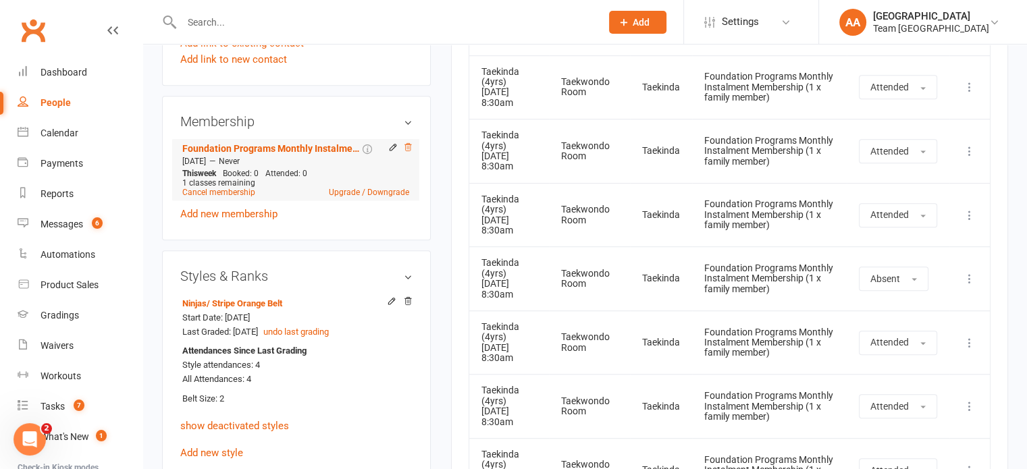
click at [407, 151] on icon at bounding box center [408, 146] width 7 height 7
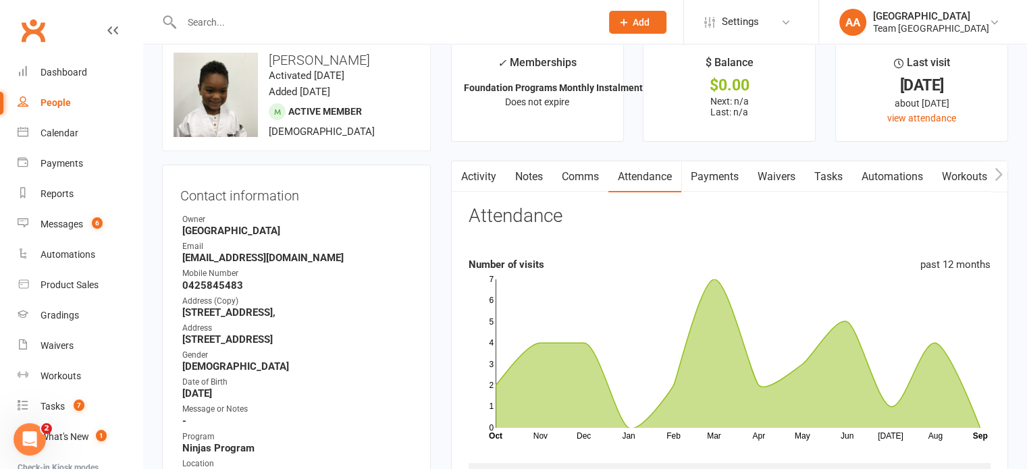
scroll to position [0, 0]
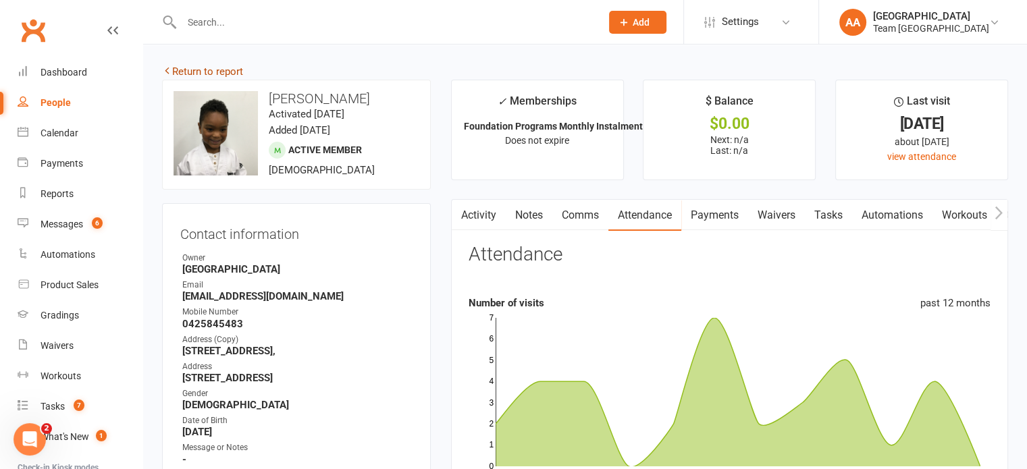
click at [209, 66] on link "Return to report" at bounding box center [202, 72] width 81 height 12
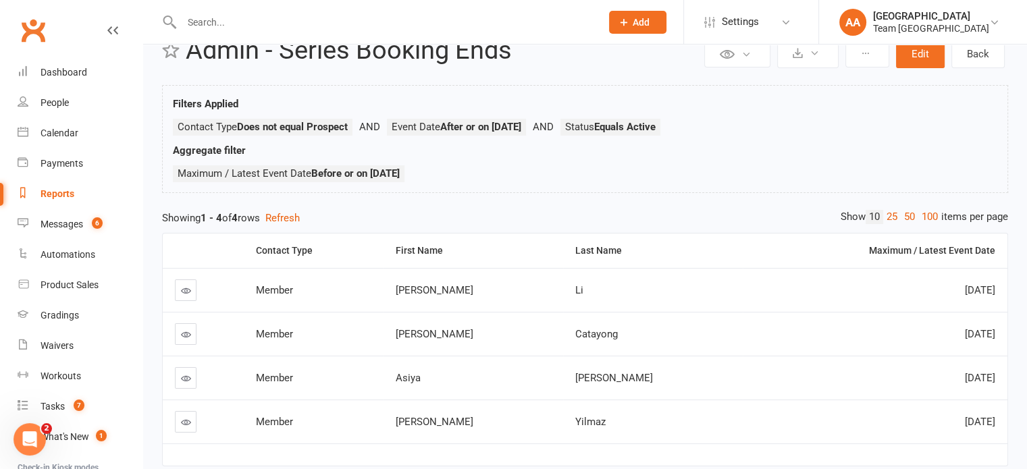
scroll to position [68, 0]
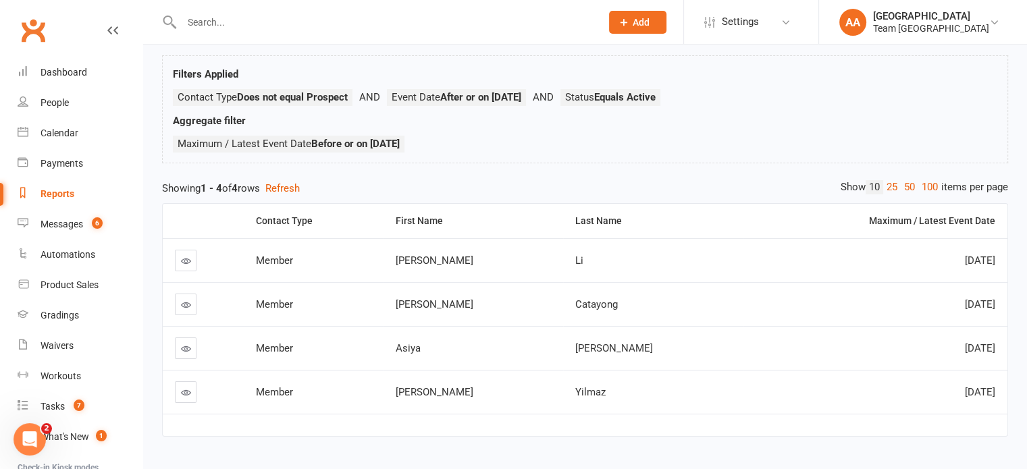
click at [189, 264] on icon at bounding box center [186, 261] width 10 height 10
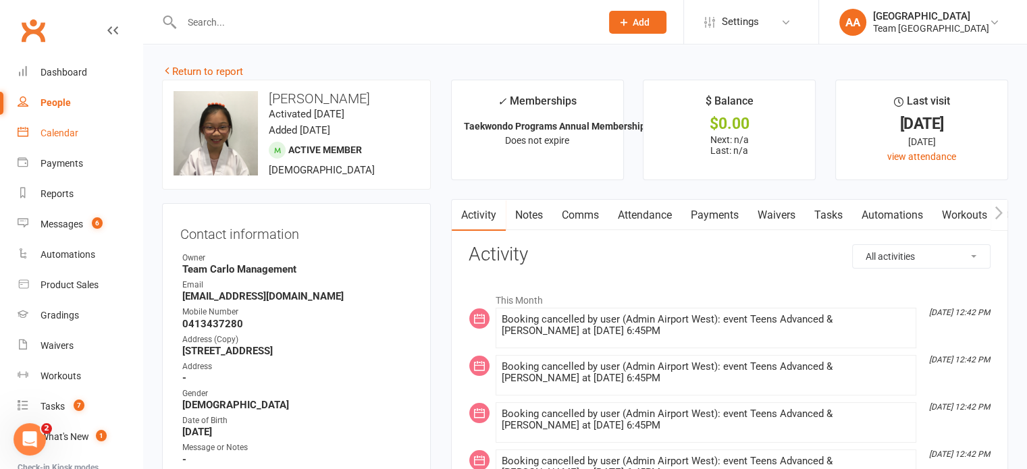
click at [60, 127] on link "Calendar" at bounding box center [80, 133] width 125 height 30
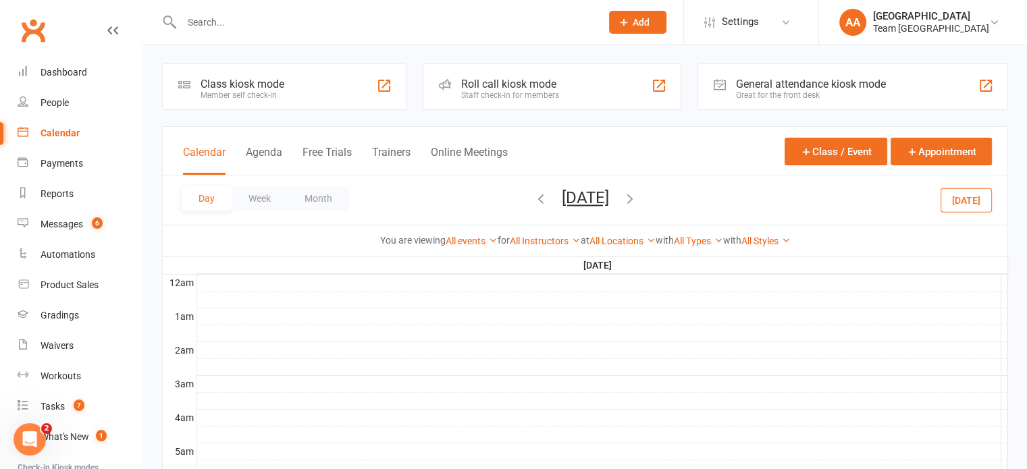
click at [592, 200] on button "Saturday, Oct 4, 2025" at bounding box center [585, 197] width 47 height 19
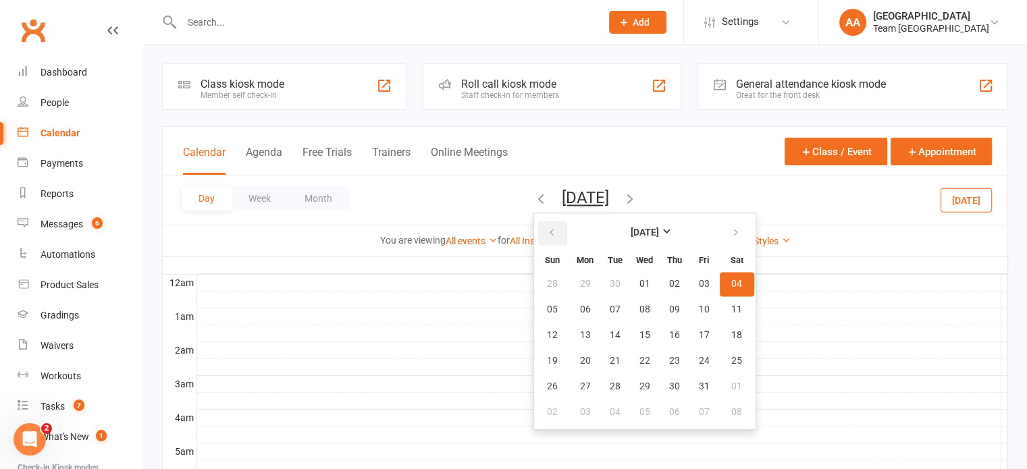
click at [547, 236] on icon "button" at bounding box center [551, 233] width 9 height 11
click at [610, 332] on span "16" at bounding box center [615, 335] width 11 height 11
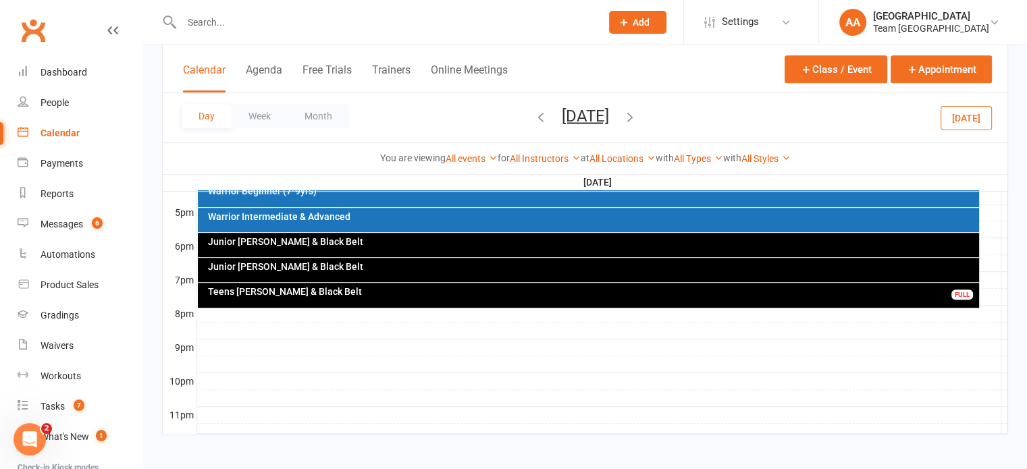
scroll to position [648, 0]
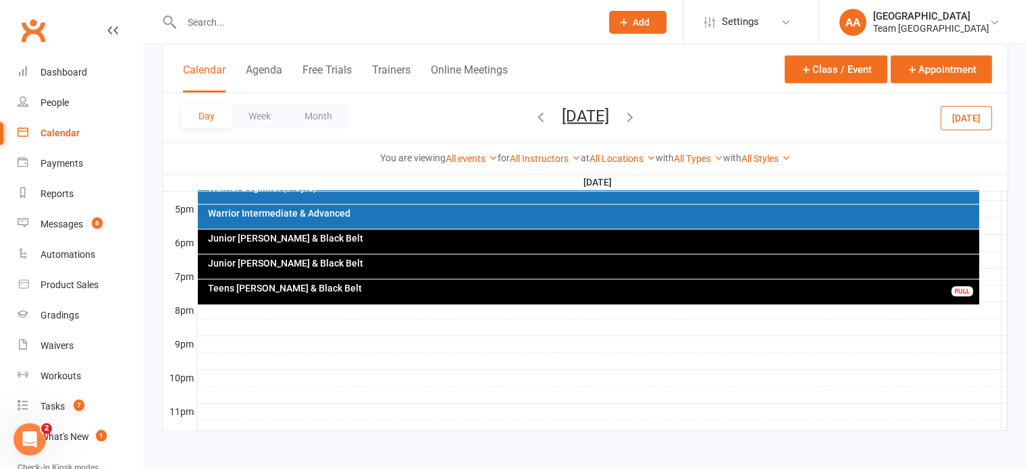
click at [416, 293] on div "Teens Cho Dan Bo & Black Belt FULL" at bounding box center [588, 292] width 781 height 25
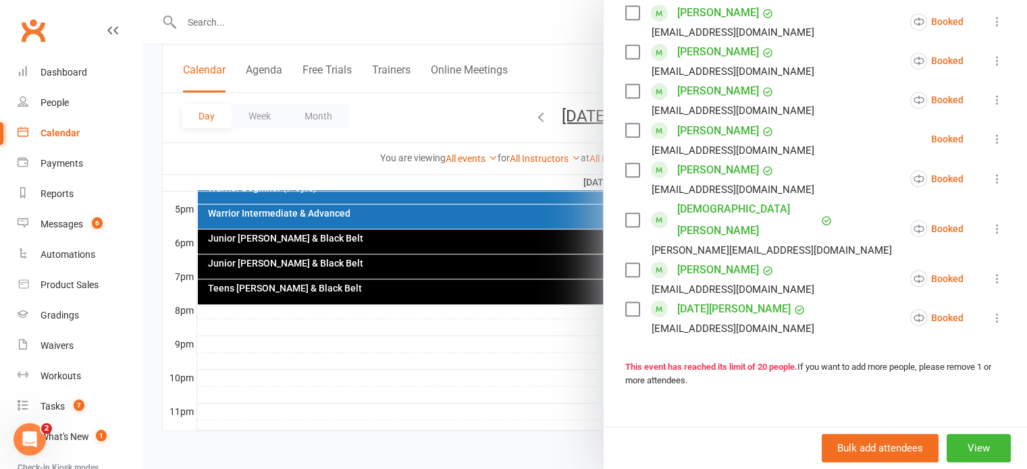
scroll to position [849, 0]
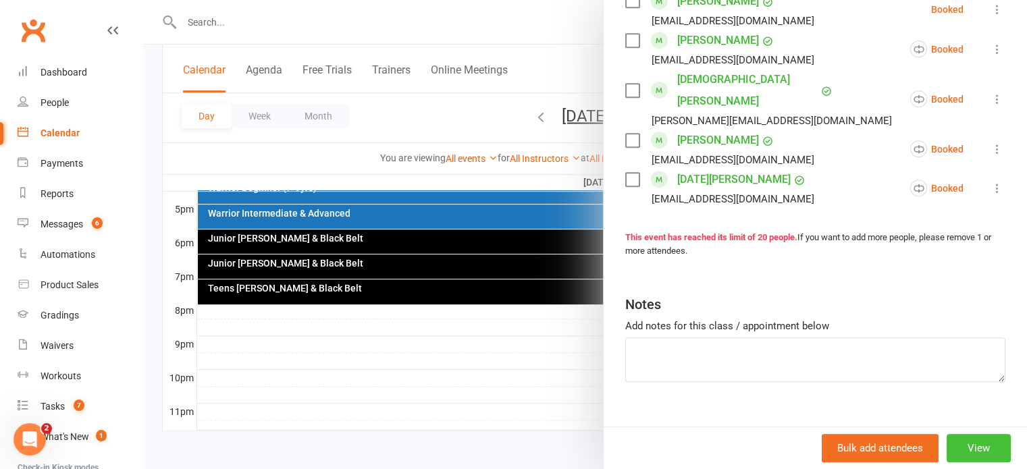
click at [973, 449] on button "View" at bounding box center [979, 448] width 64 height 28
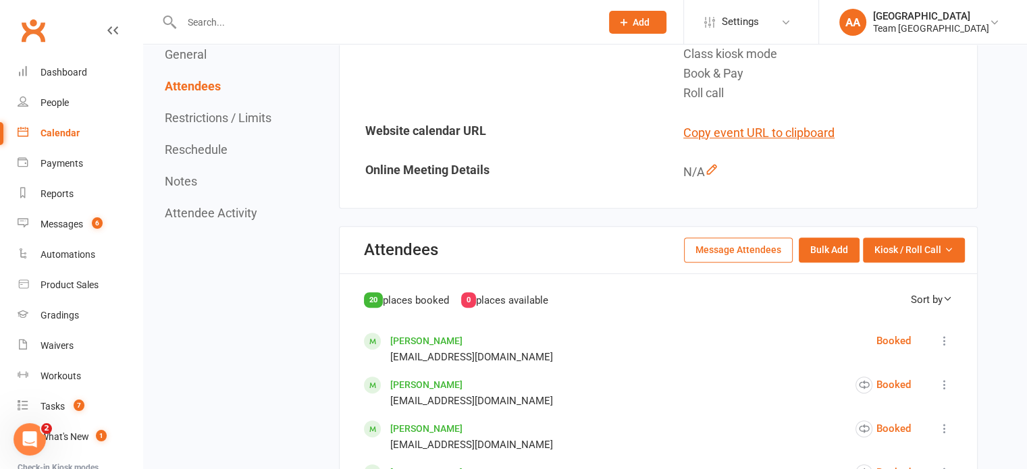
scroll to position [203, 0]
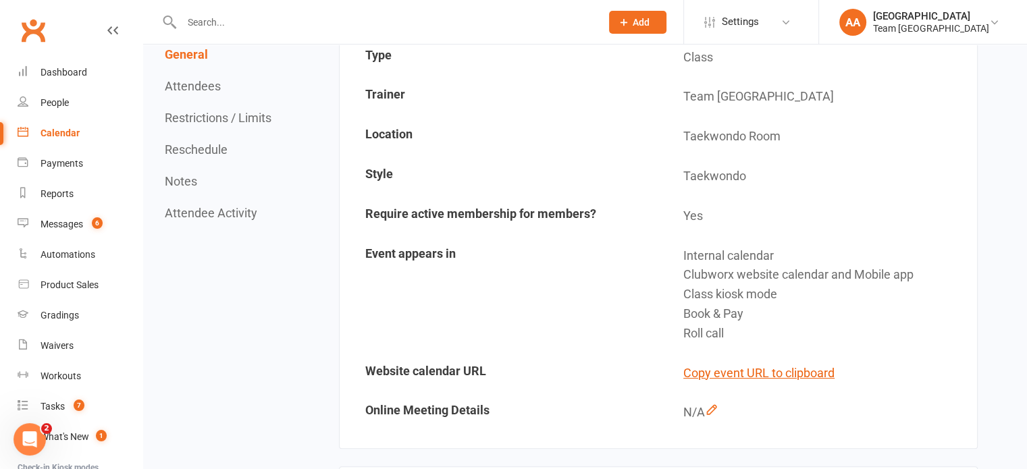
click at [78, 132] on div "Calendar" at bounding box center [60, 133] width 39 height 11
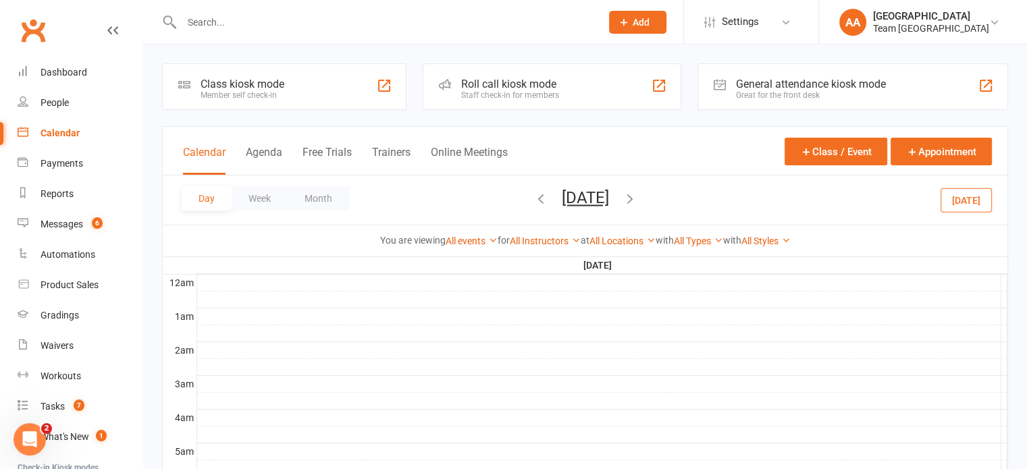
click at [562, 194] on button "Tuesday, Sep 16, 2025" at bounding box center [585, 197] width 47 height 19
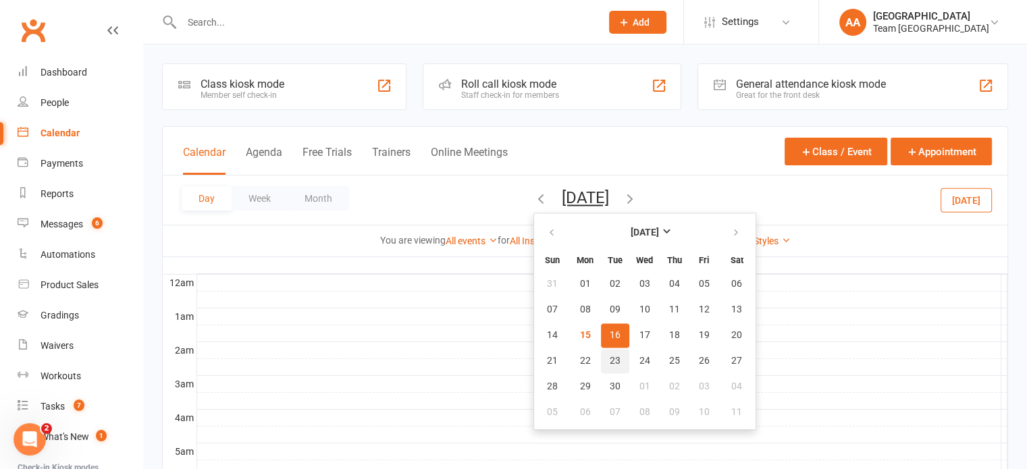
click at [601, 360] on button "23" at bounding box center [615, 361] width 28 height 24
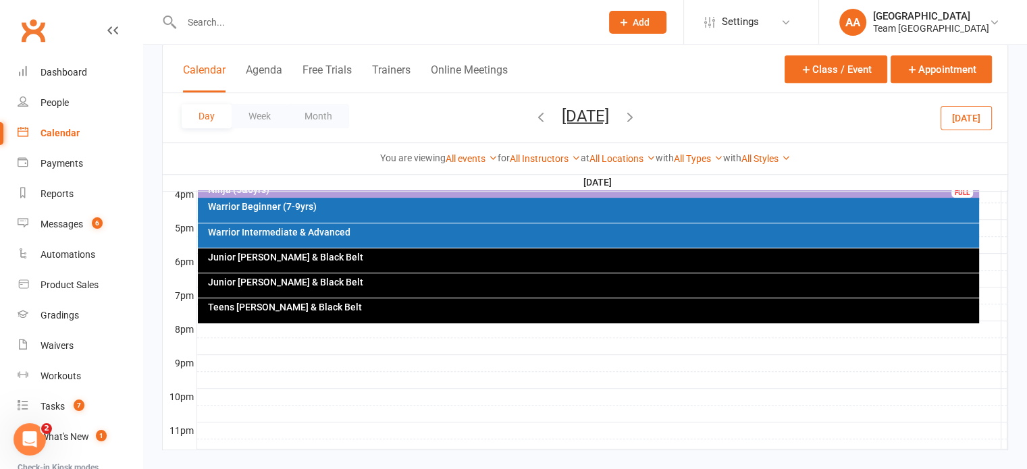
scroll to position [648, 0]
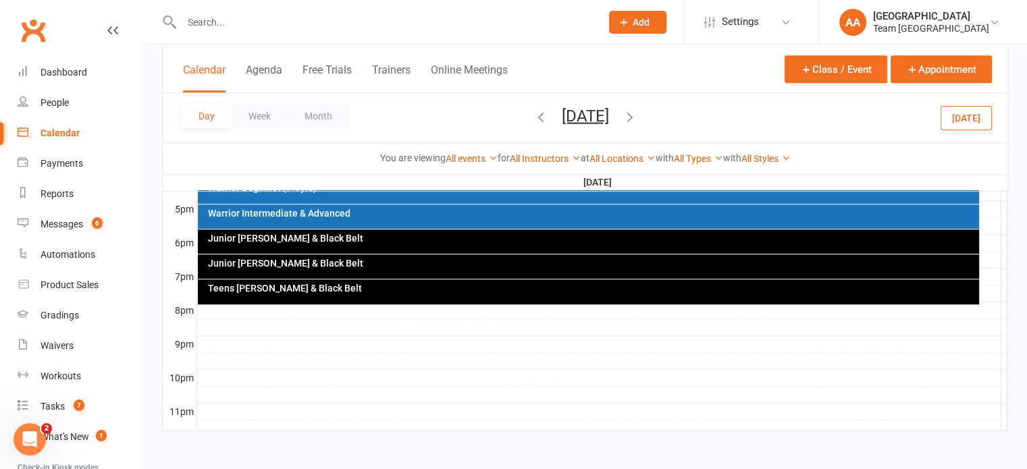
click at [489, 297] on div "Teens [PERSON_NAME] & Black Belt" at bounding box center [588, 292] width 781 height 25
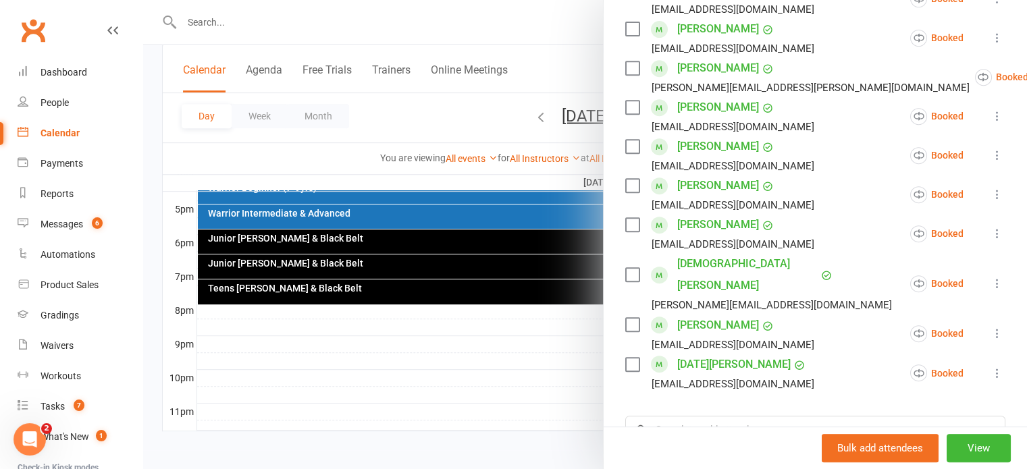
scroll to position [608, 0]
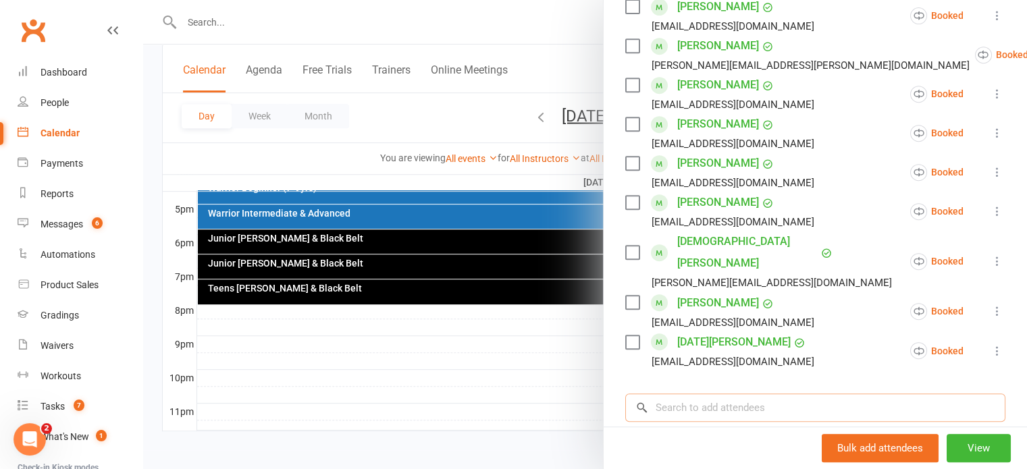
click at [694, 394] on input "search" at bounding box center [815, 408] width 380 height 28
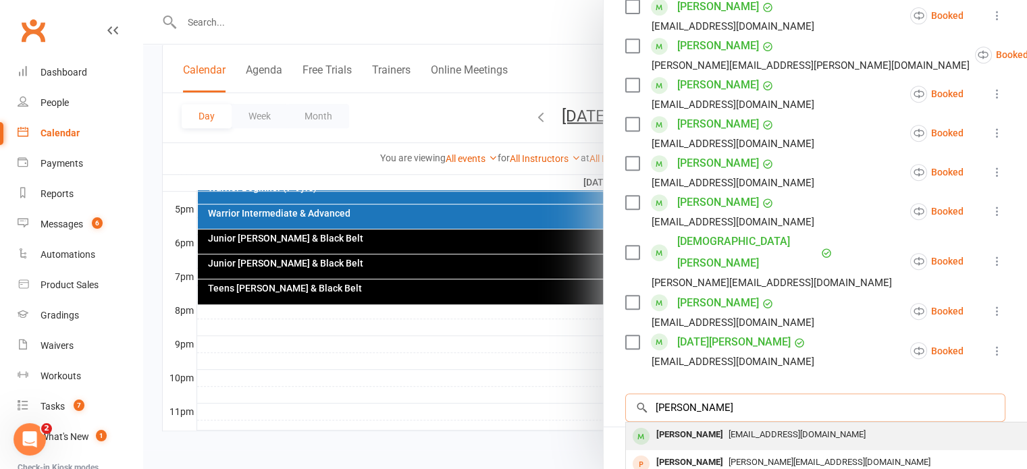
type input "alicia li"
click at [684, 426] on div "Alicia Li" at bounding box center [690, 436] width 78 height 20
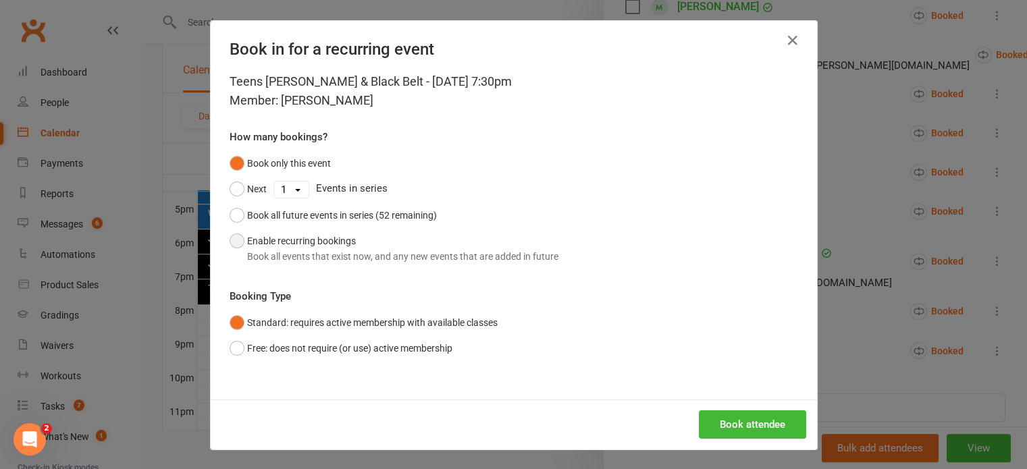
drag, startPoint x: 232, startPoint y: 246, endPoint x: 254, endPoint y: 244, distance: 21.7
click at [232, 247] on button "Enable recurring bookings Book all events that exist now, and any new events th…" at bounding box center [394, 248] width 329 height 41
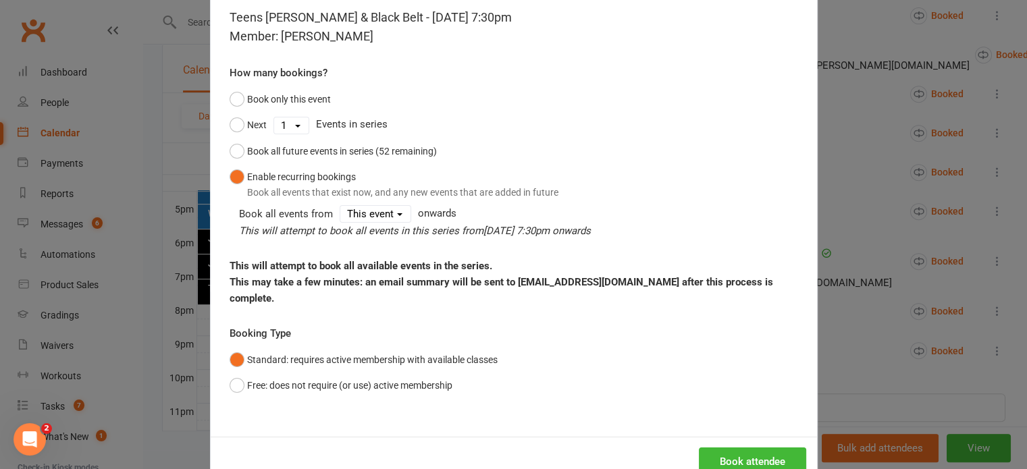
scroll to position [101, 0]
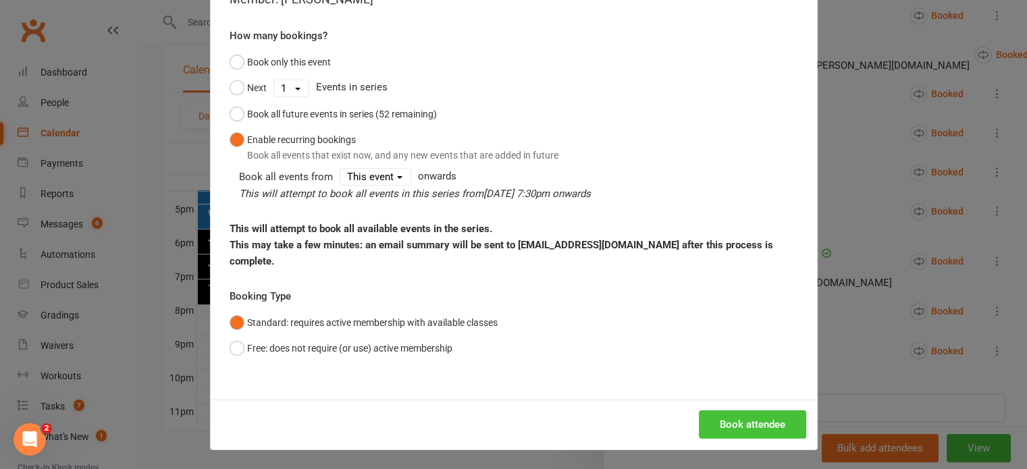
click at [727, 423] on button "Book attendee" at bounding box center [752, 425] width 107 height 28
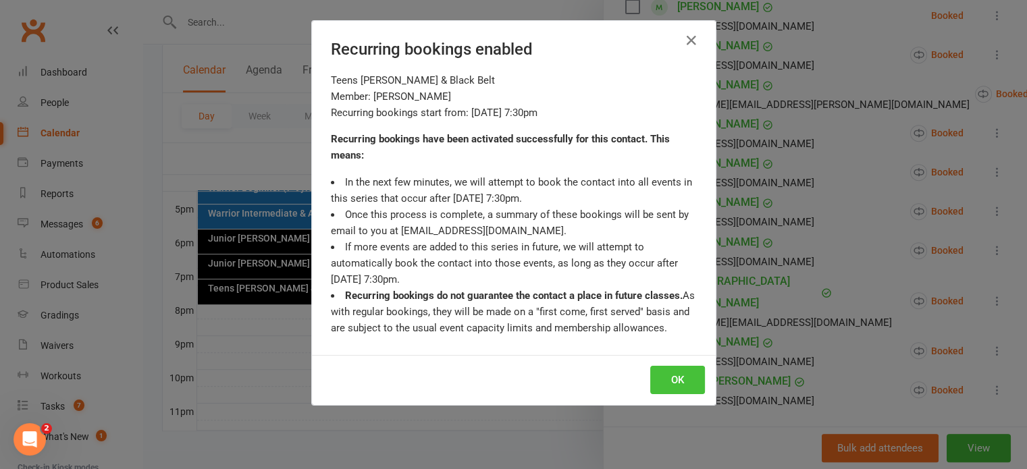
scroll to position [646, 0]
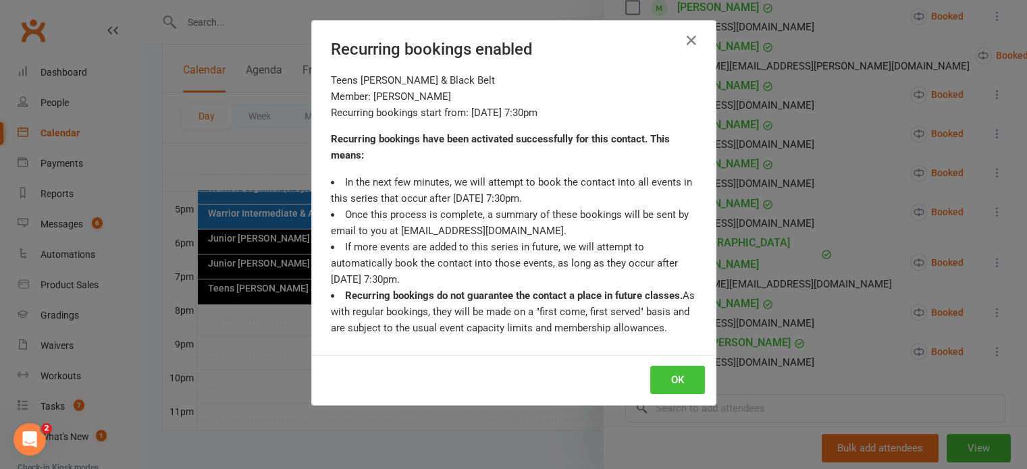
click at [671, 380] on button "OK" at bounding box center [677, 380] width 55 height 28
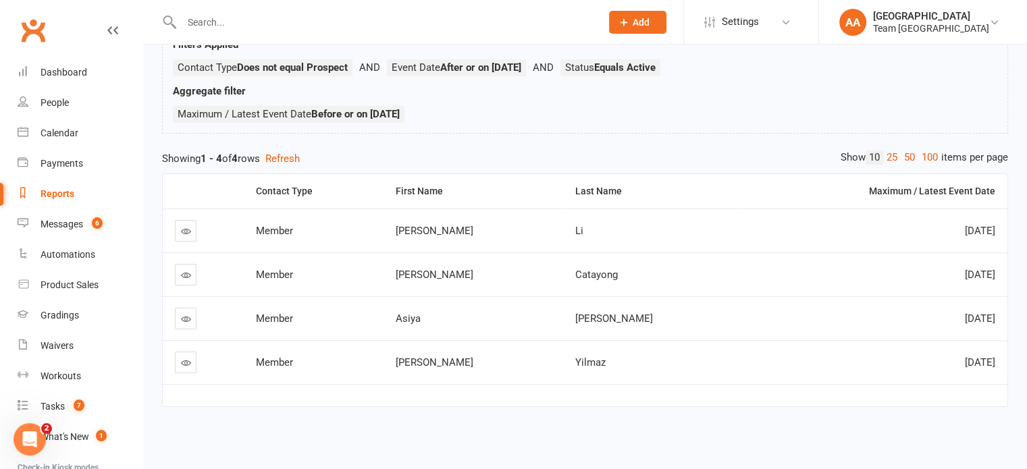
click at [183, 318] on icon at bounding box center [186, 319] width 10 height 10
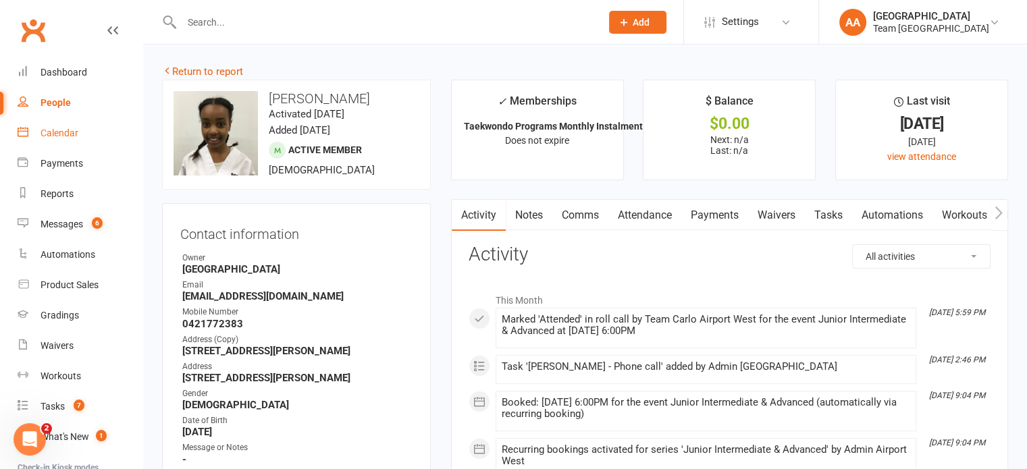
click at [61, 134] on div "Calendar" at bounding box center [60, 133] width 38 height 11
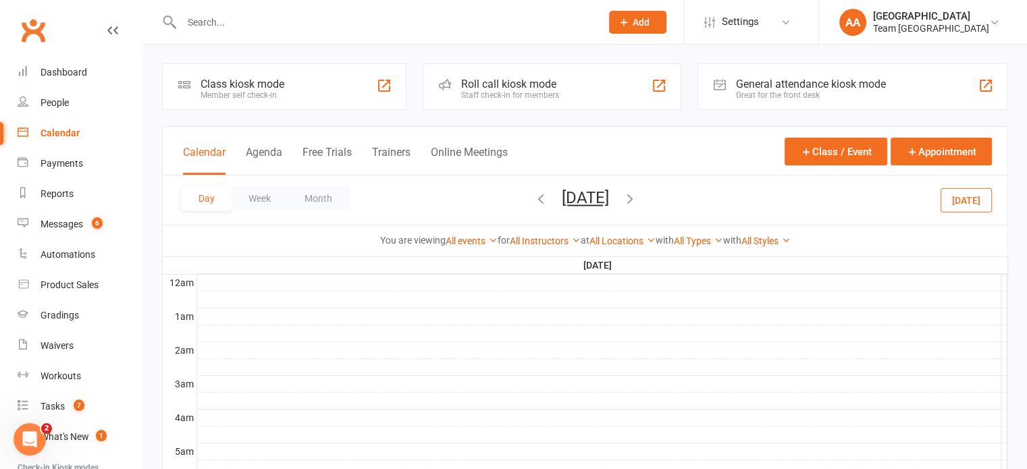
click at [600, 191] on button "[DATE]" at bounding box center [585, 197] width 47 height 19
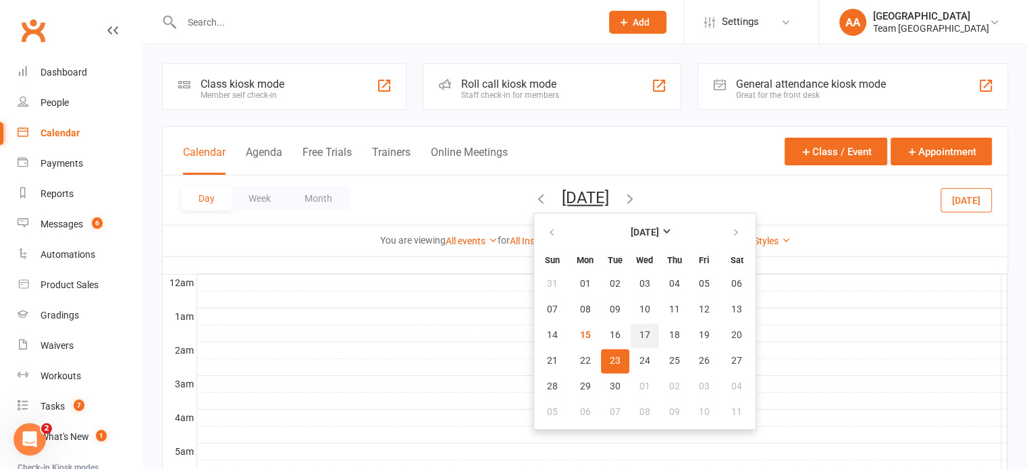
click at [640, 337] on span "17" at bounding box center [645, 335] width 11 height 11
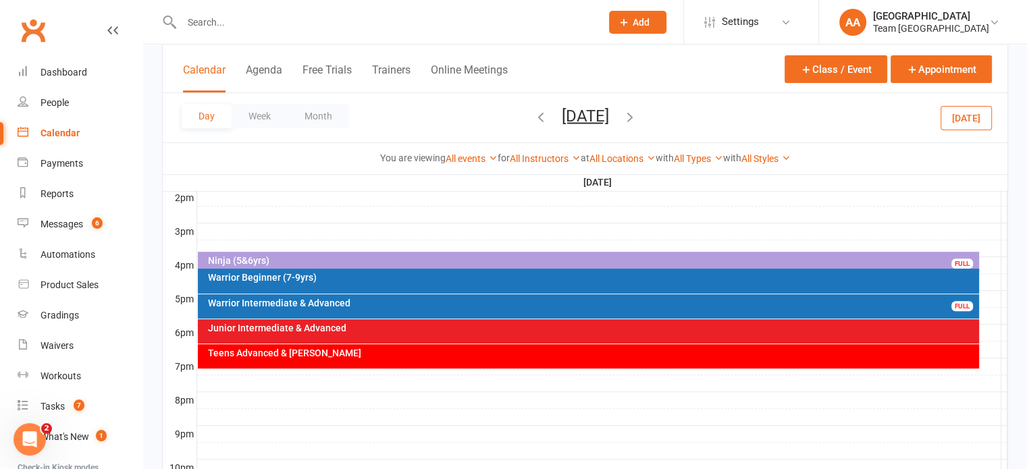
scroll to position [608, 0]
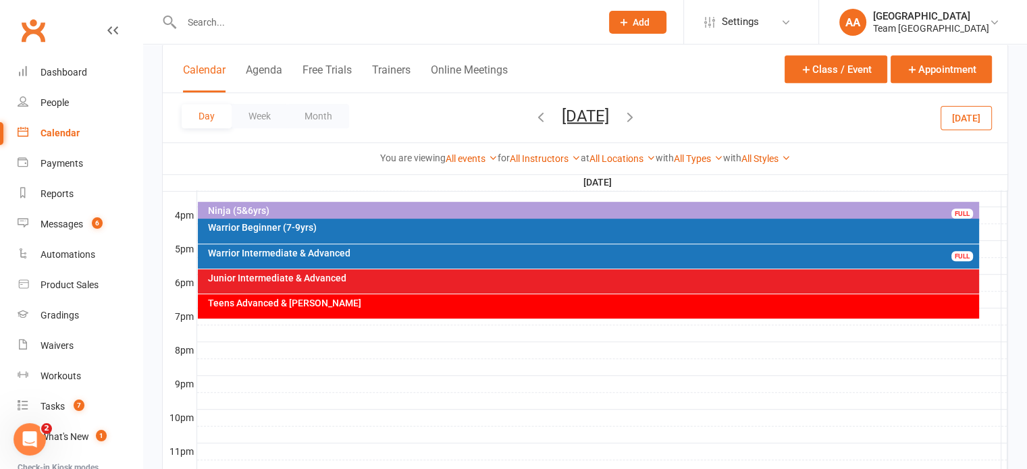
click at [426, 281] on div "Junior Intermediate & Advanced" at bounding box center [591, 278] width 769 height 9
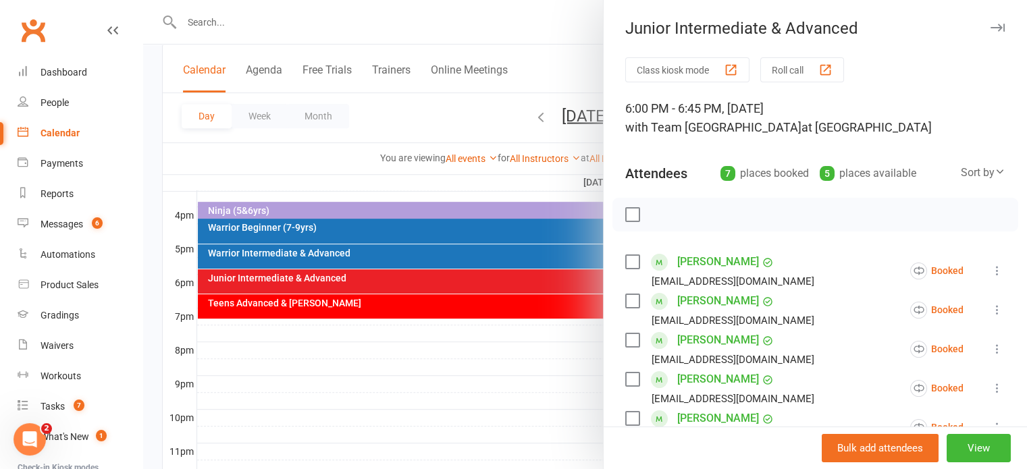
click at [991, 271] on icon at bounding box center [998, 271] width 14 height 14
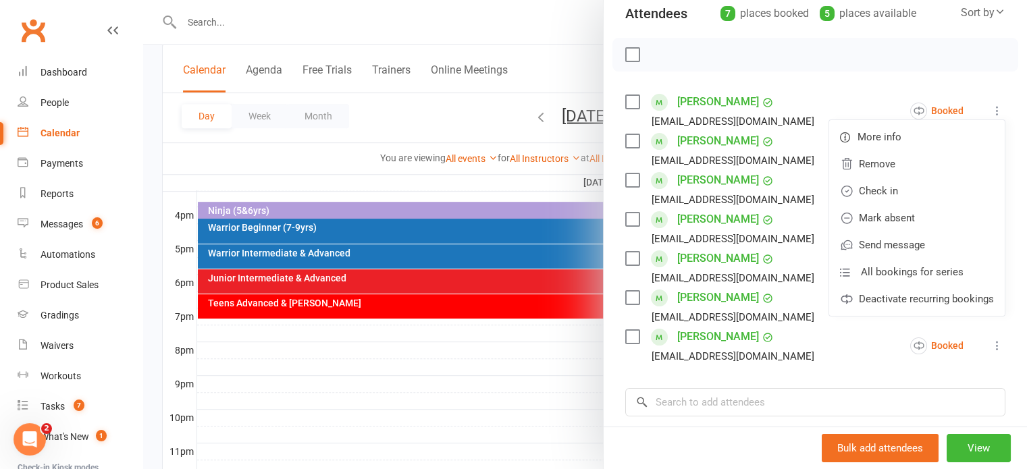
scroll to position [203, 0]
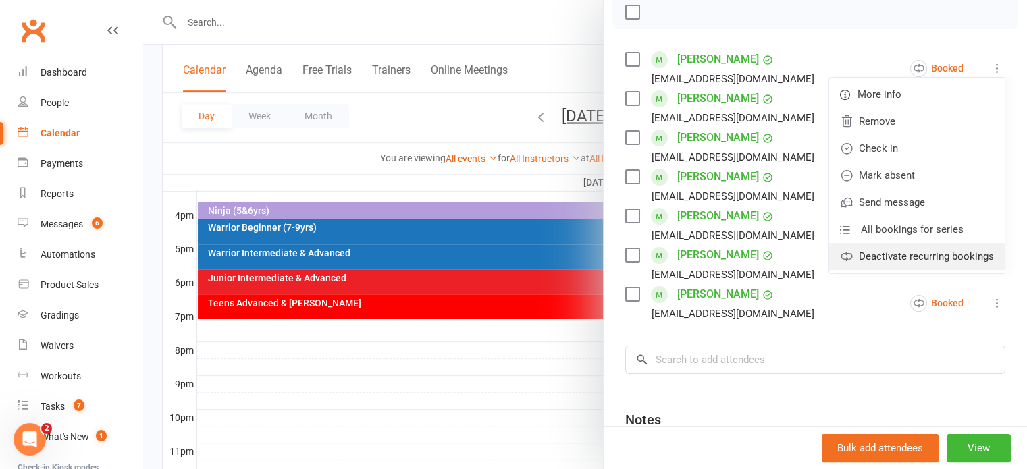
click at [939, 256] on link "Deactivate recurring bookings" at bounding box center [917, 256] width 176 height 27
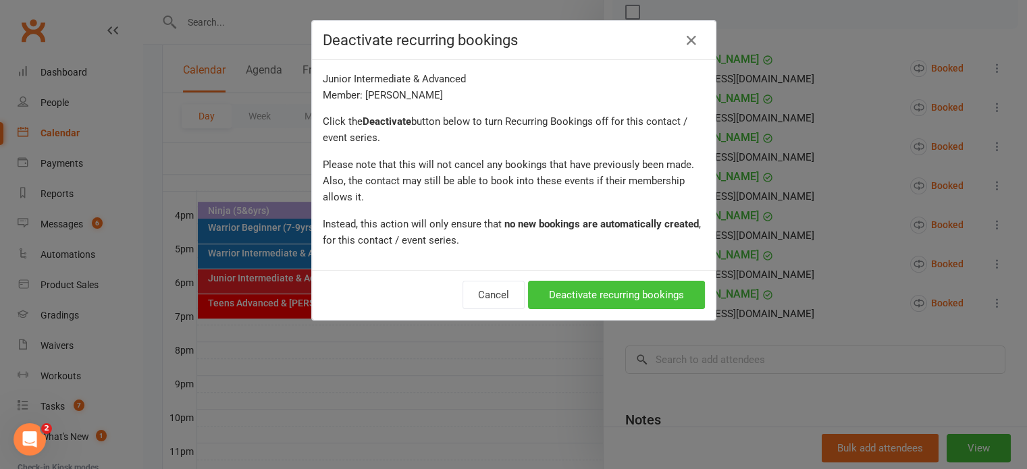
click at [628, 293] on button "Deactivate recurring bookings" at bounding box center [616, 295] width 177 height 28
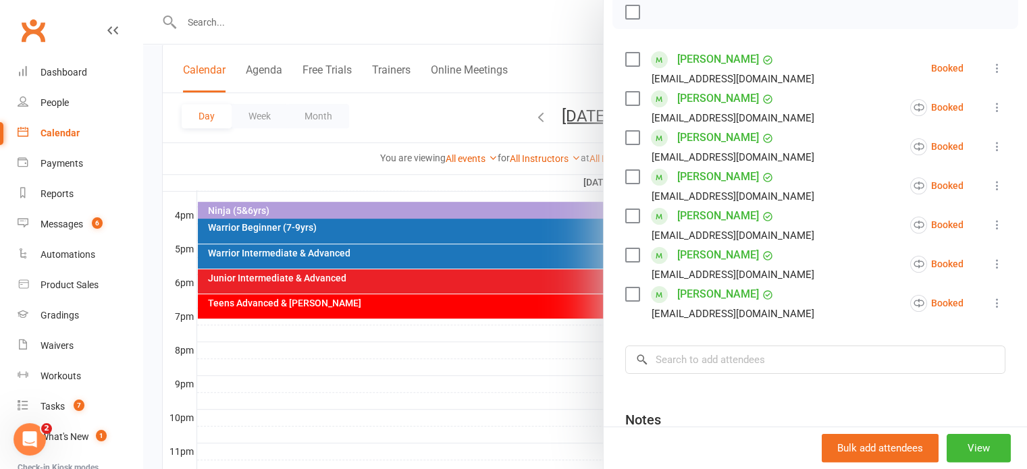
click at [991, 66] on icon at bounding box center [998, 68] width 14 height 14
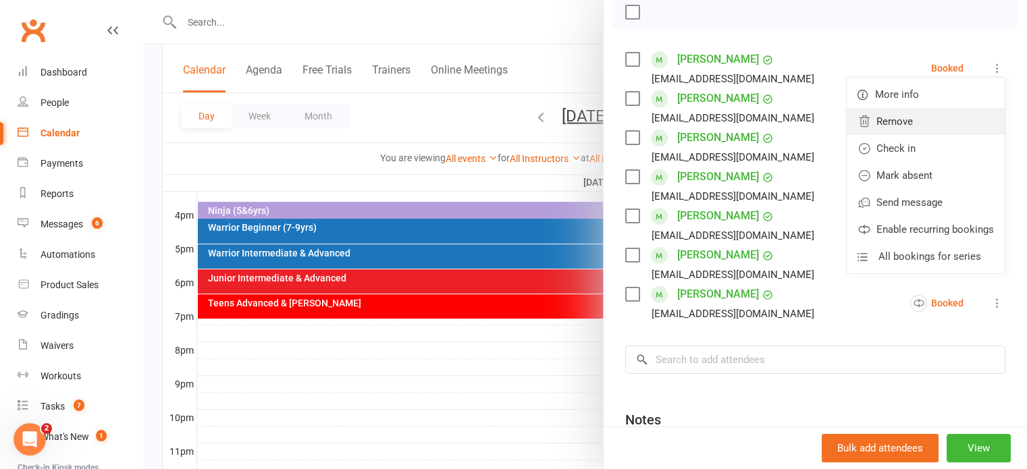
click at [898, 121] on link "Remove" at bounding box center [926, 121] width 158 height 27
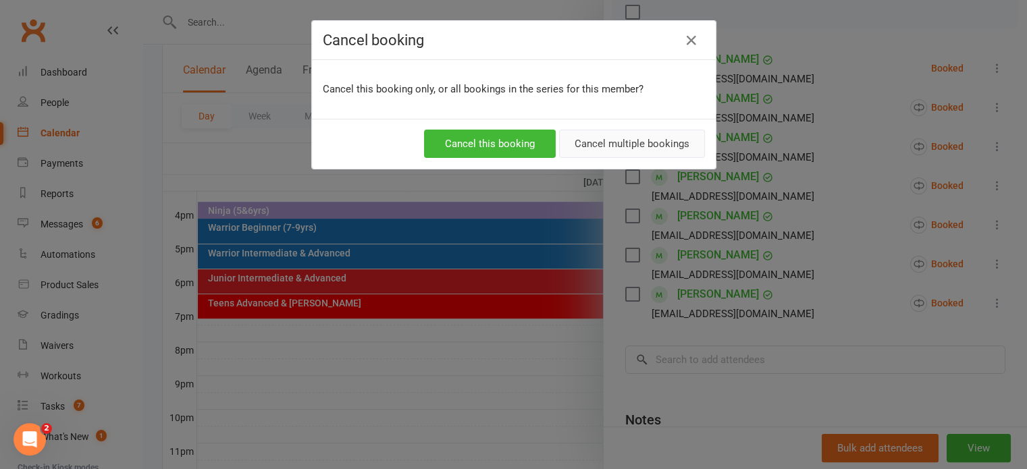
click at [640, 149] on button "Cancel multiple bookings" at bounding box center [632, 144] width 146 height 28
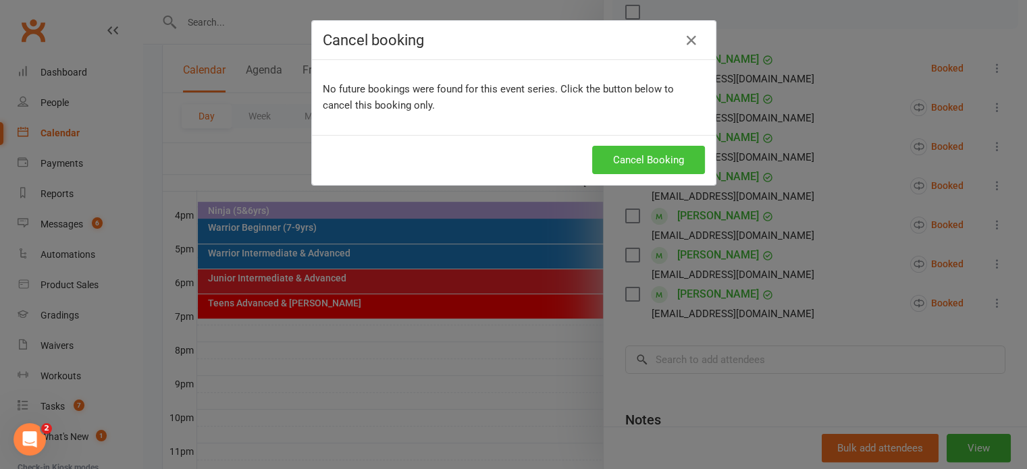
click at [615, 165] on button "Cancel Booking" at bounding box center [648, 160] width 113 height 28
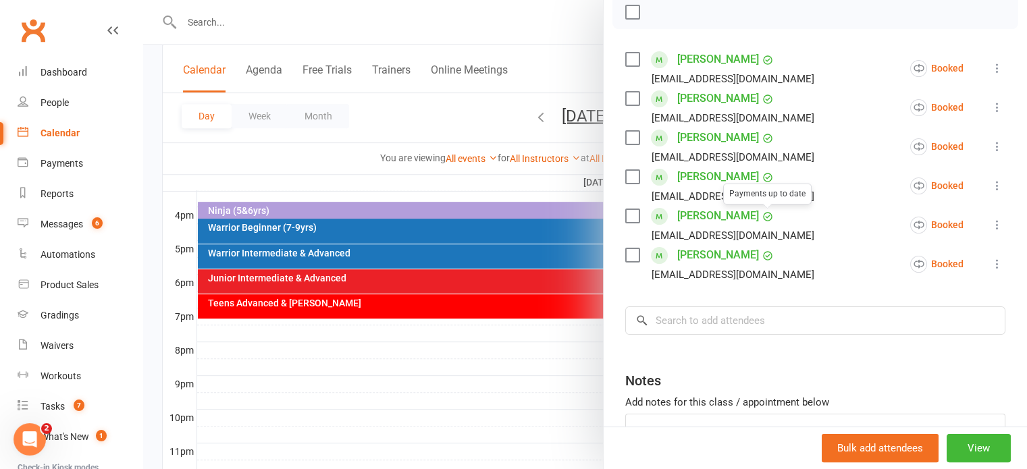
drag, startPoint x: 509, startPoint y: 178, endPoint x: 523, endPoint y: 170, distance: 16.0
click at [509, 178] on div at bounding box center [585, 234] width 884 height 469
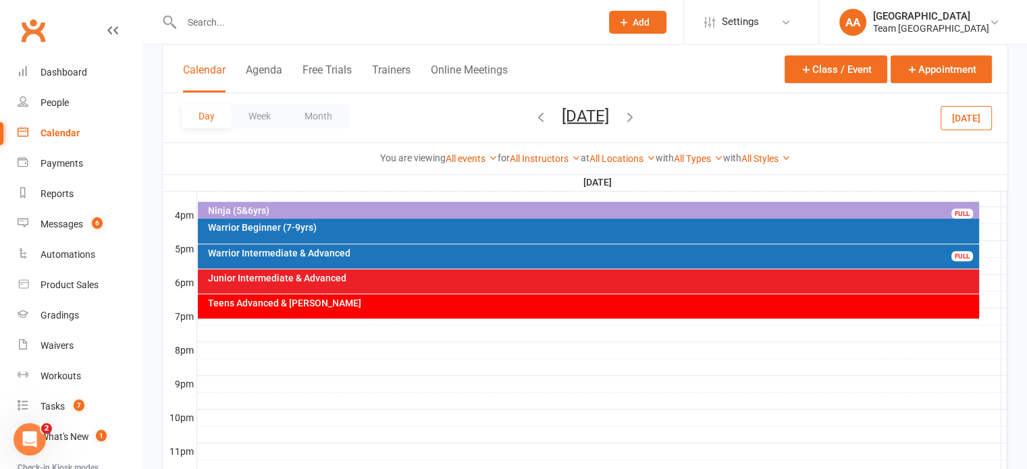
click at [585, 111] on button "[DATE]" at bounding box center [585, 115] width 47 height 19
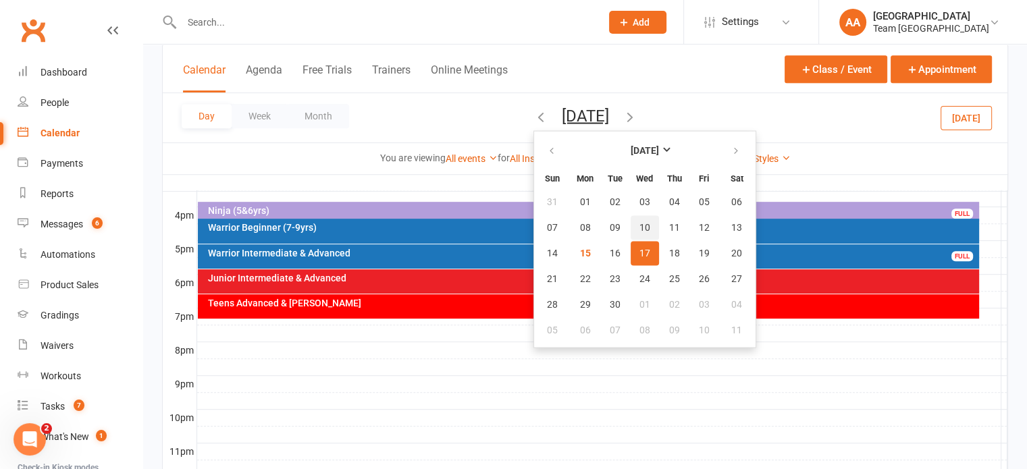
click at [640, 226] on span "10" at bounding box center [645, 227] width 11 height 11
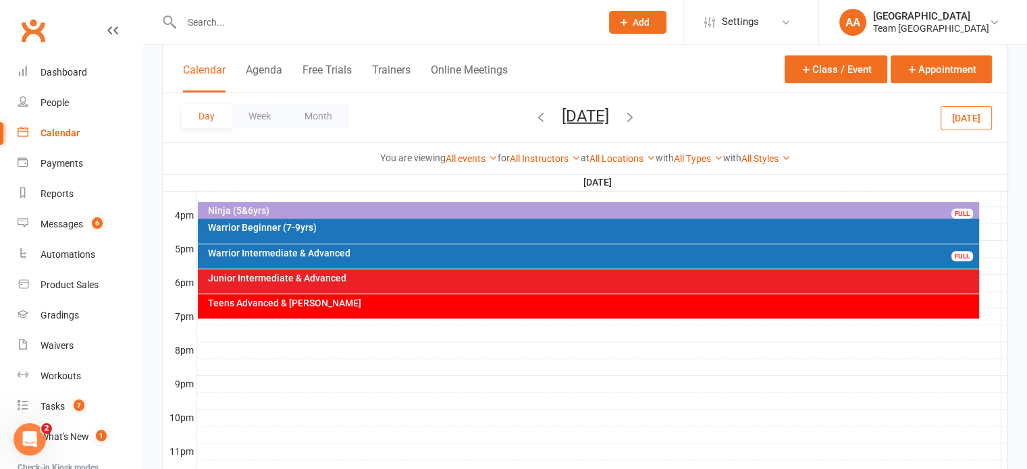
click at [609, 111] on button "Wednesday, Sep 10, 2025" at bounding box center [585, 115] width 47 height 19
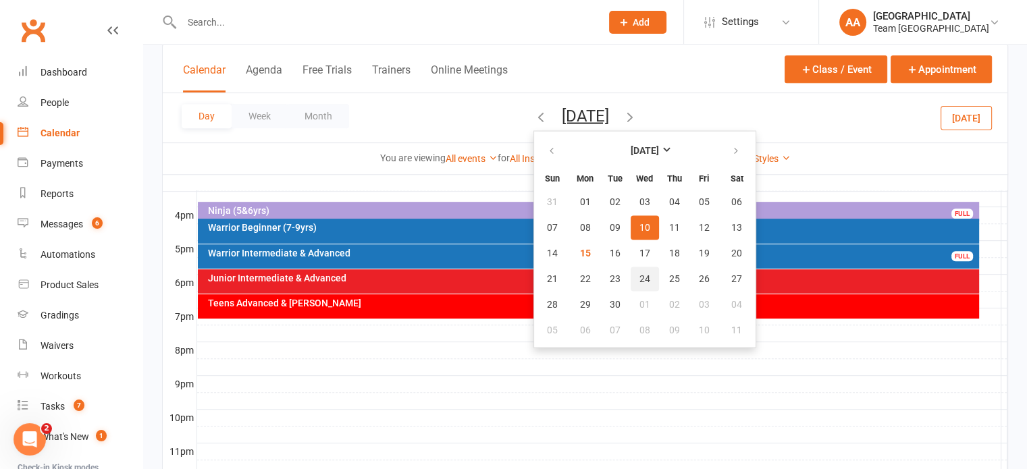
click at [640, 278] on span "24" at bounding box center [645, 279] width 11 height 11
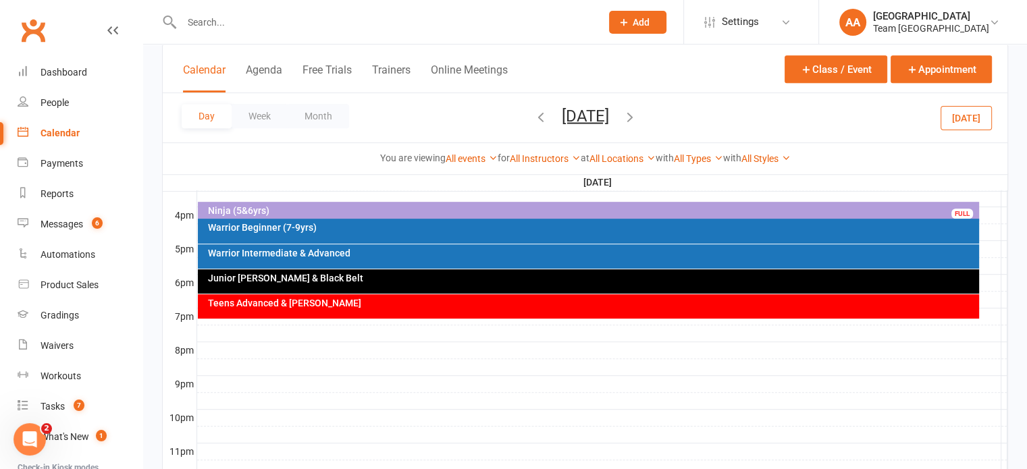
click at [508, 280] on div "Junior [PERSON_NAME] & Black Belt" at bounding box center [591, 278] width 769 height 9
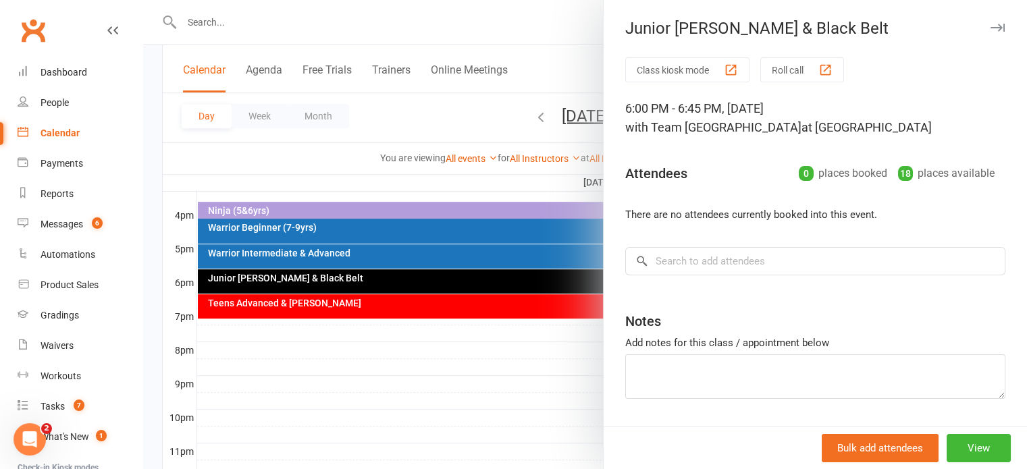
click at [489, 306] on div at bounding box center [585, 234] width 884 height 469
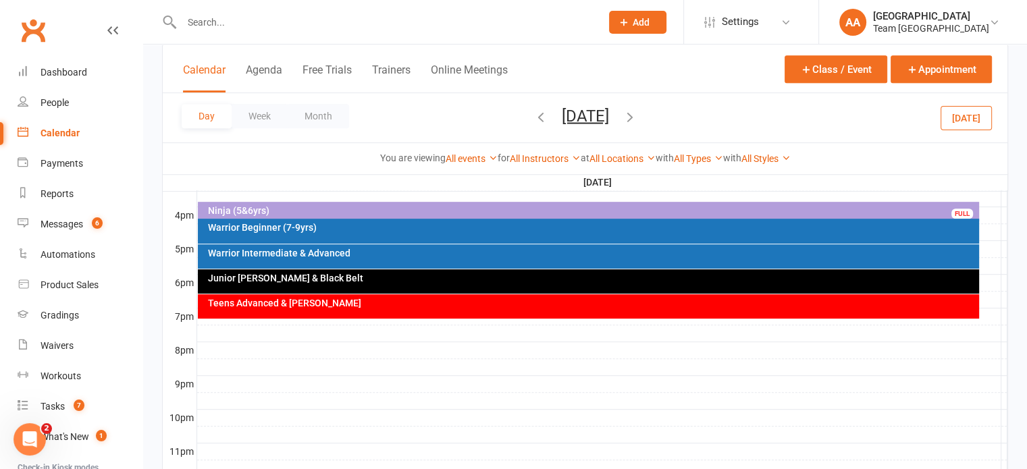
click at [489, 305] on div "Teens Advanced & [PERSON_NAME]" at bounding box center [591, 303] width 769 height 9
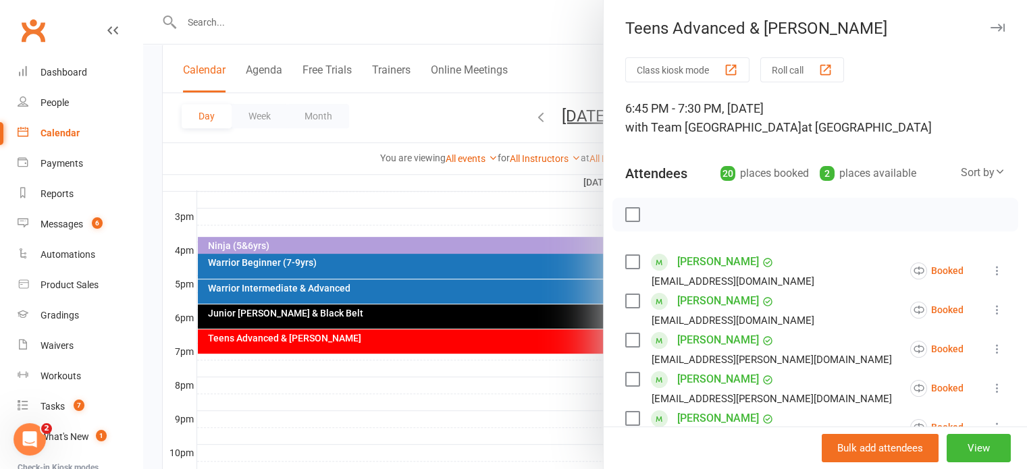
scroll to position [540, 0]
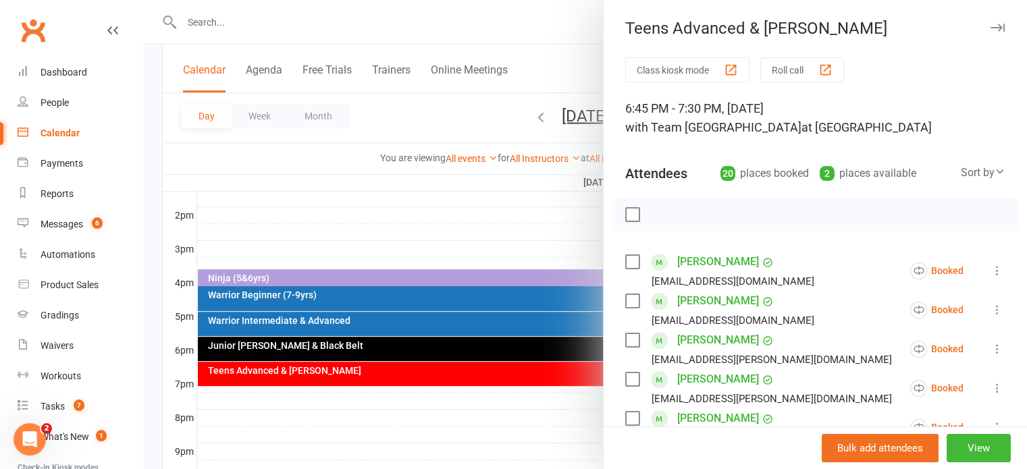
click at [536, 113] on div at bounding box center [585, 234] width 884 height 469
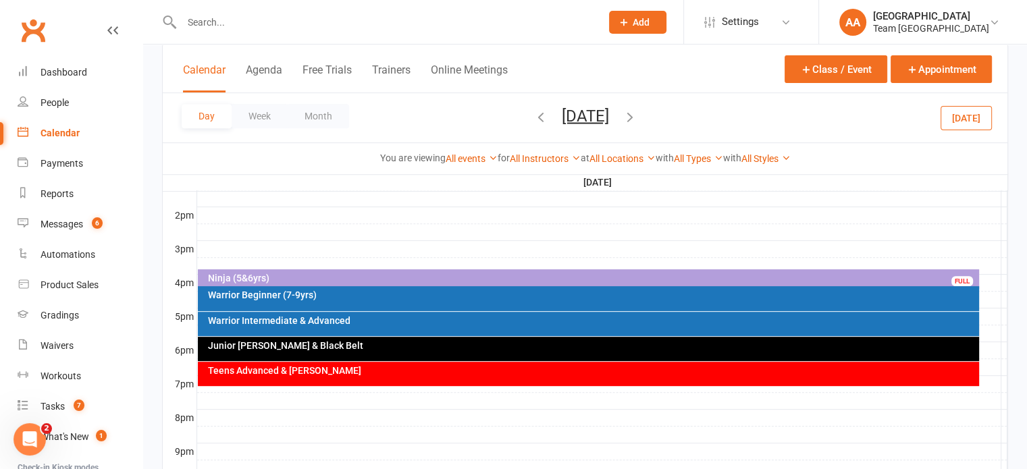
click at [432, 369] on div "Teens Advanced & [PERSON_NAME]" at bounding box center [591, 370] width 769 height 9
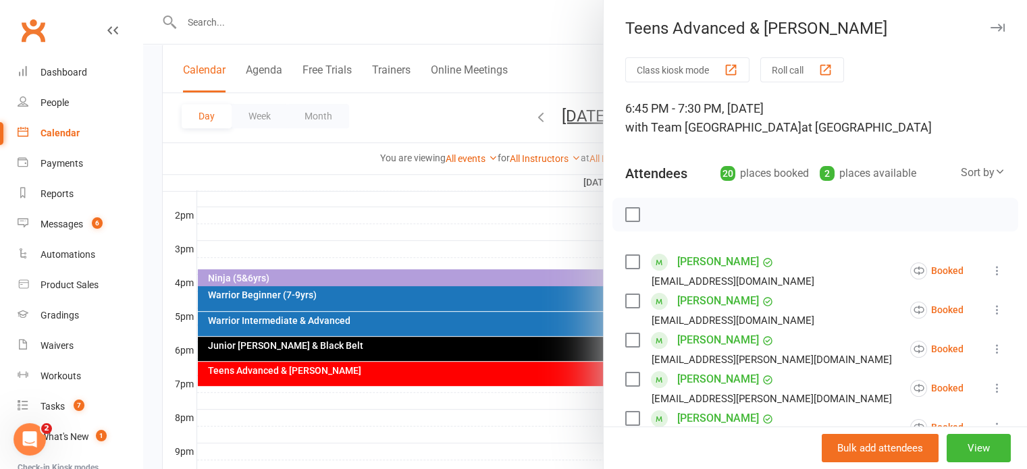
click at [408, 228] on div at bounding box center [585, 234] width 884 height 469
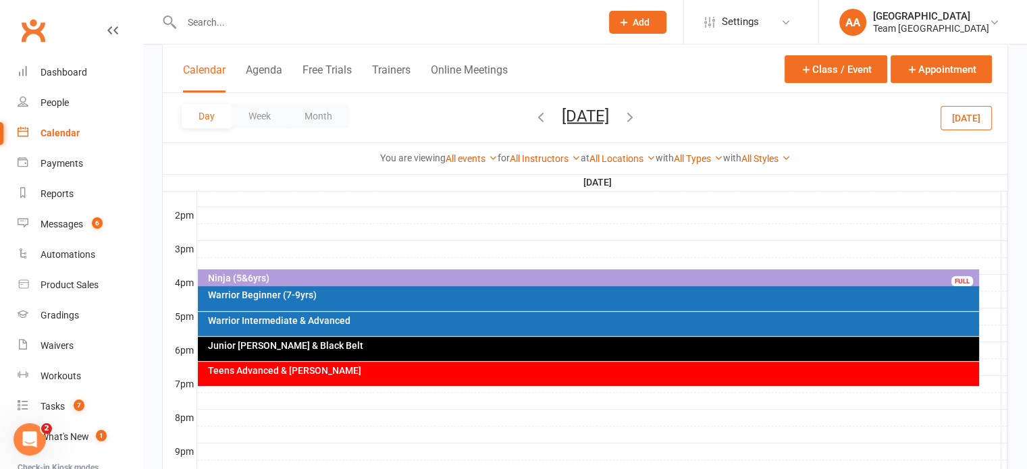
click at [381, 351] on div "Junior [PERSON_NAME] & Black Belt" at bounding box center [588, 349] width 781 height 24
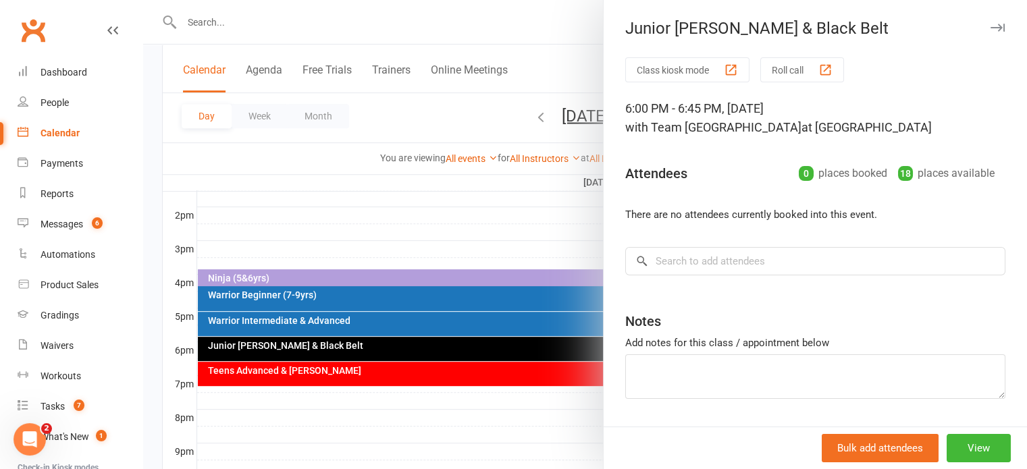
click at [544, 188] on div at bounding box center [585, 234] width 884 height 469
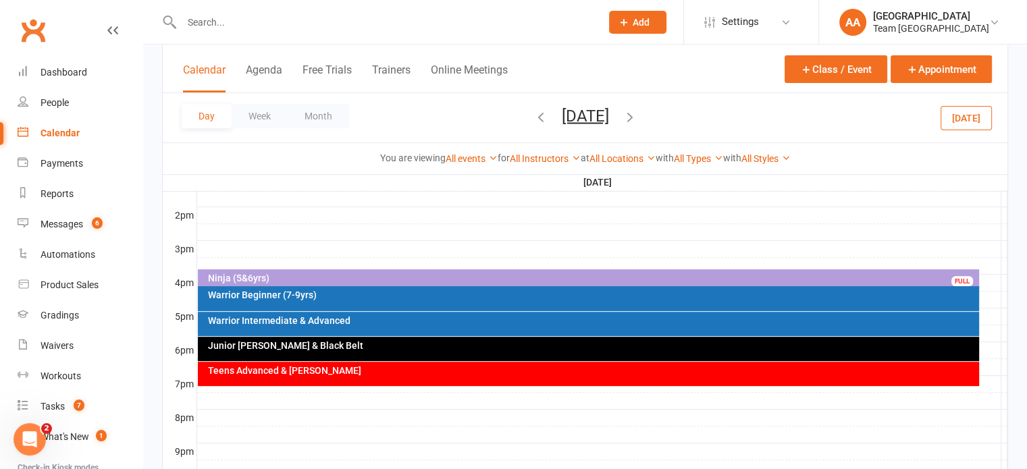
click at [587, 118] on button "Wednesday, Sep 24, 2025" at bounding box center [585, 115] width 47 height 19
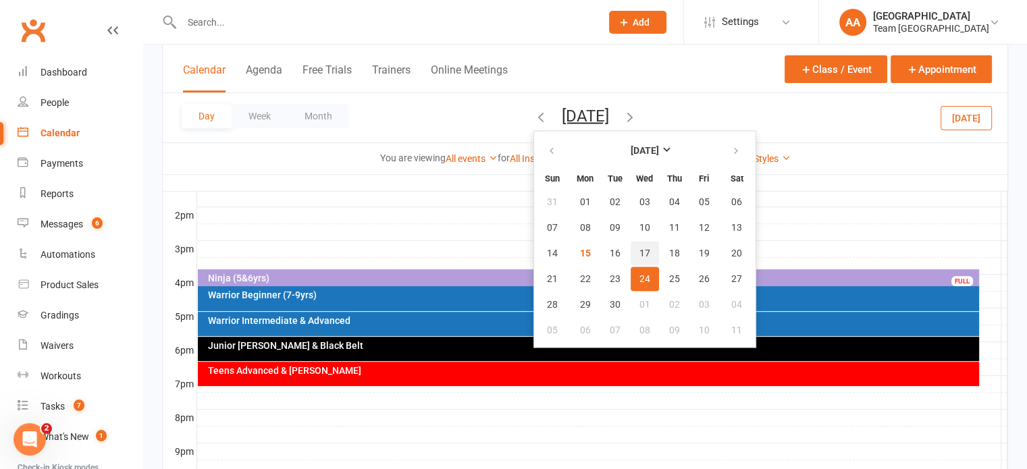
click at [631, 251] on button "17" at bounding box center [645, 253] width 28 height 24
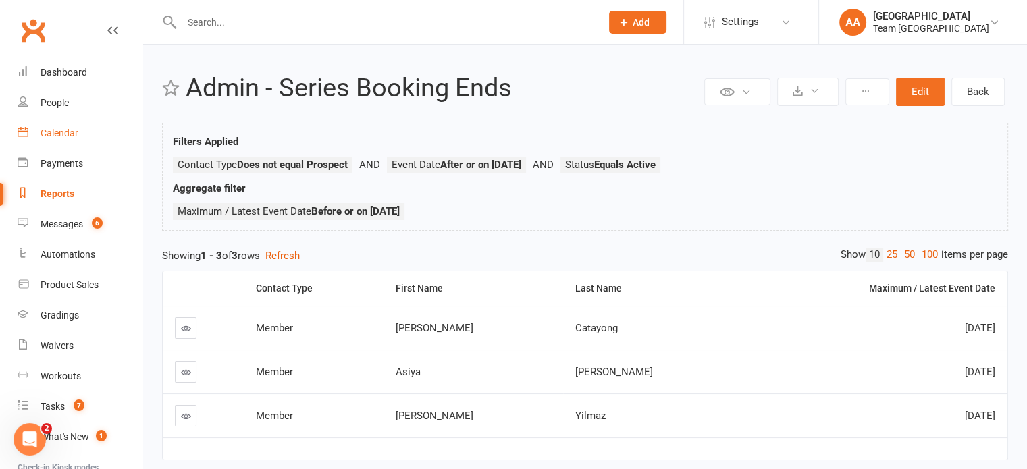
click at [60, 129] on div "Calendar" at bounding box center [60, 133] width 38 height 11
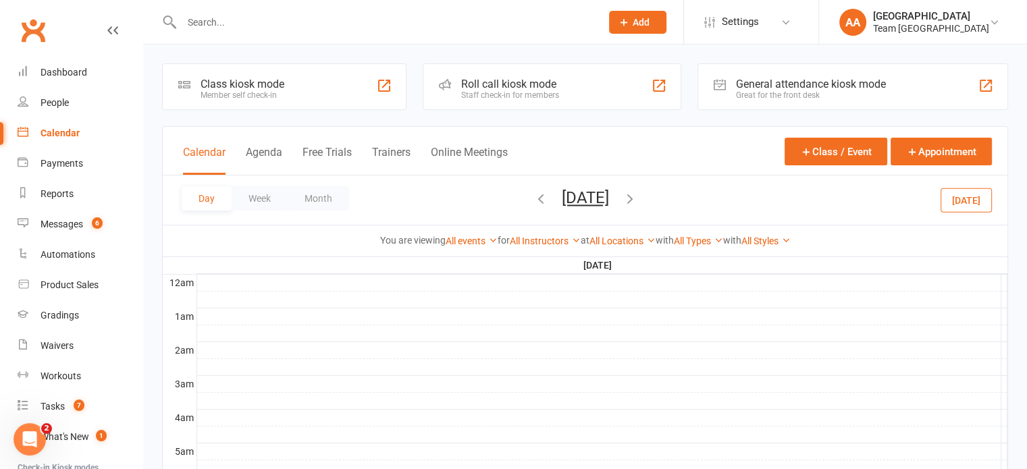
click at [609, 191] on button "[DATE]" at bounding box center [585, 197] width 47 height 19
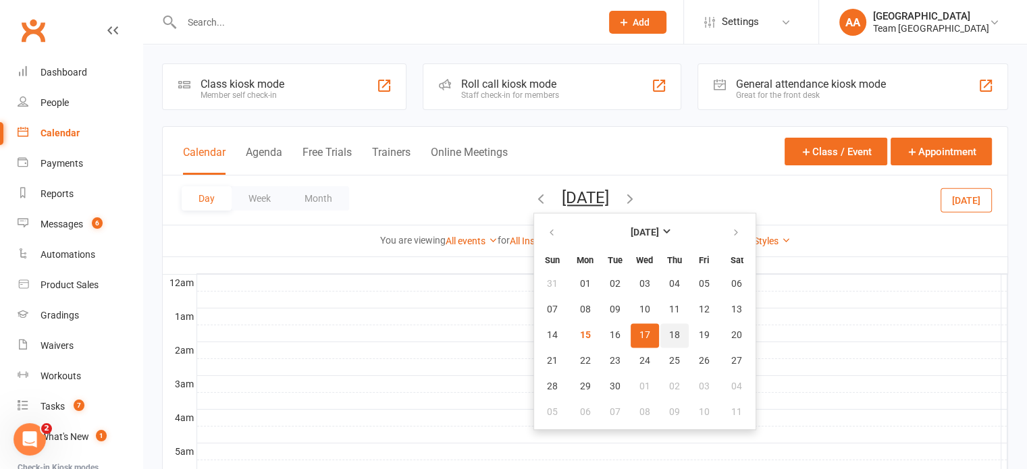
click at [669, 334] on span "18" at bounding box center [674, 335] width 11 height 11
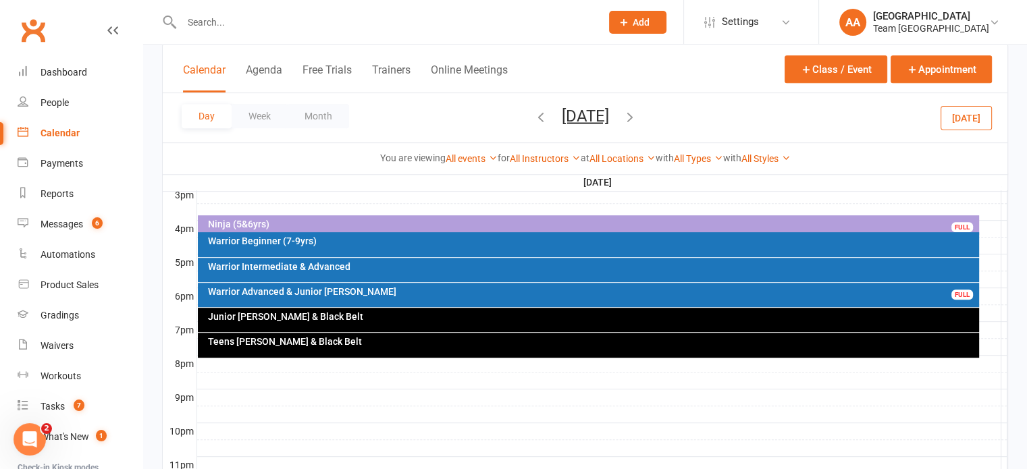
scroll to position [608, 0]
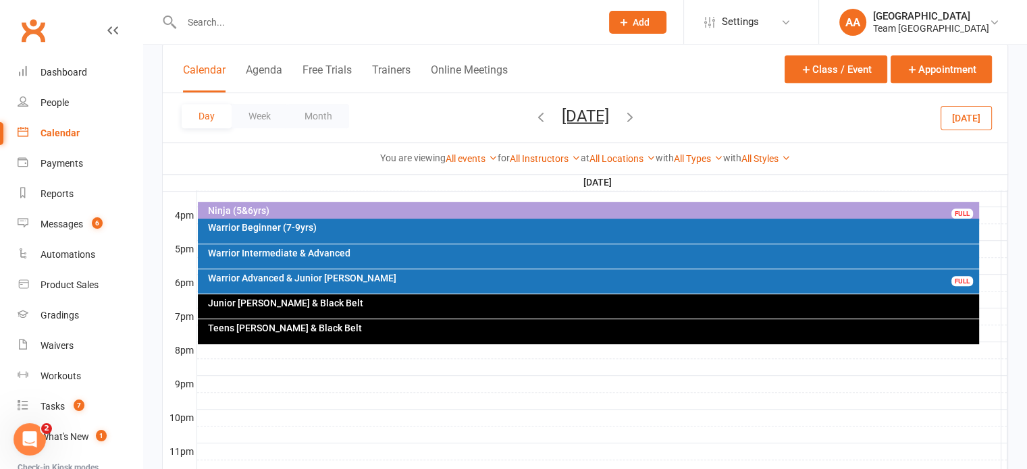
click at [476, 278] on div "Warrior Advanced & Junior [PERSON_NAME]" at bounding box center [591, 278] width 769 height 9
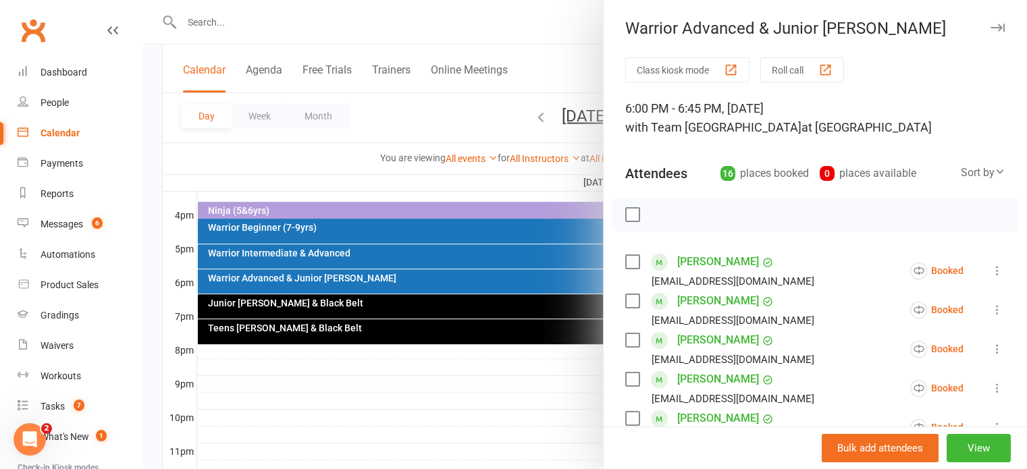
click at [307, 153] on div at bounding box center [585, 234] width 884 height 469
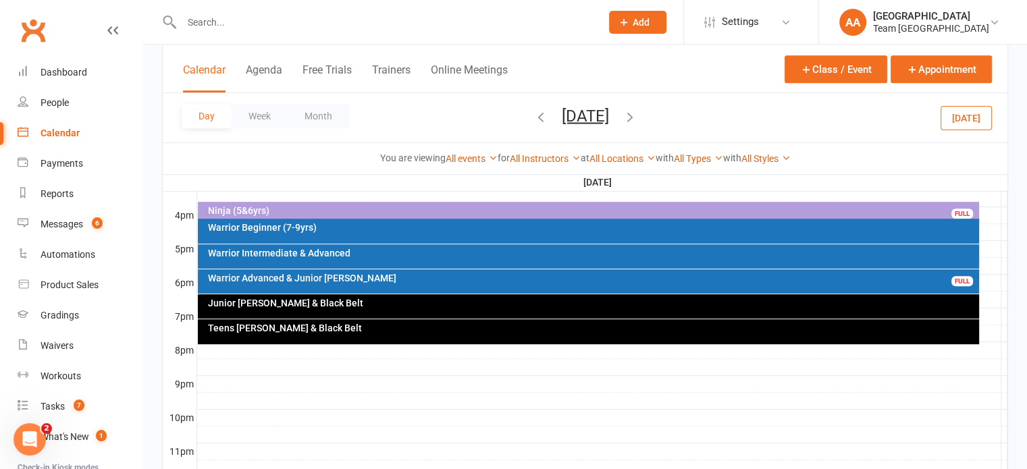
click at [305, 255] on div "Warrior Intermediate & Advanced" at bounding box center [591, 253] width 769 height 9
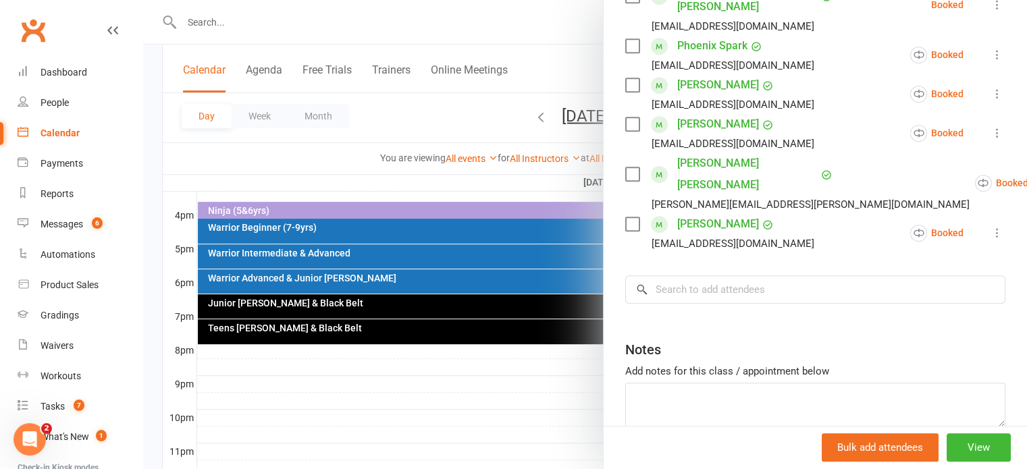
scroll to position [675, 0]
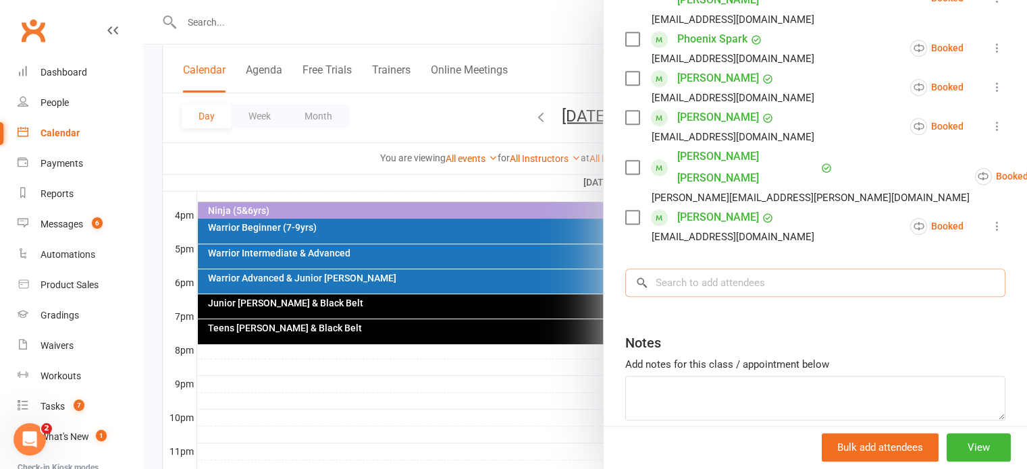
click at [717, 269] on input "search" at bounding box center [815, 283] width 380 height 28
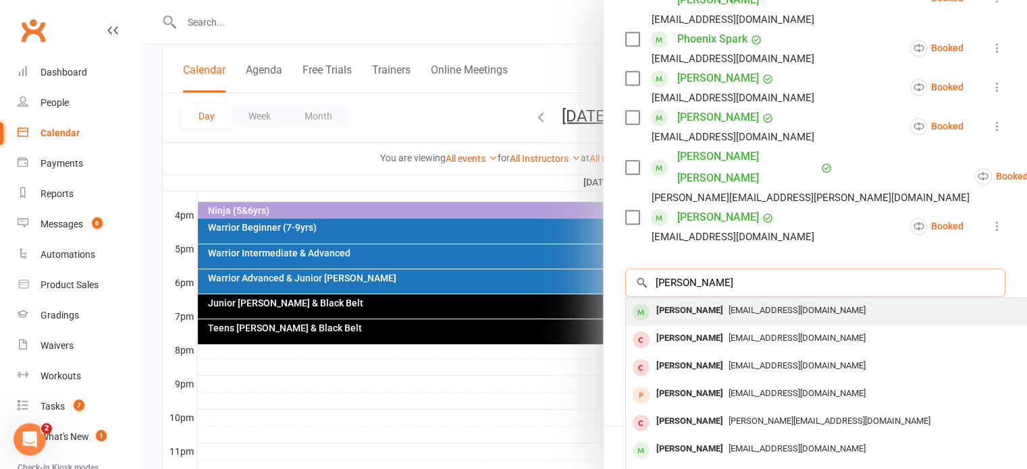
type input "[PERSON_NAME]"
click at [711, 301] on div "[PERSON_NAME]" at bounding box center [690, 311] width 78 height 20
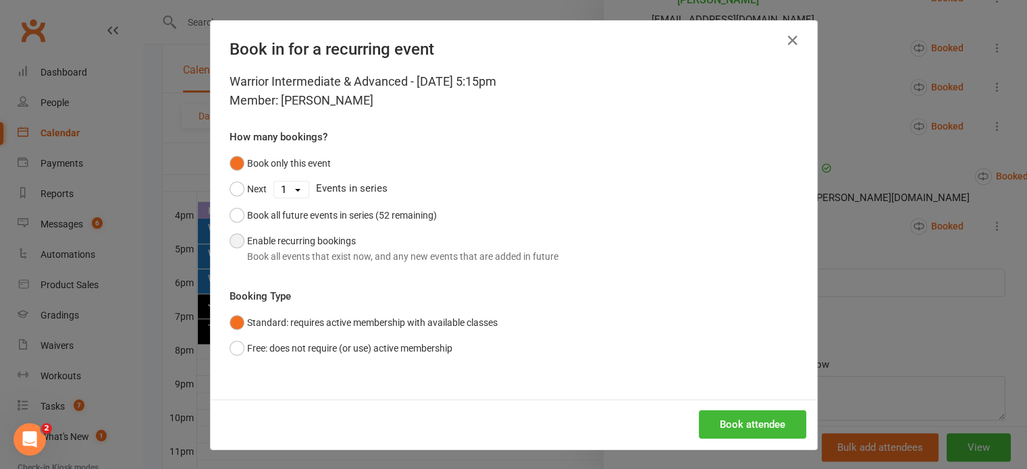
drag, startPoint x: 228, startPoint y: 246, endPoint x: 237, endPoint y: 242, distance: 9.4
click at [236, 242] on button "Enable recurring bookings Book all events that exist now, and any new events th…" at bounding box center [394, 248] width 329 height 41
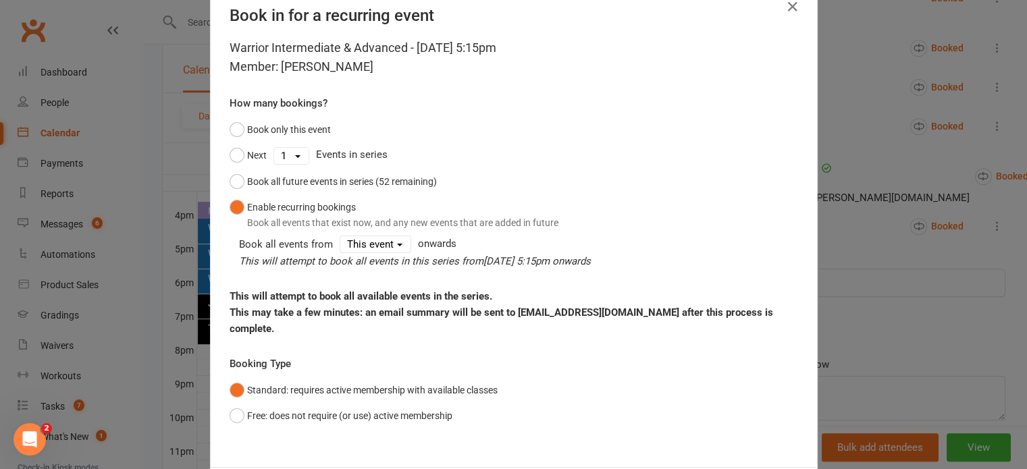
scroll to position [101, 0]
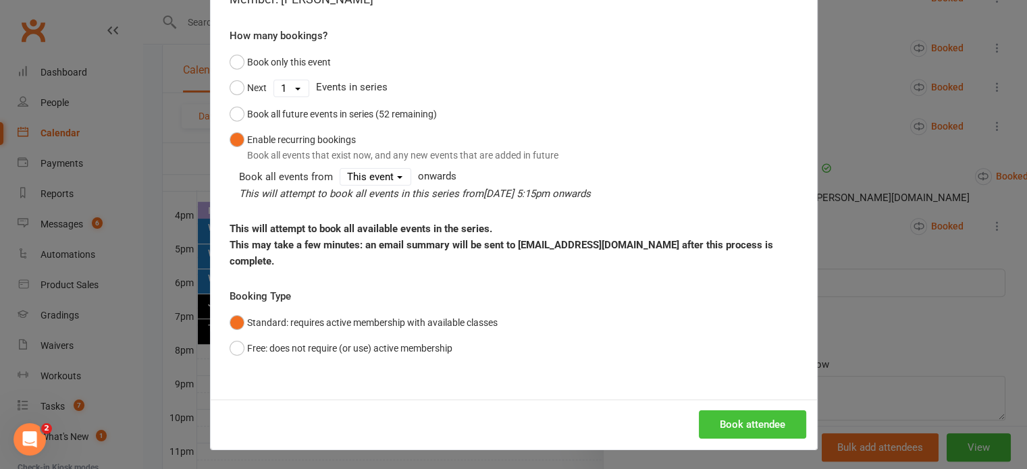
click at [762, 416] on button "Book attendee" at bounding box center [752, 425] width 107 height 28
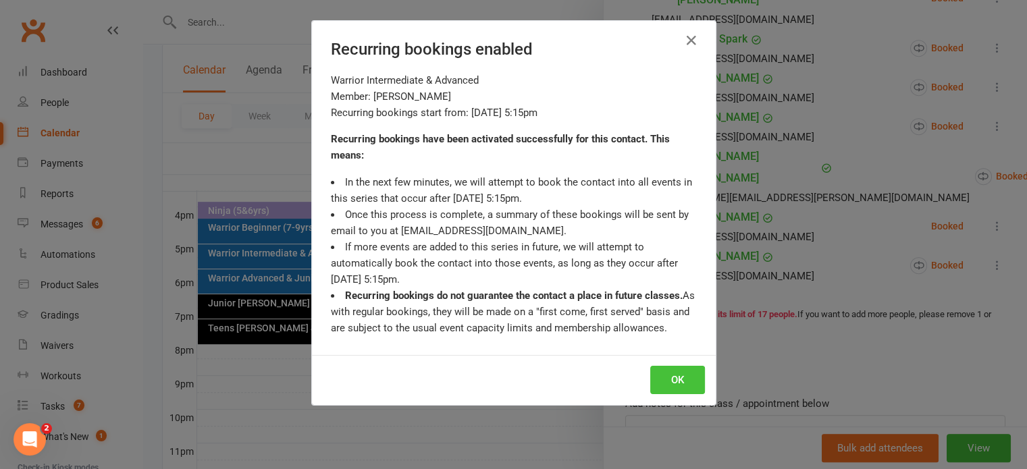
click at [686, 377] on button "OK" at bounding box center [677, 380] width 55 height 28
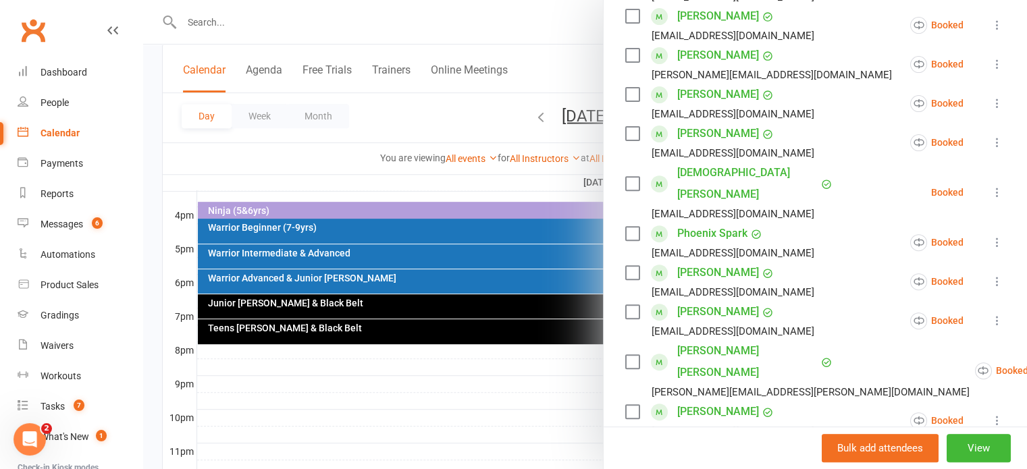
scroll to position [473, 0]
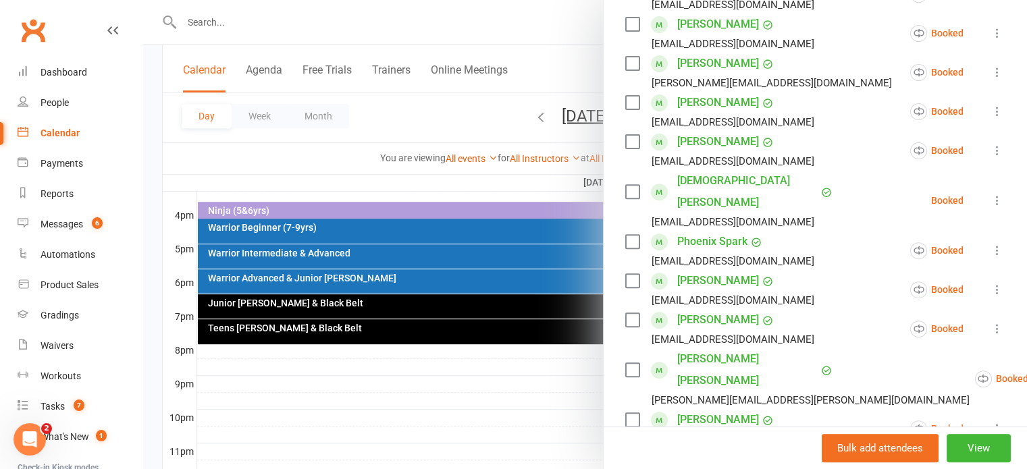
click at [542, 124] on div at bounding box center [585, 234] width 884 height 469
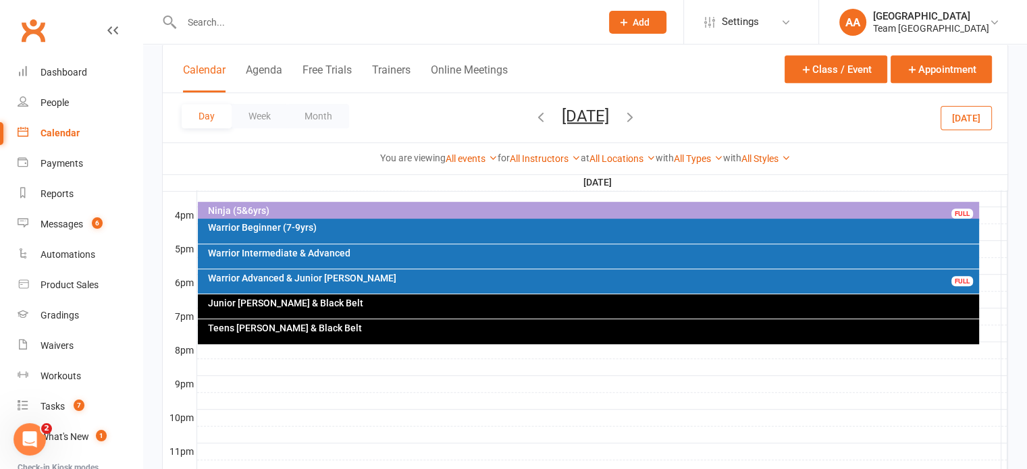
click at [562, 124] on button "[DATE]" at bounding box center [585, 115] width 47 height 19
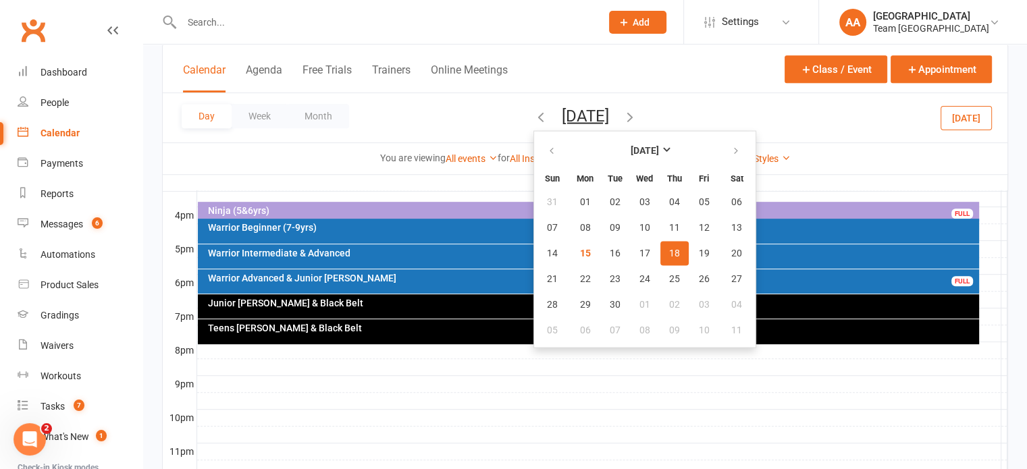
click at [669, 251] on span "18" at bounding box center [674, 253] width 11 height 11
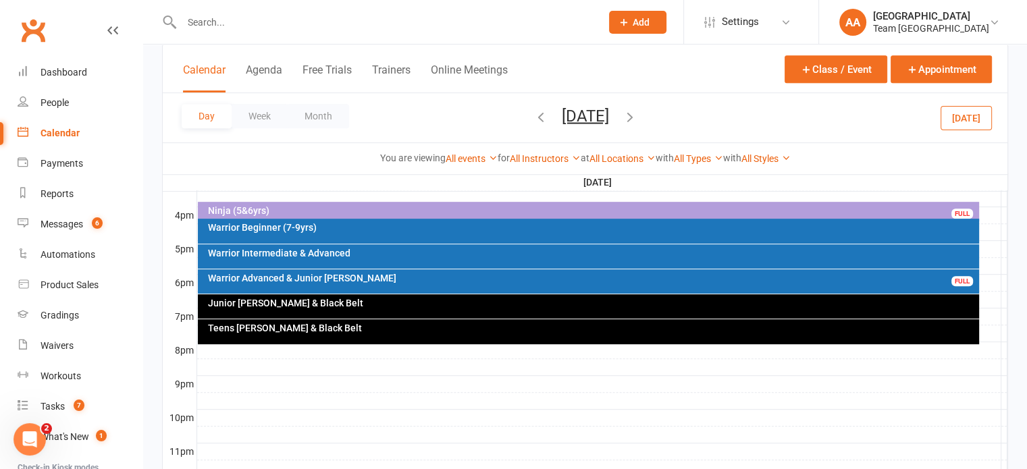
scroll to position [338, 0]
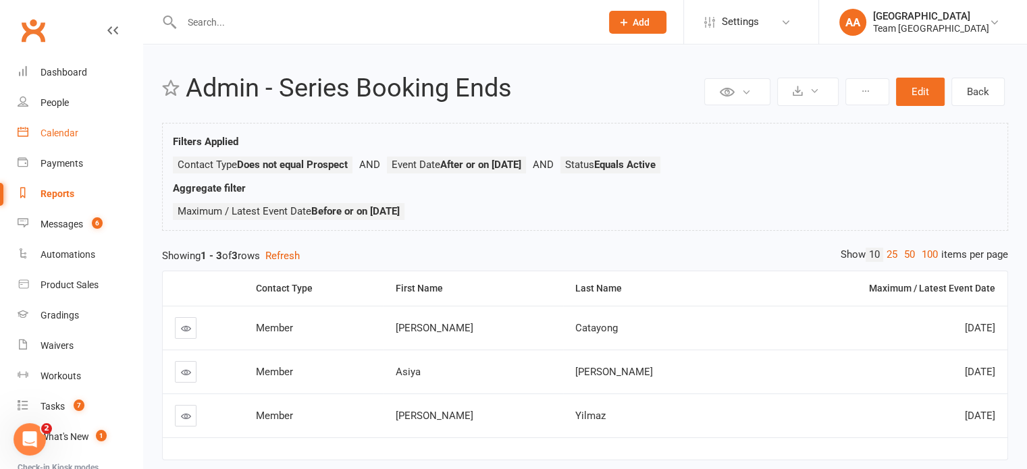
click at [61, 131] on div "Calendar" at bounding box center [60, 133] width 38 height 11
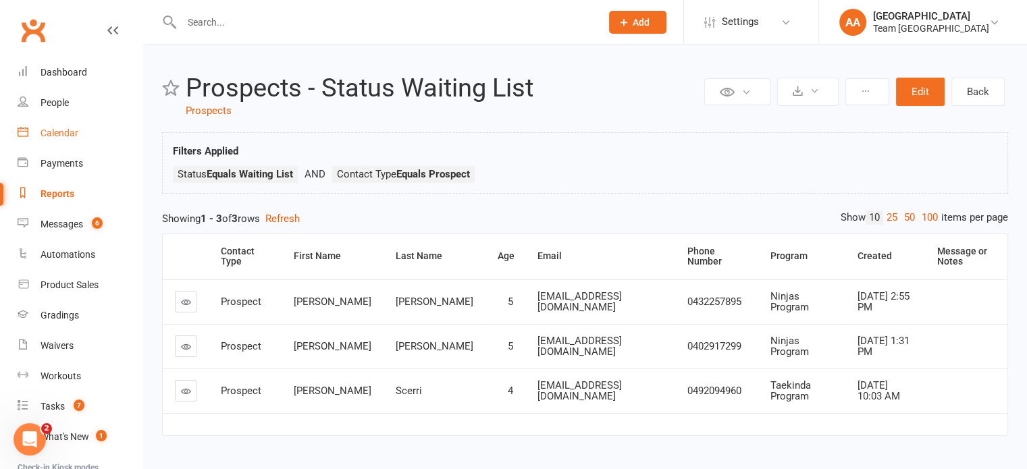
click at [64, 128] on div "Calendar" at bounding box center [60, 133] width 38 height 11
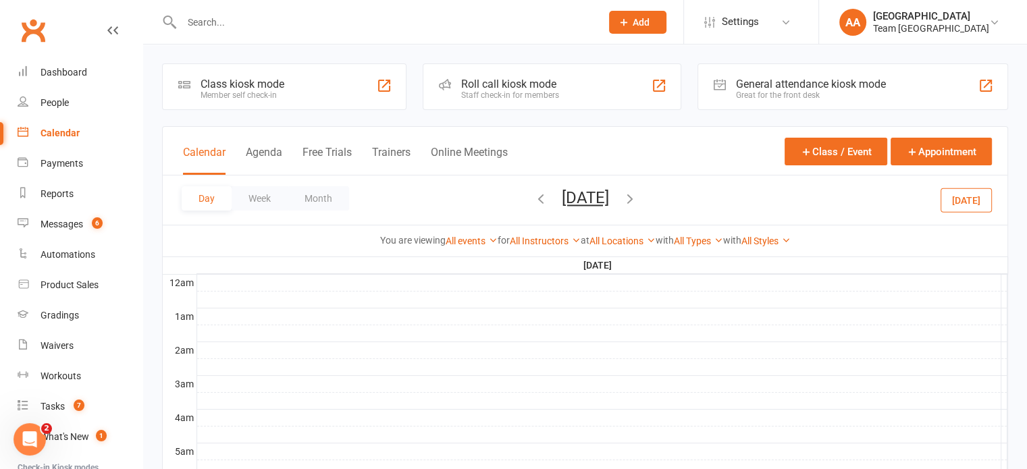
click at [578, 197] on button "[DATE]" at bounding box center [585, 197] width 47 height 19
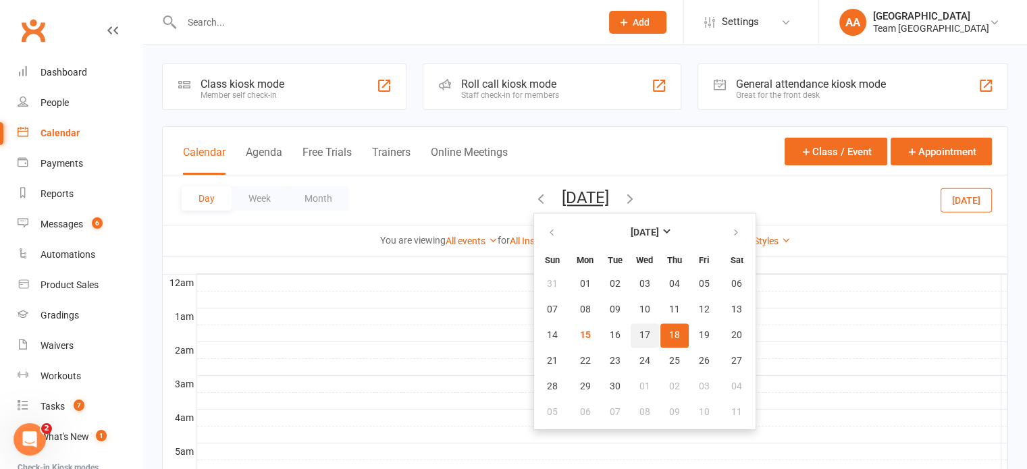
click at [640, 335] on span "17" at bounding box center [645, 335] width 11 height 11
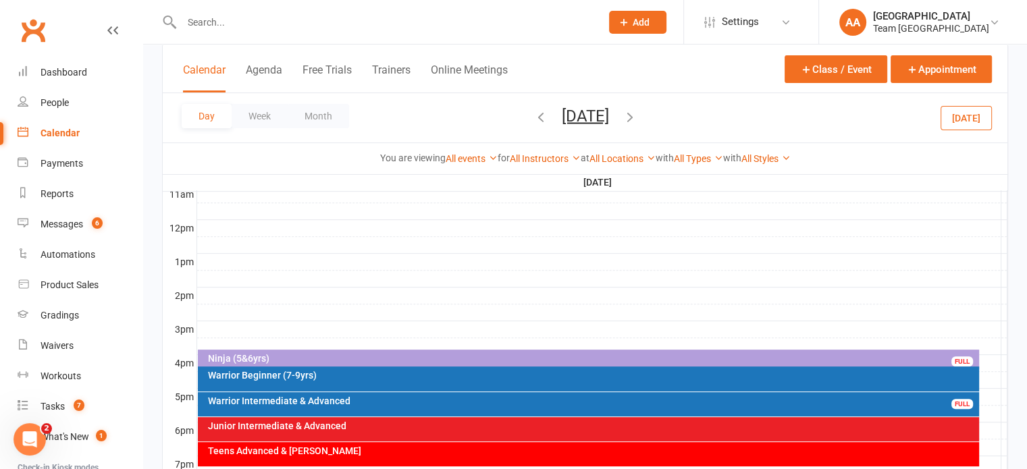
scroll to position [608, 0]
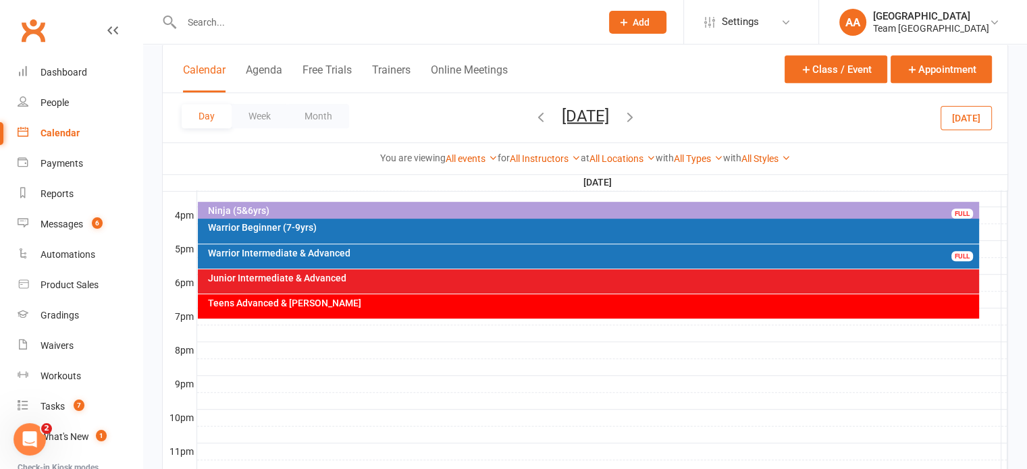
click at [535, 205] on div "Ninja (5&6yrs) FULL" at bounding box center [588, 212] width 781 height 20
